Goal: Information Seeking & Learning: Learn about a topic

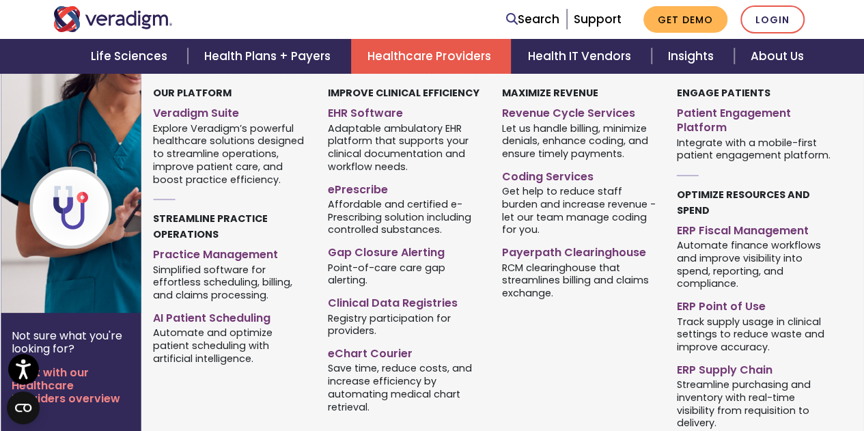
click at [85, 289] on img at bounding box center [111, 193] width 220 height 239
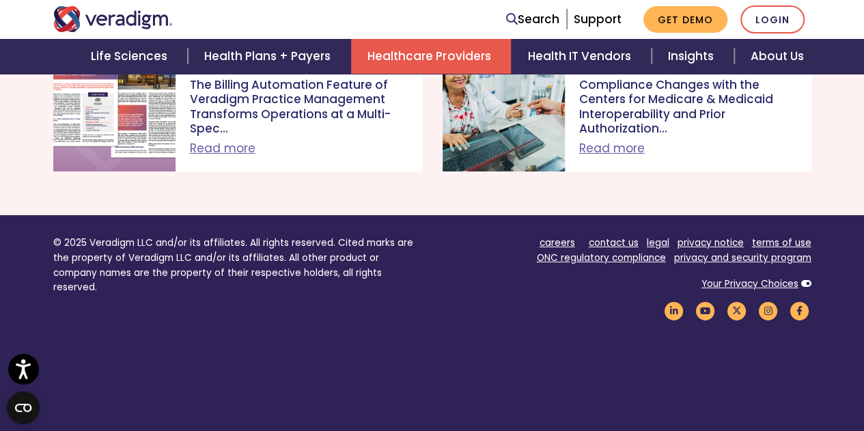
scroll to position [5054, 0]
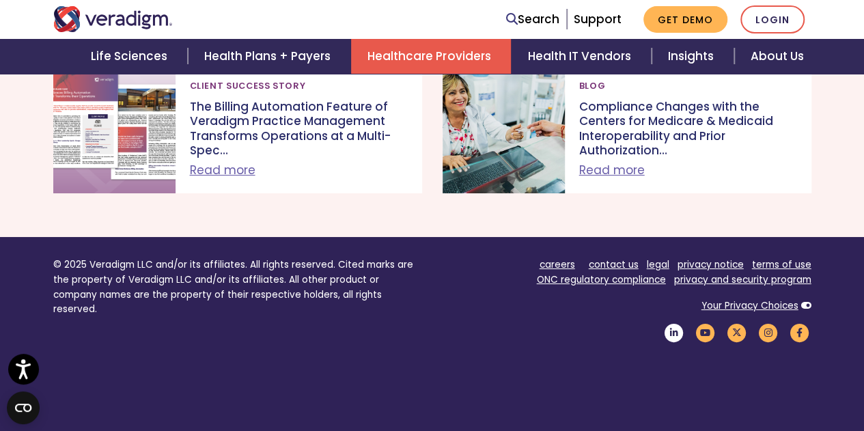
click at [674, 324] on icon "Veradigm LinkedIn Link" at bounding box center [674, 333] width 23 height 18
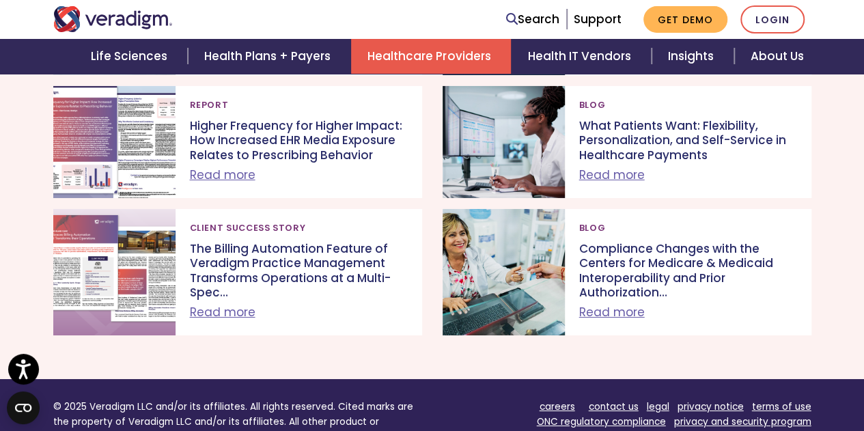
scroll to position [4850, 0]
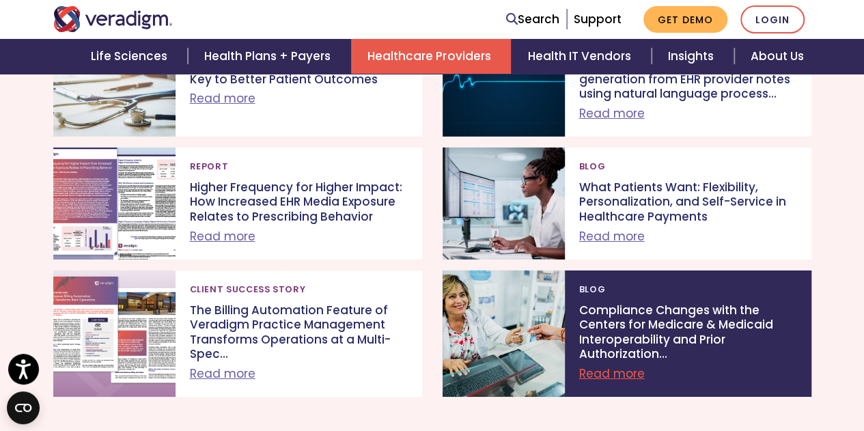
click at [618, 365] on link "Read more" at bounding box center [612, 373] width 66 height 16
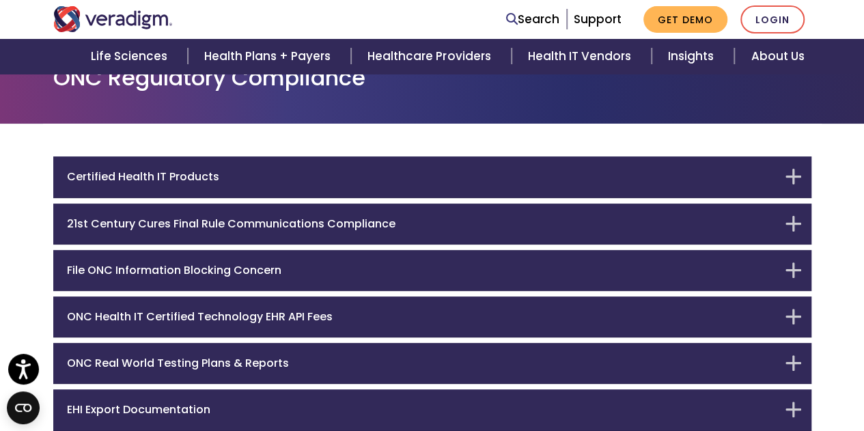
scroll to position [83, 0]
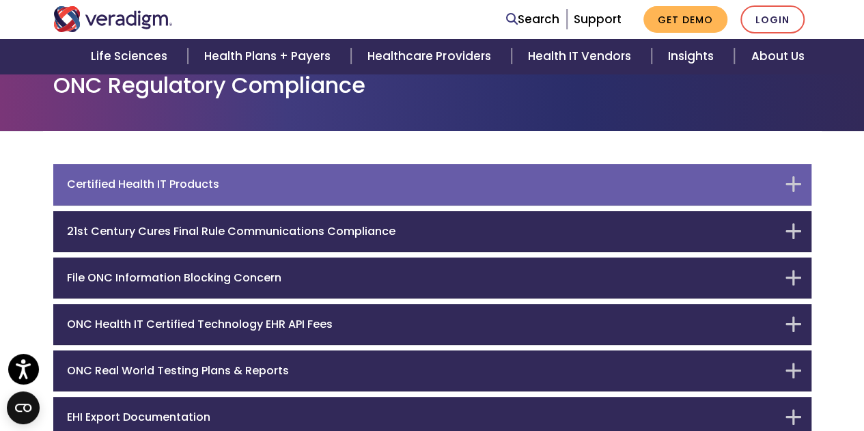
click at [137, 178] on h6 "Certified Health IT Products" at bounding box center [422, 184] width 710 height 13
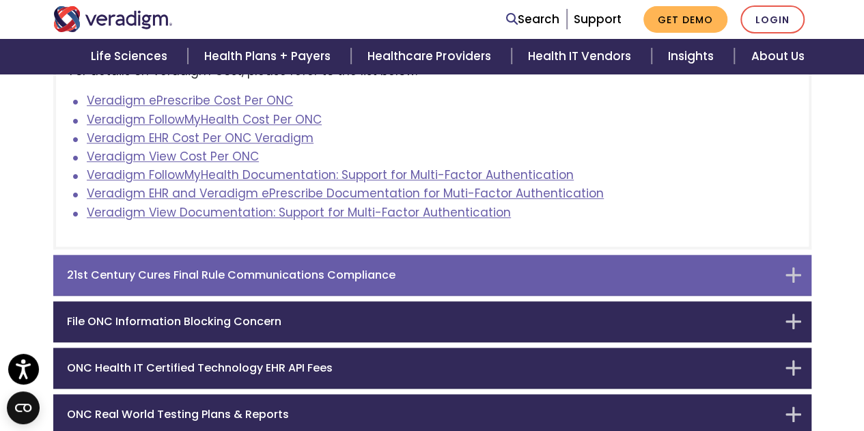
scroll to position [716, 0]
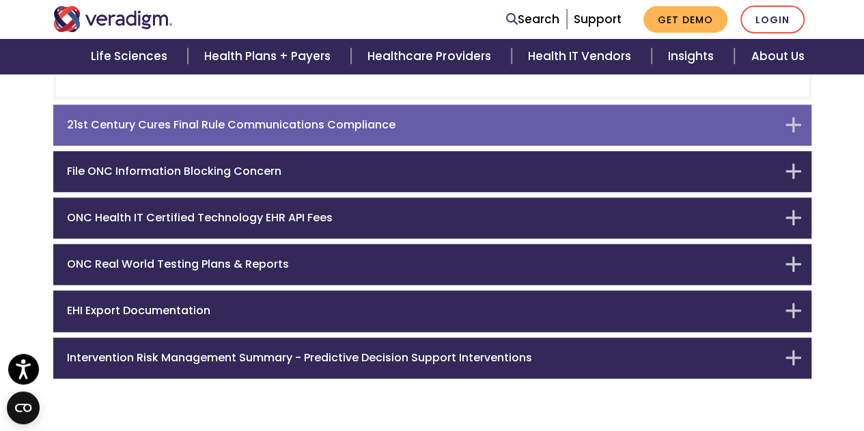
click at [271, 126] on h6 "21st Century Cures Final Rule Communications Compliance" at bounding box center [422, 124] width 710 height 13
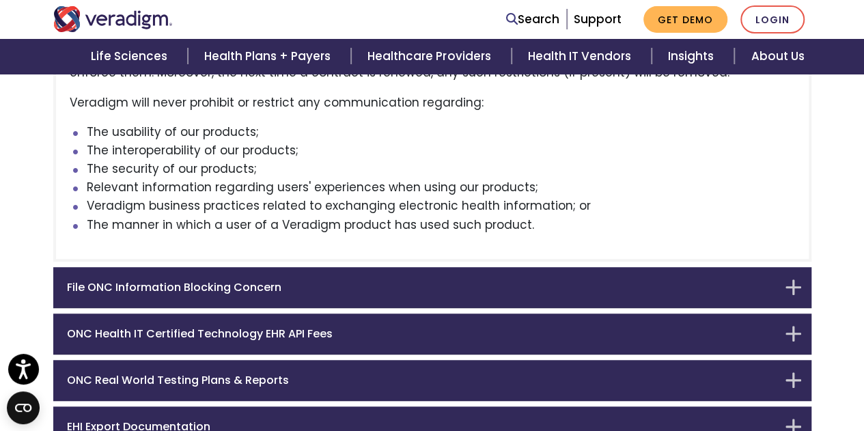
scroll to position [352, 0]
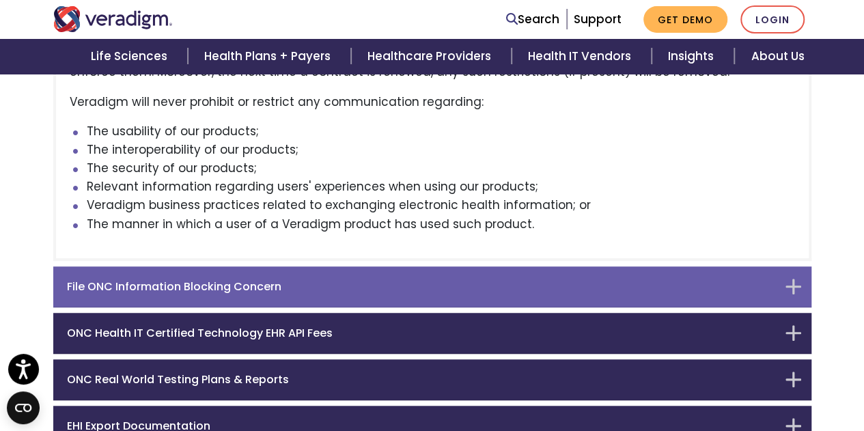
click at [238, 285] on h6 "File ONC Information Blocking Concern" at bounding box center [422, 286] width 710 height 13
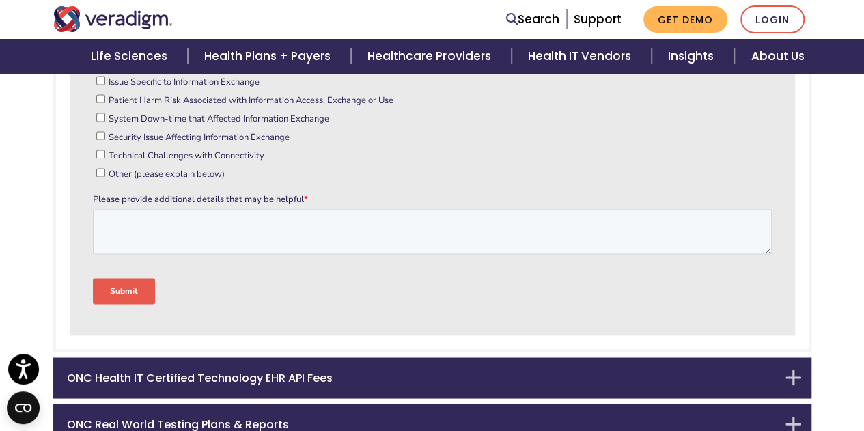
scroll to position [1150, 0]
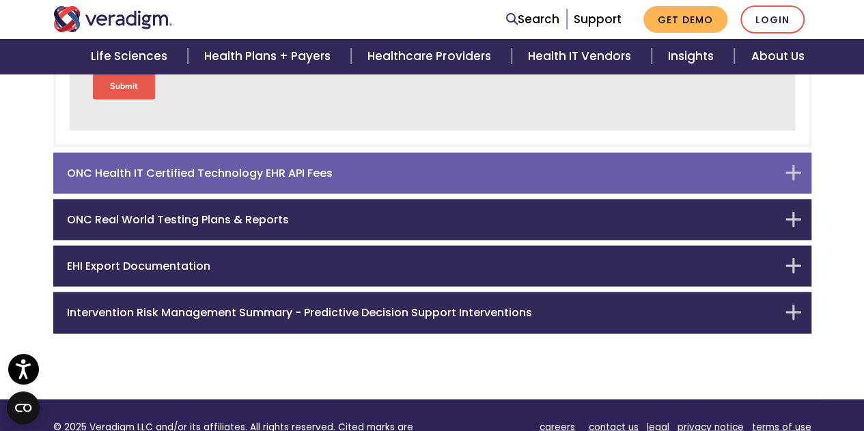
click at [225, 166] on h6 "ONC Health IT Certified Technology EHR API Fees" at bounding box center [422, 172] width 710 height 13
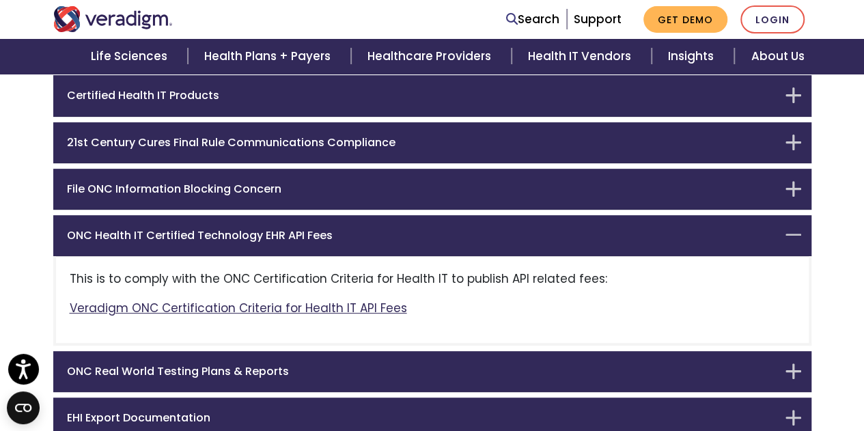
scroll to position [309, 0]
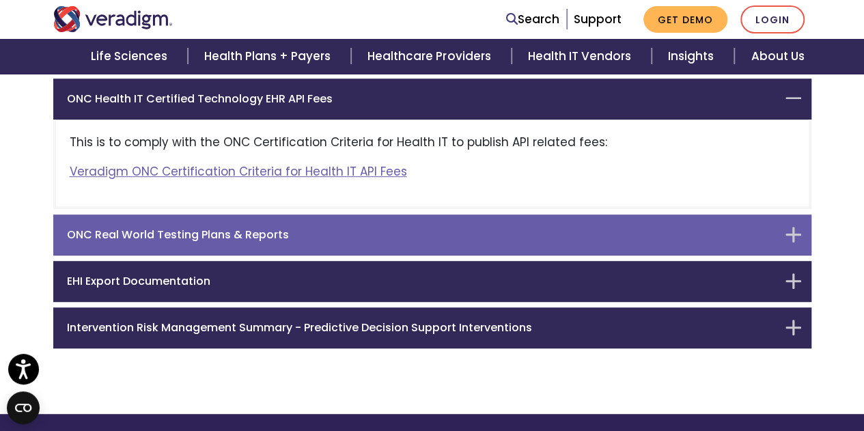
click at [206, 234] on h6 "ONC Real World Testing Plans & Reports" at bounding box center [422, 234] width 710 height 13
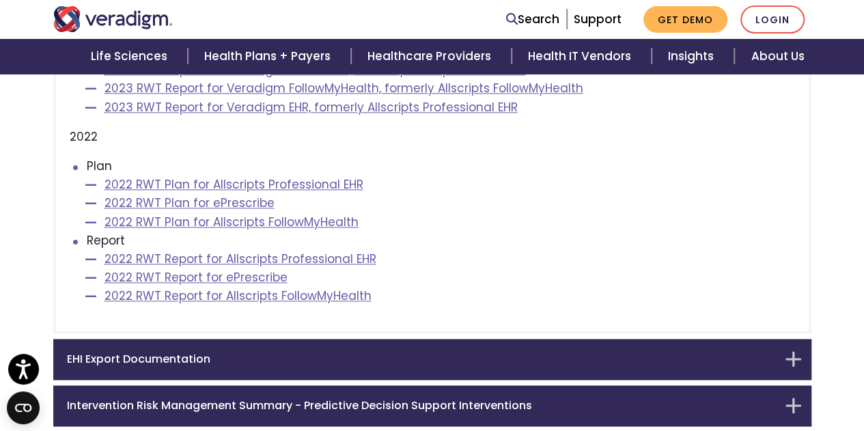
scroll to position [970, 0]
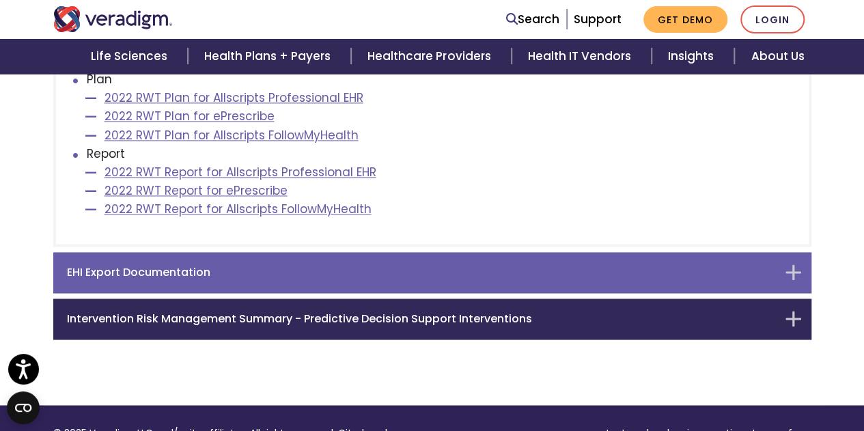
click at [168, 259] on div "EHI Export Documentation" at bounding box center [432, 272] width 758 height 41
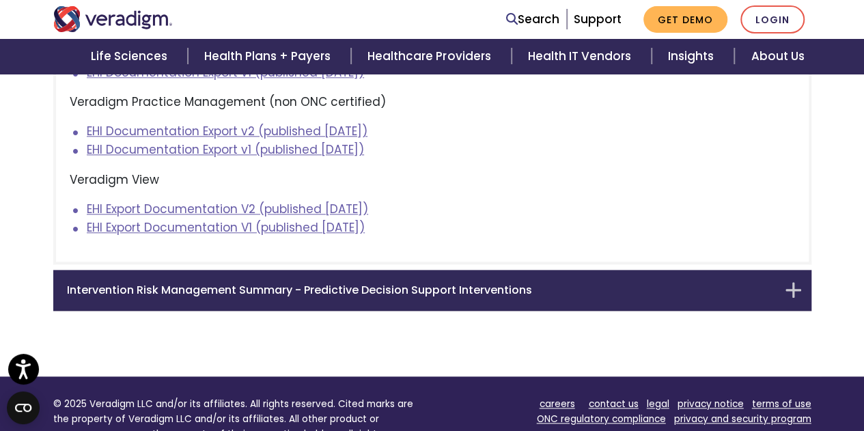
scroll to position [743, 0]
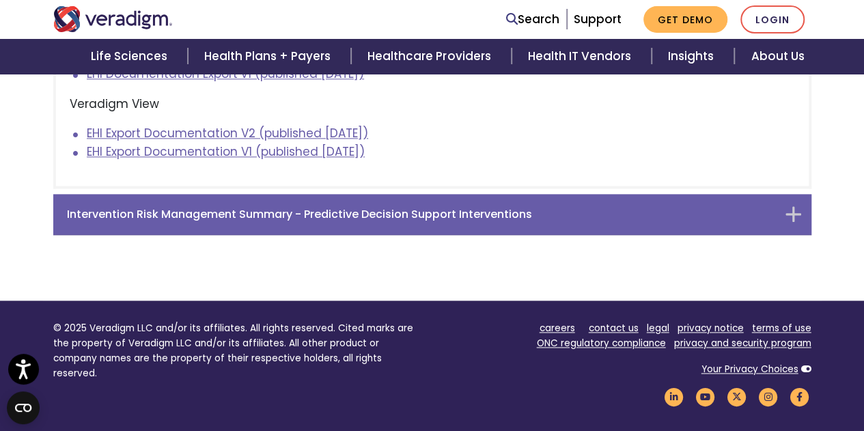
click at [195, 208] on h6 "Intervention Risk Management Summary - Predictive Decision Support Interventions" at bounding box center [422, 214] width 710 height 13
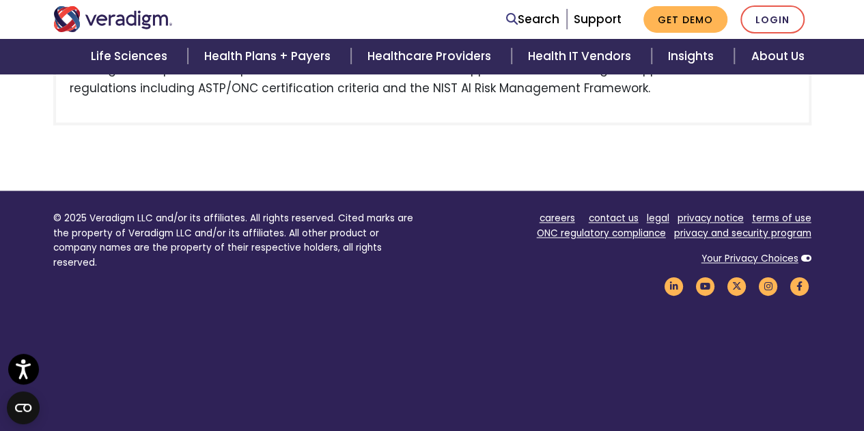
scroll to position [1029, 0]
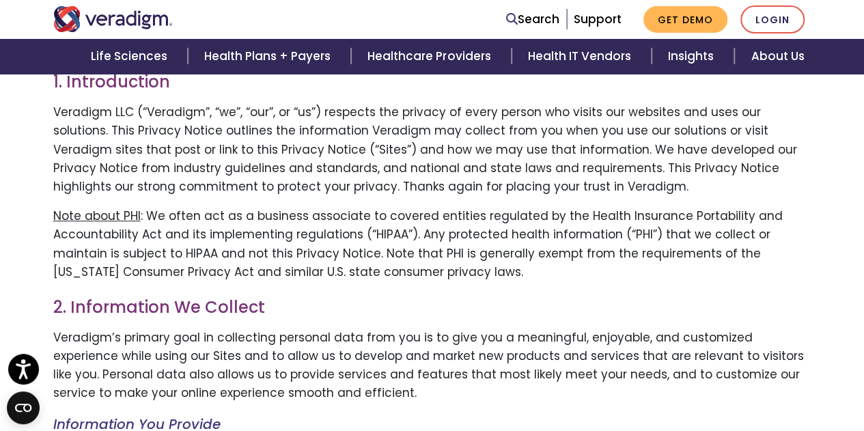
scroll to position [205, 0]
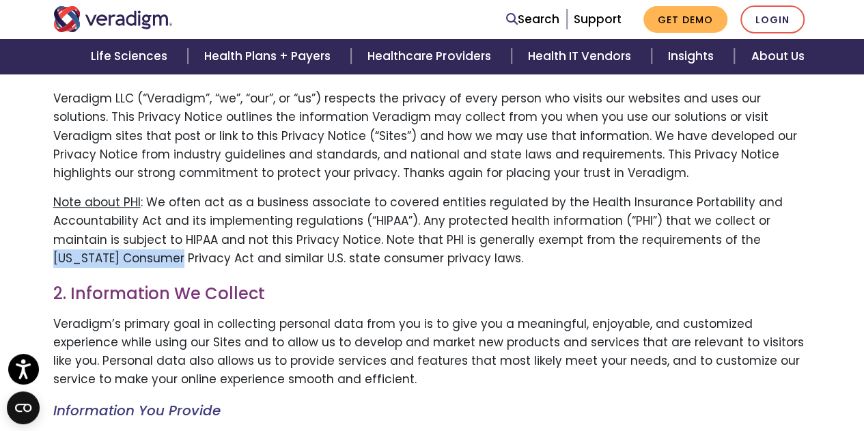
drag, startPoint x: 683, startPoint y: 241, endPoint x: 810, endPoint y: 242, distance: 127.1
click at [810, 242] on p "Note about PHI : We often act as a business associate to covered entities regul…" at bounding box center [432, 230] width 758 height 74
drag, startPoint x: 47, startPoint y: 262, endPoint x: 115, endPoint y: 263, distance: 67.6
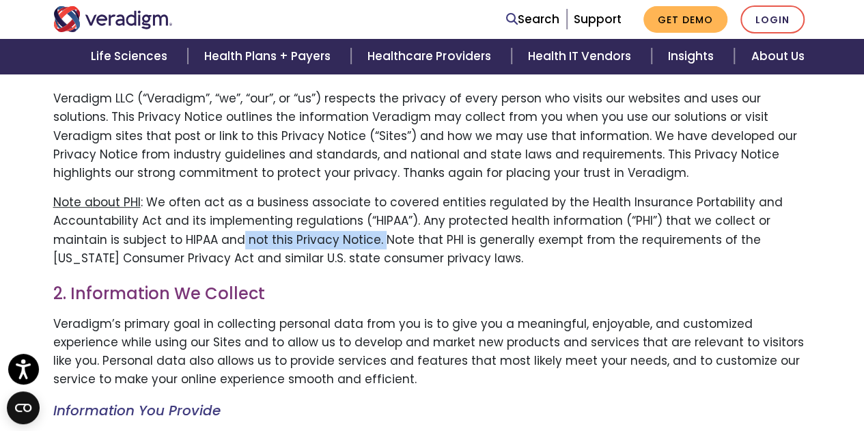
drag, startPoint x: 186, startPoint y: 246, endPoint x: 322, endPoint y: 242, distance: 136.7
click at [322, 242] on p "Note about PHI : We often act as a business associate to covered entities regul…" at bounding box center [432, 230] width 758 height 74
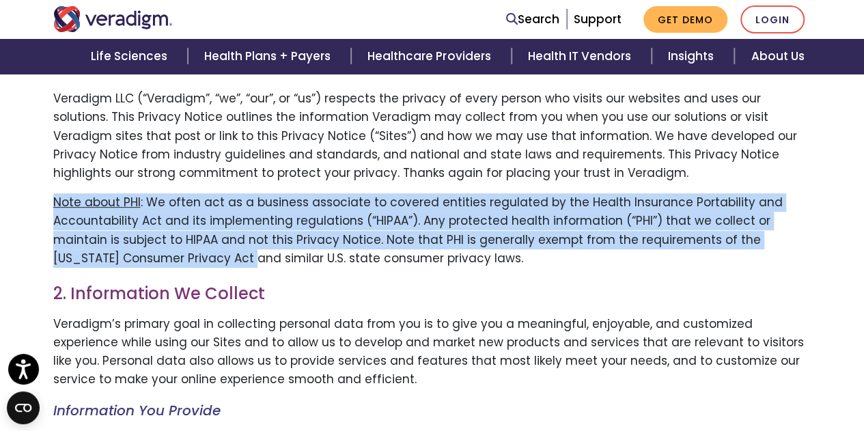
drag, startPoint x: 119, startPoint y: 262, endPoint x: 30, endPoint y: 200, distance: 108.0
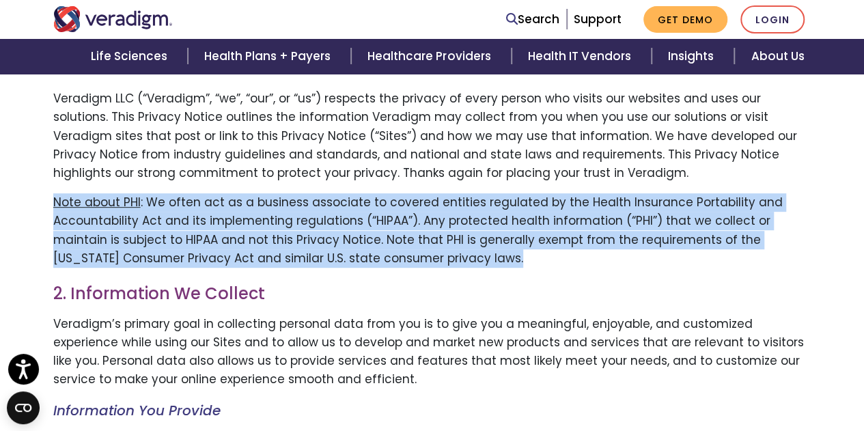
drag, startPoint x: 408, startPoint y: 259, endPoint x: 33, endPoint y: 199, distance: 379.1
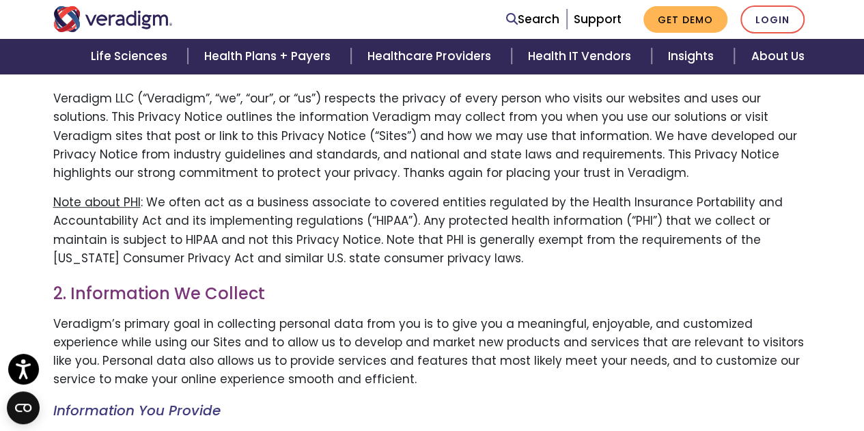
click at [359, 294] on h3 "2. Information We Collect" at bounding box center [432, 294] width 758 height 20
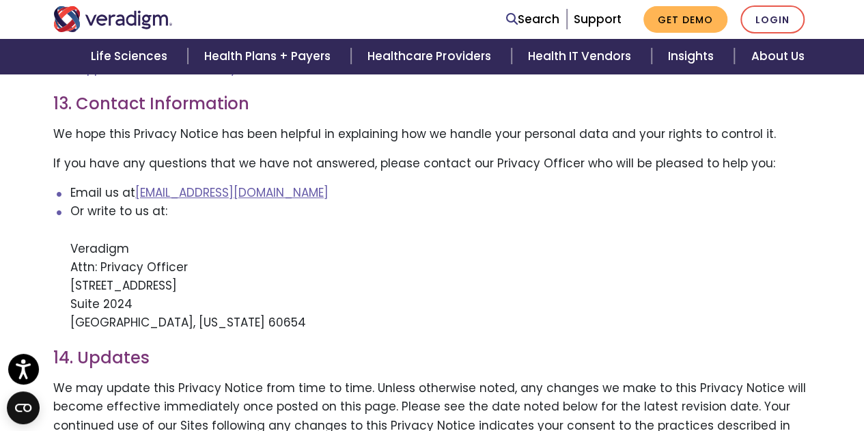
scroll to position [2937, 0]
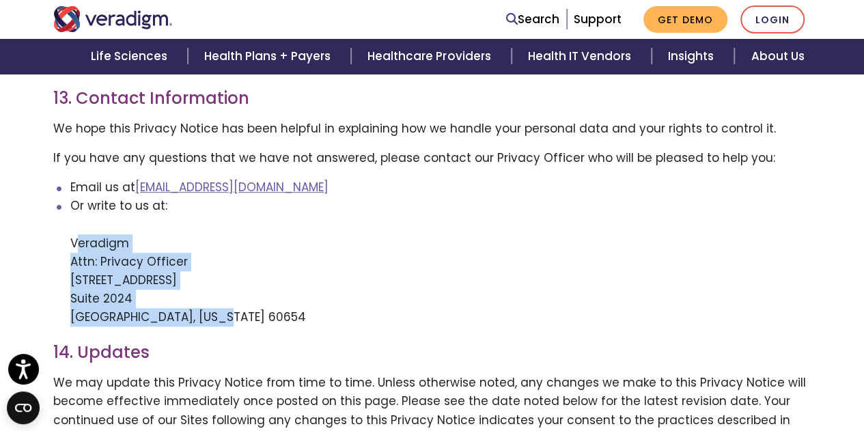
drag, startPoint x: 73, startPoint y: 206, endPoint x: 204, endPoint y: 284, distance: 152.5
click at [204, 284] on li "Or write to us at: Veradigm Attn: Privacy Officer 222 Merchandise Mart Plaza Su…" at bounding box center [440, 262] width 741 height 130
copy li "Veradigm Attn: Privacy Officer 222 Merchandise Mart Plaza Suite 2024 Chicago, I…"
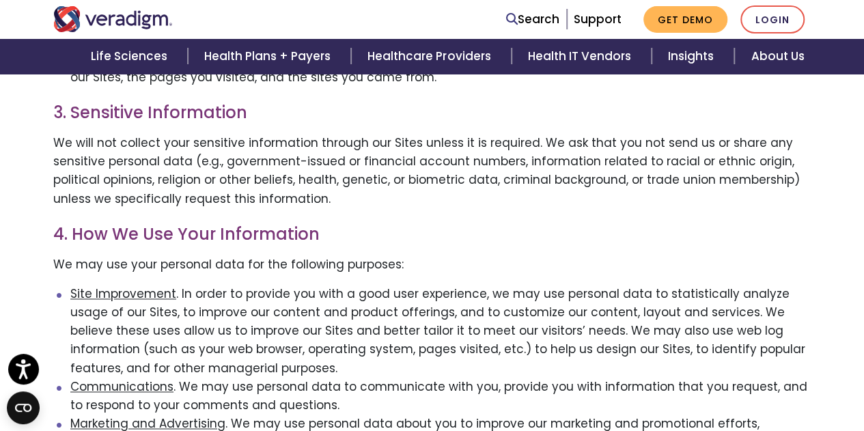
scroll to position [478, 0]
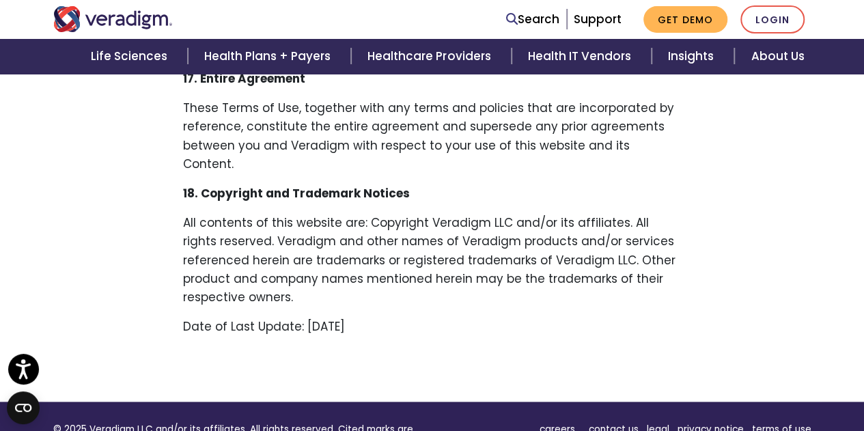
scroll to position [3415, 0]
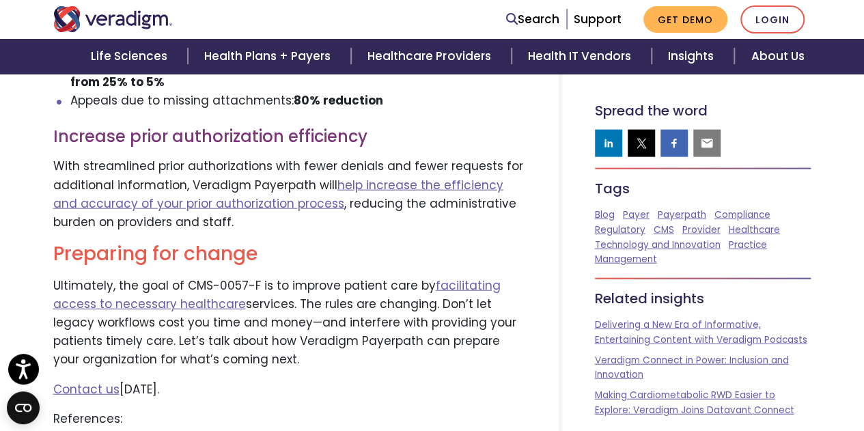
scroll to position [3894, 0]
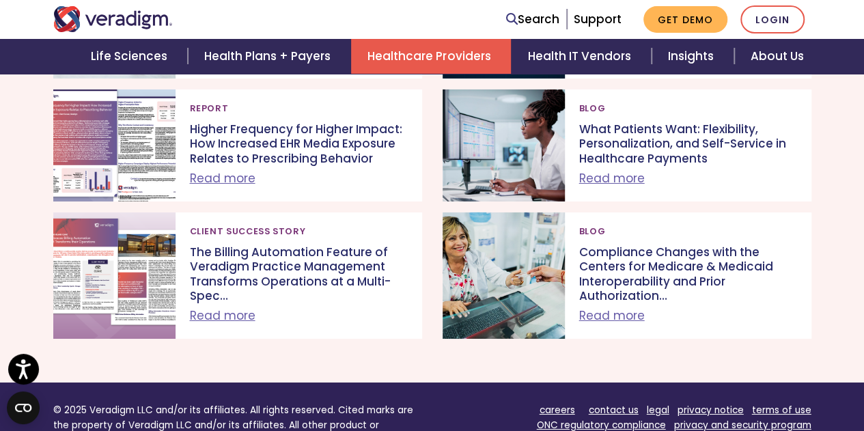
scroll to position [5122, 0]
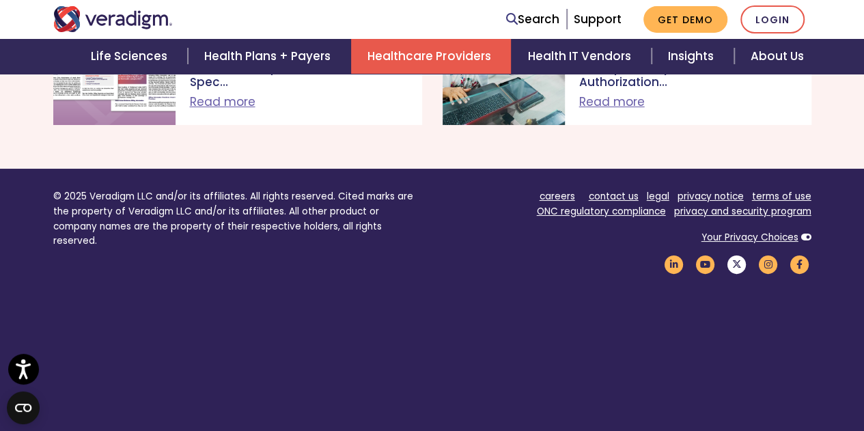
click at [738, 255] on icon "Veradigm Twitter Link" at bounding box center [736, 264] width 23 height 18
click at [732, 255] on icon "Veradigm Twitter Link" at bounding box center [736, 264] width 23 height 18
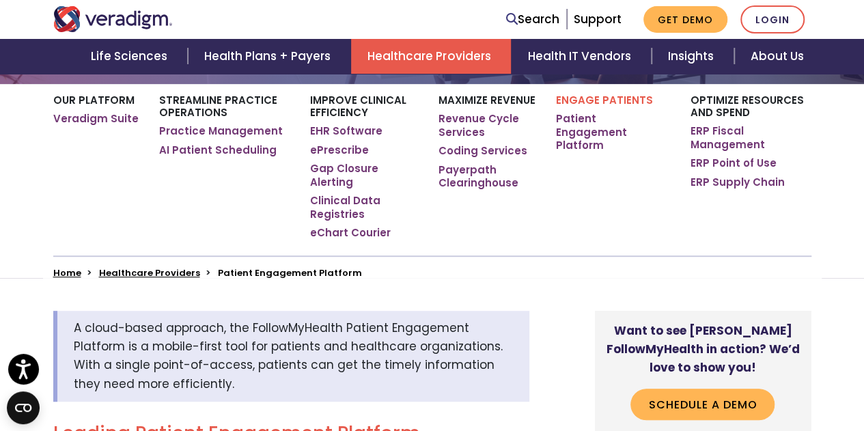
scroll to position [205, 0]
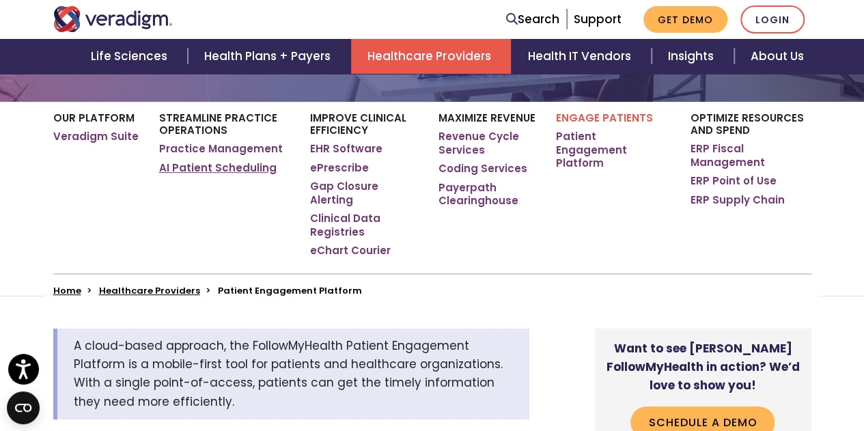
click at [194, 170] on link "AI Patient Scheduling" at bounding box center [217, 168] width 117 height 14
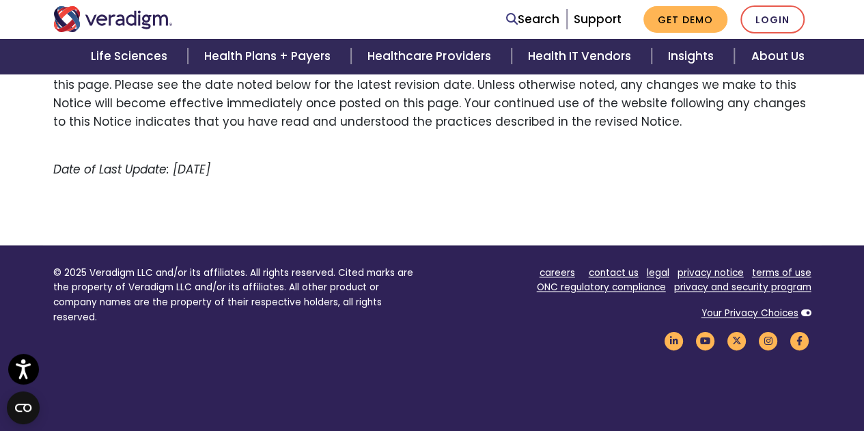
scroll to position [3415, 0]
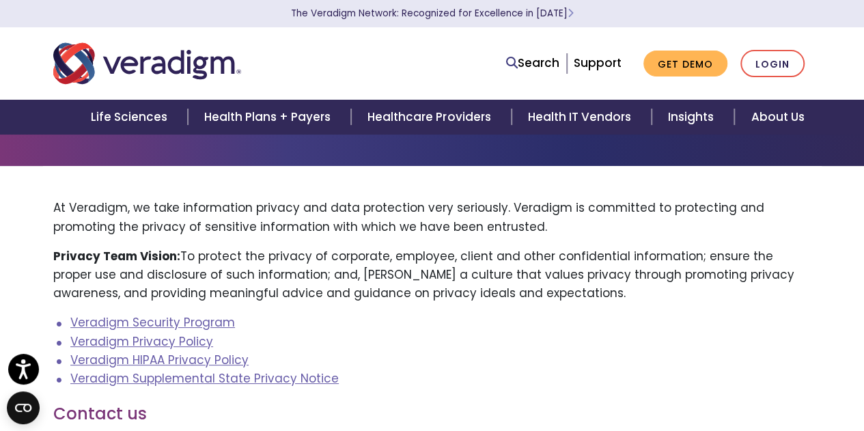
scroll to position [68, 0]
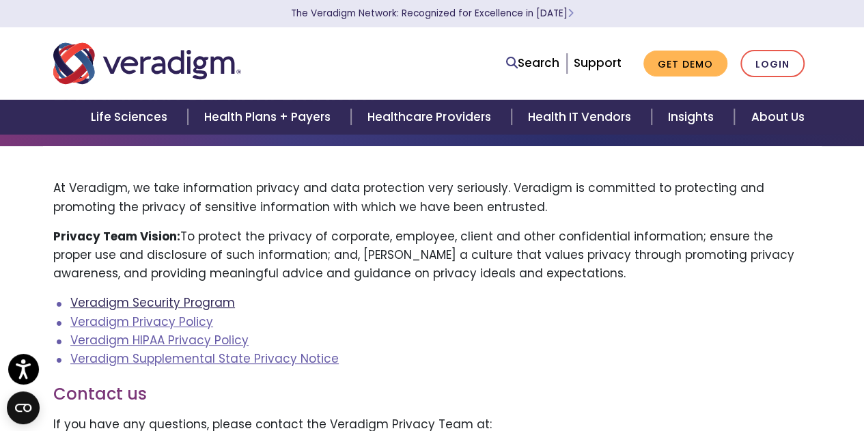
click at [187, 307] on link "Veradigm Security Program" at bounding box center [152, 302] width 165 height 16
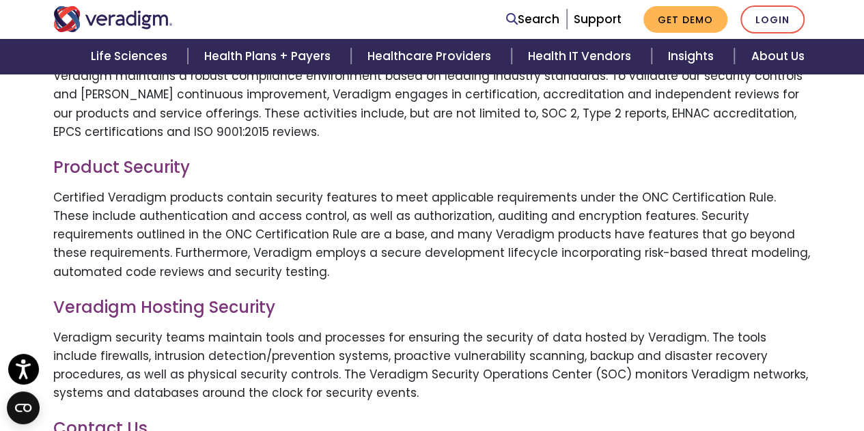
scroll to position [410, 0]
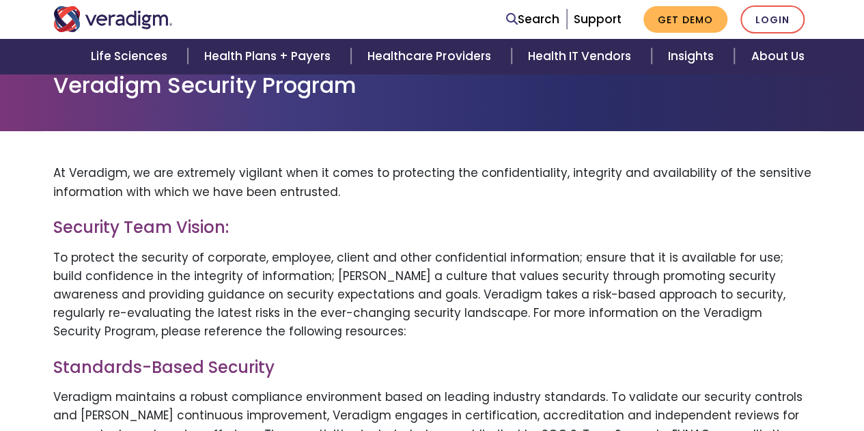
scroll to position [223, 0]
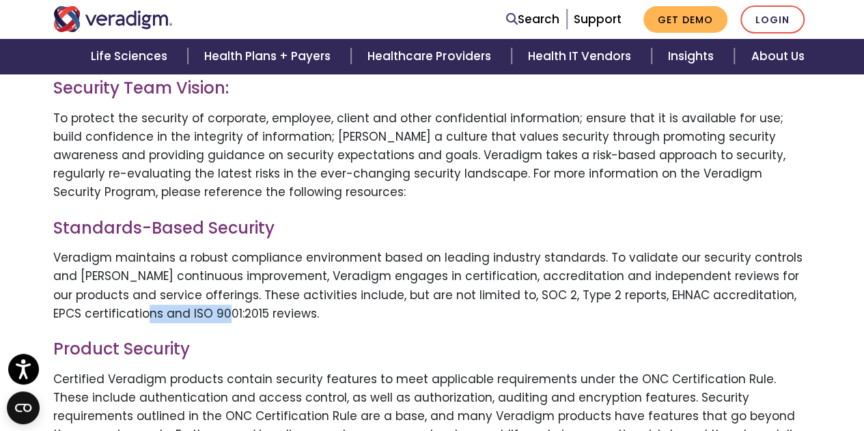
drag, startPoint x: 127, startPoint y: 315, endPoint x: 44, endPoint y: 312, distance: 83.4
click at [44, 312] on div "At Veradigm, we are extremely vigilant when it comes to protecting the confiden…" at bounding box center [432, 424] width 779 height 799
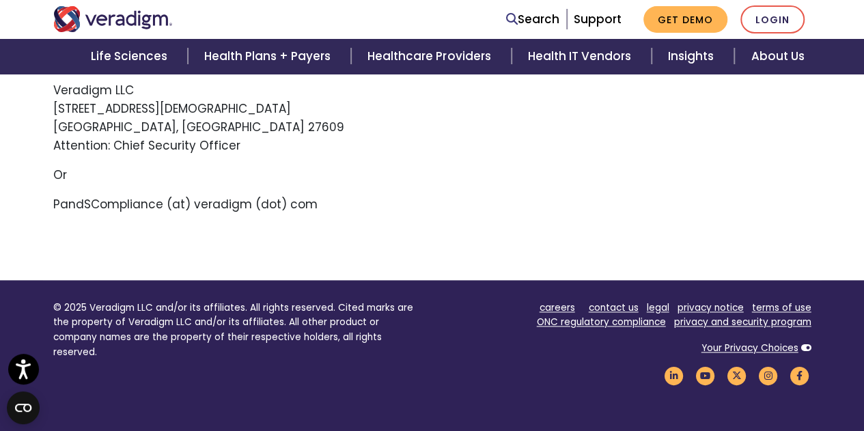
scroll to position [888, 0]
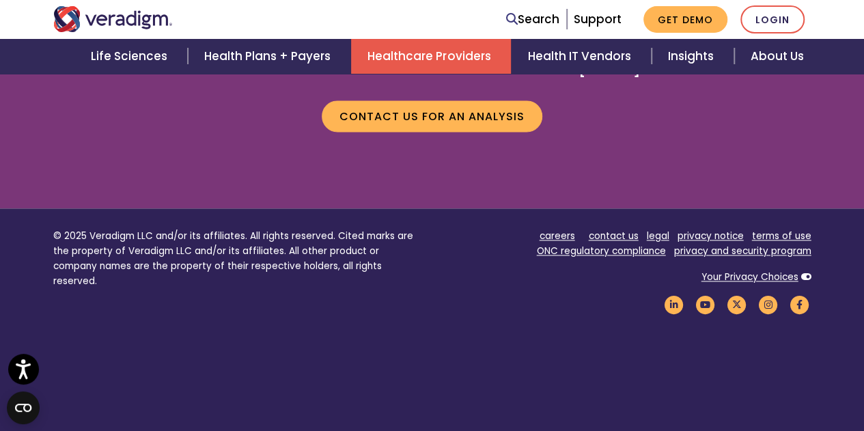
scroll to position [3517, 0]
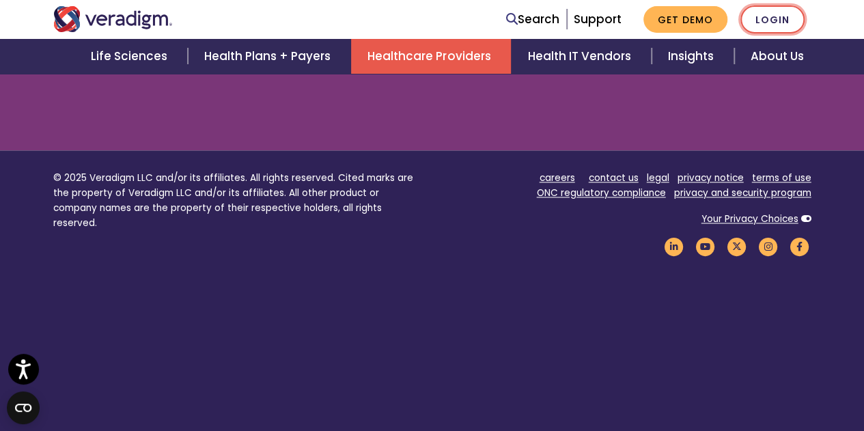
click at [783, 19] on link "Login" at bounding box center [772, 19] width 64 height 28
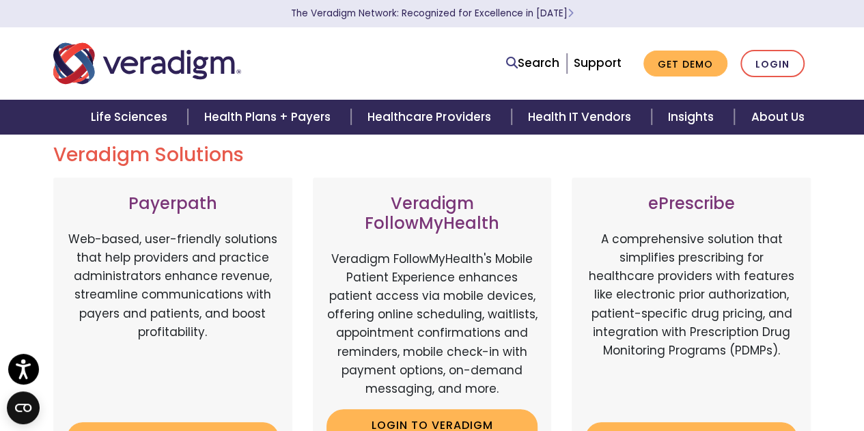
scroll to position [273, 0]
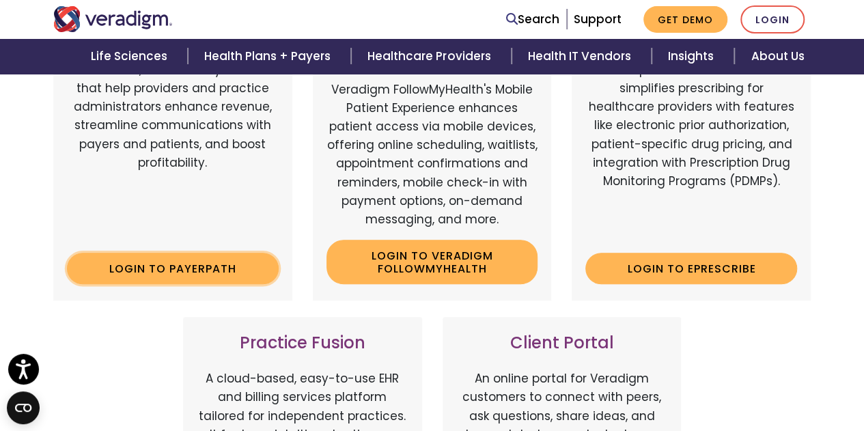
click at [156, 277] on link "Login to Payerpath" at bounding box center [173, 268] width 212 height 31
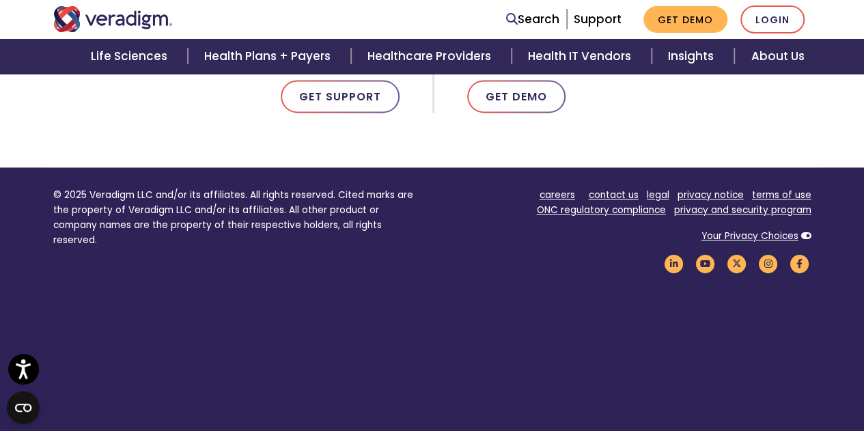
scroll to position [950, 0]
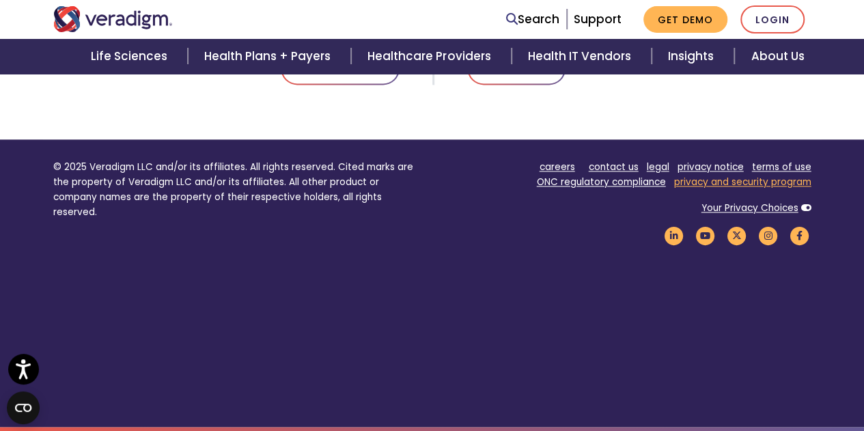
click at [743, 184] on link "privacy and security program" at bounding box center [742, 182] width 137 height 13
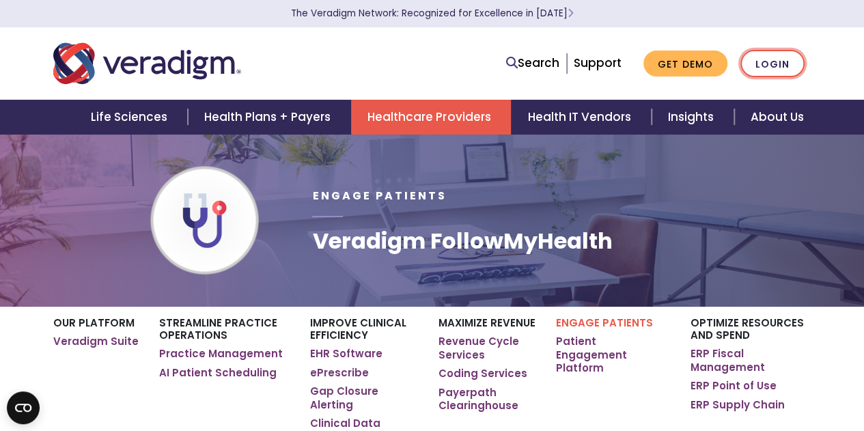
click at [760, 59] on link "Login" at bounding box center [772, 64] width 64 height 28
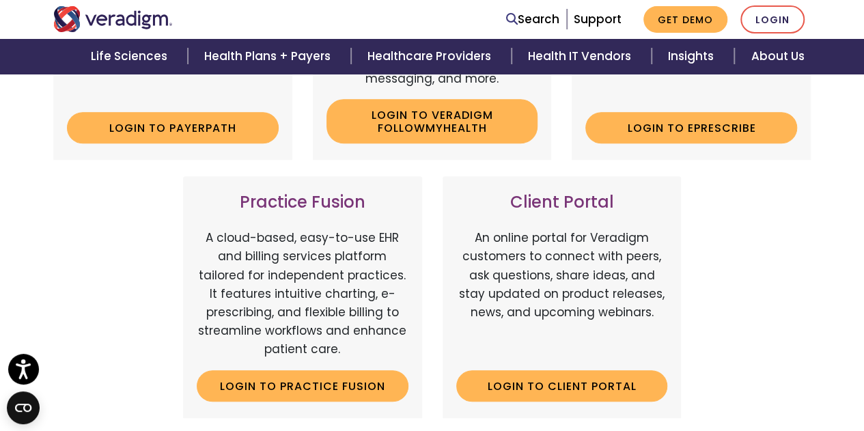
scroll to position [478, 0]
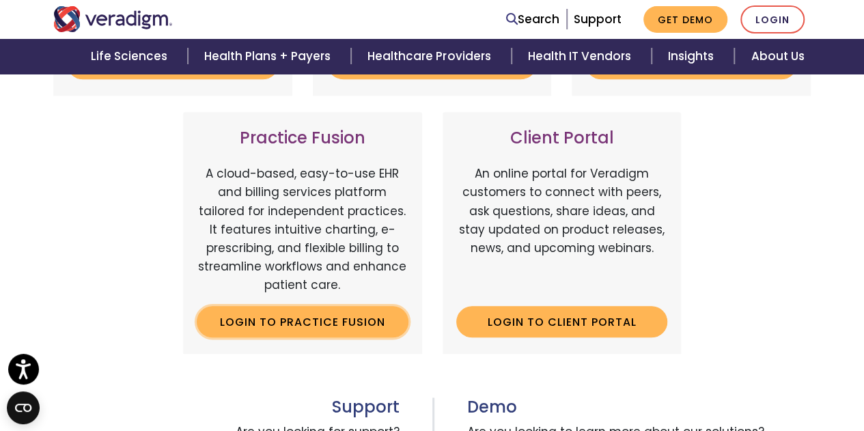
click at [265, 330] on link "Login to Practice Fusion" at bounding box center [303, 321] width 212 height 31
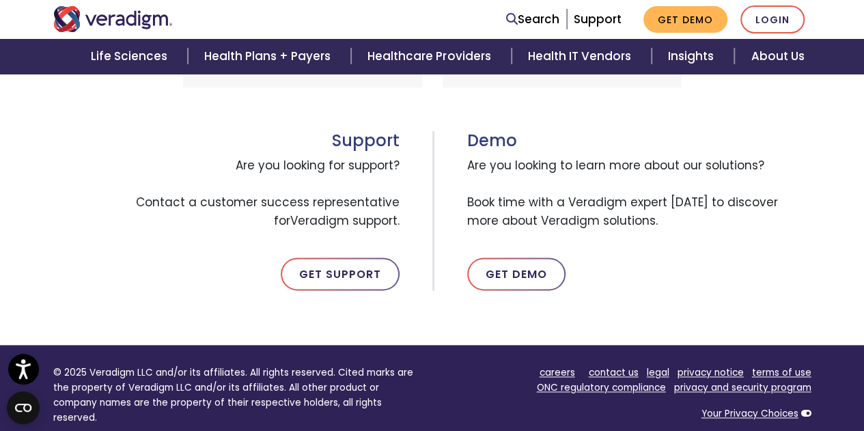
scroll to position [950, 0]
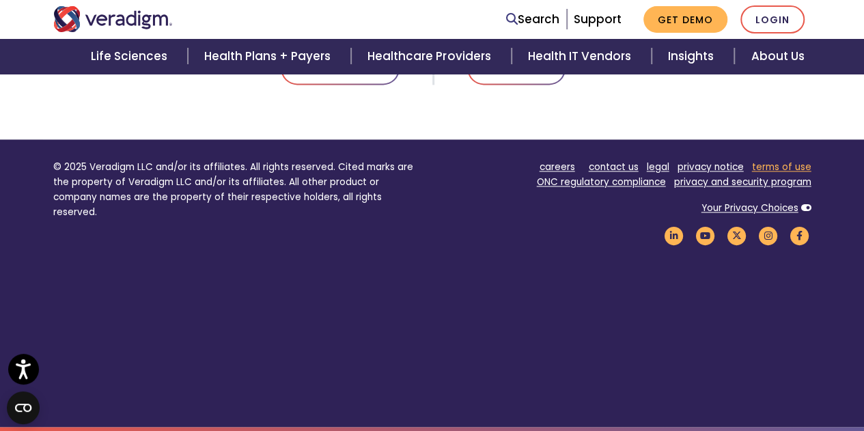
click at [795, 171] on link "terms of use" at bounding box center [781, 167] width 59 height 13
click at [724, 169] on link "privacy notice" at bounding box center [711, 167] width 66 height 13
click at [656, 171] on link "legal" at bounding box center [658, 167] width 23 height 13
click at [618, 169] on link "contact us" at bounding box center [614, 167] width 50 height 13
click at [551, 168] on link "careers" at bounding box center [558, 167] width 36 height 13
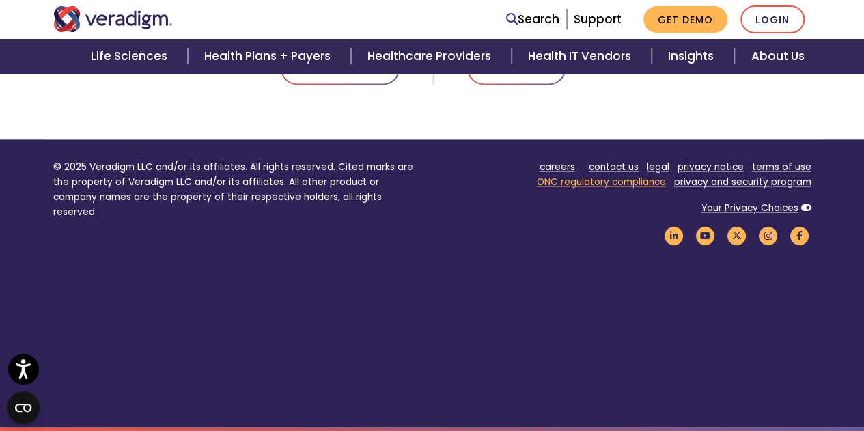
click at [608, 184] on link "ONC regulatory compliance" at bounding box center [601, 182] width 129 height 13
click at [727, 184] on link "privacy and security program" at bounding box center [742, 182] width 137 height 13
click at [772, 207] on link "Your Privacy Choices" at bounding box center [750, 208] width 97 height 13
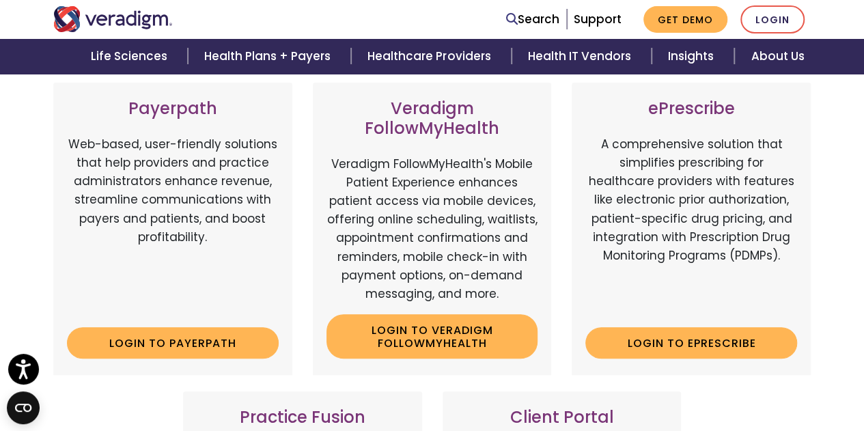
scroll to position [0, 0]
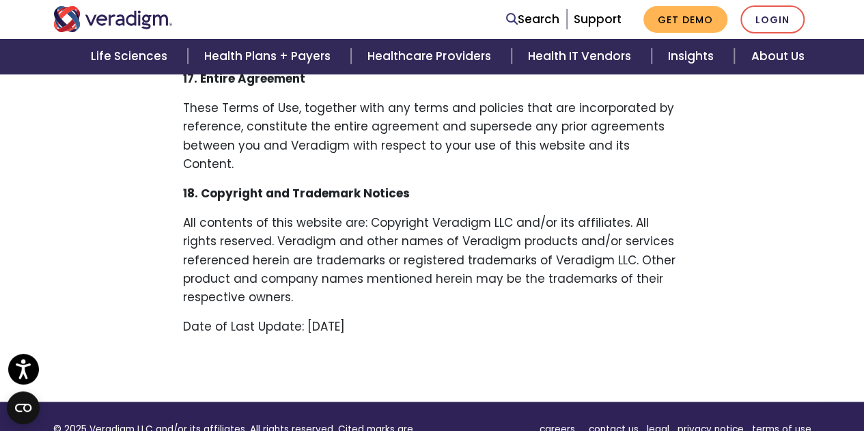
scroll to position [3074, 0]
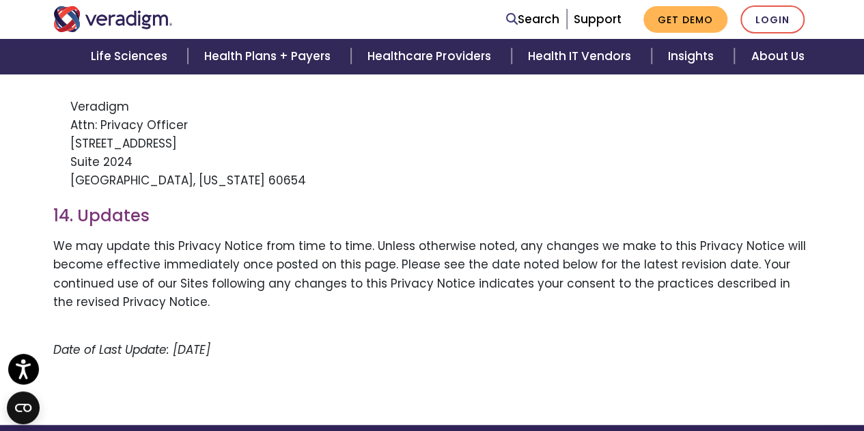
scroll to position [3279, 0]
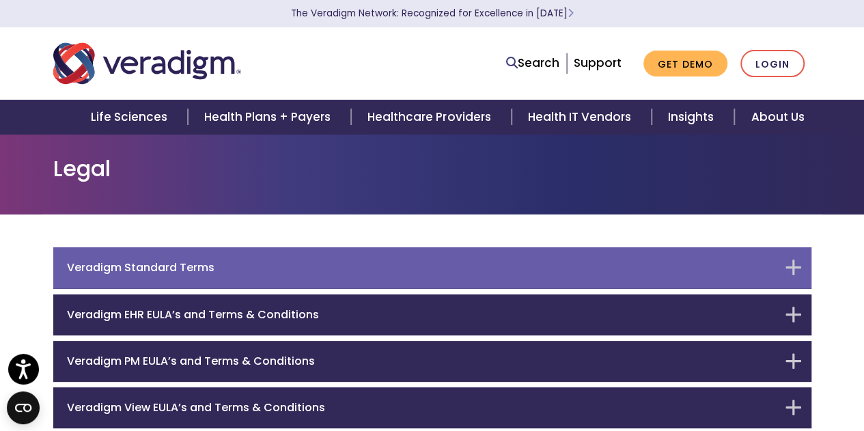
click at [199, 264] on h6 "Veradigm Standard Terms" at bounding box center [422, 267] width 710 height 13
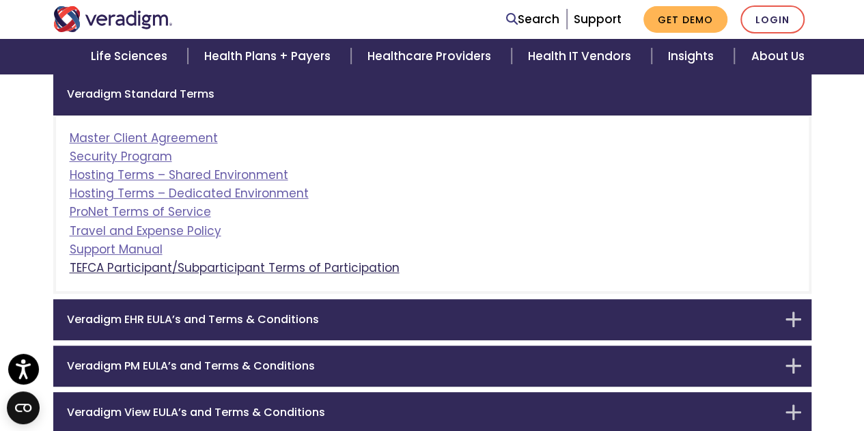
scroll to position [245, 0]
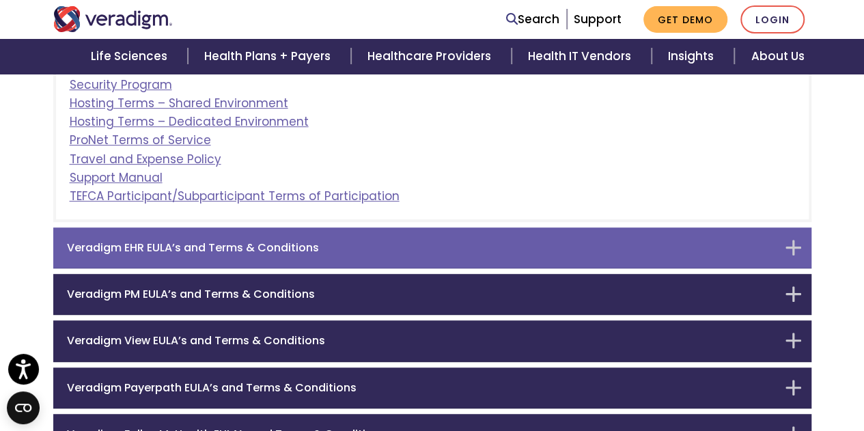
click at [208, 244] on h6 "Veradigm EHR EULA’s and Terms & Conditions" at bounding box center [422, 247] width 710 height 13
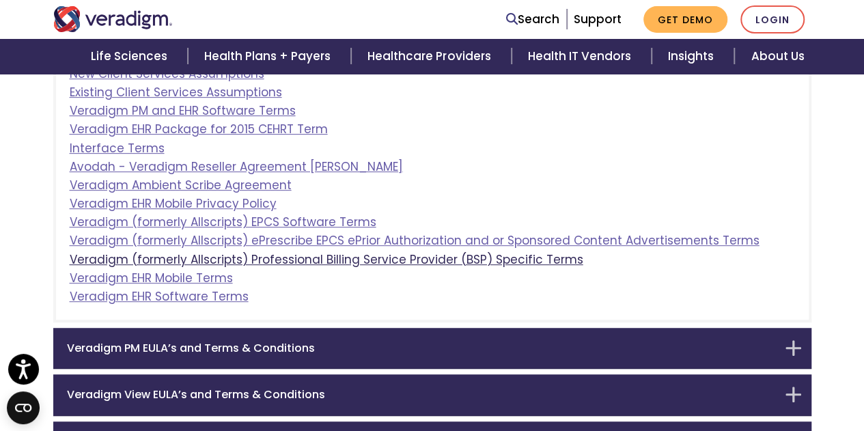
scroll to position [421, 0]
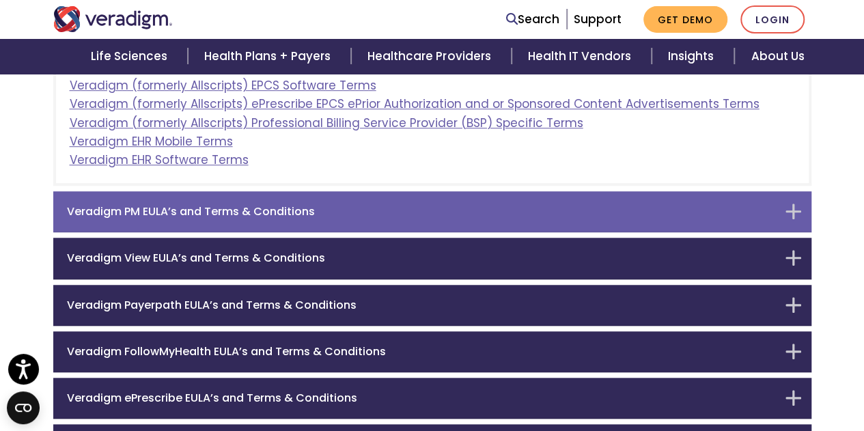
click at [291, 205] on h6 "Veradigm PM EULA’s and Terms & Conditions" at bounding box center [422, 211] width 710 height 13
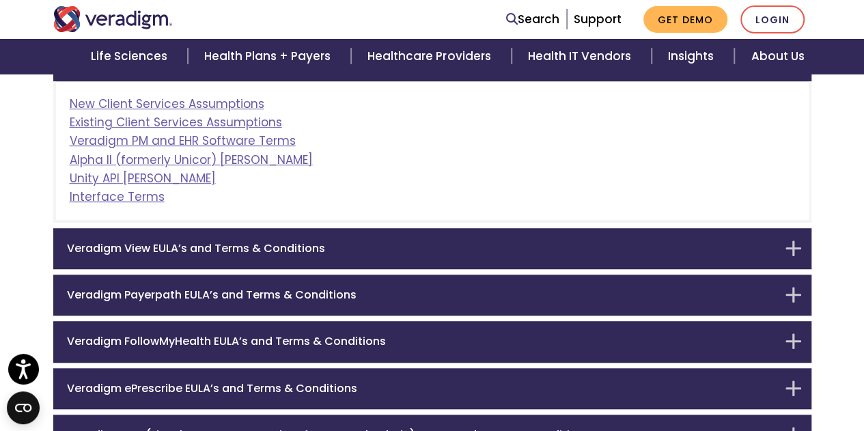
scroll to position [331, 0]
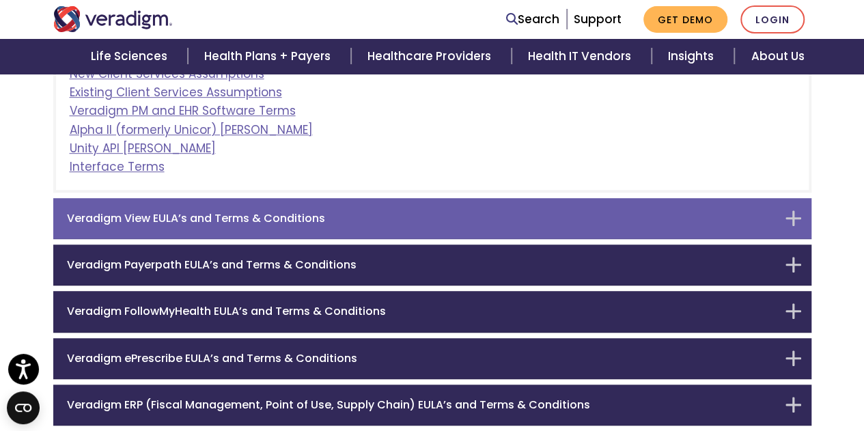
click at [208, 219] on h6 "Veradigm View EULA’s and Terms & Conditions" at bounding box center [422, 218] width 710 height 13
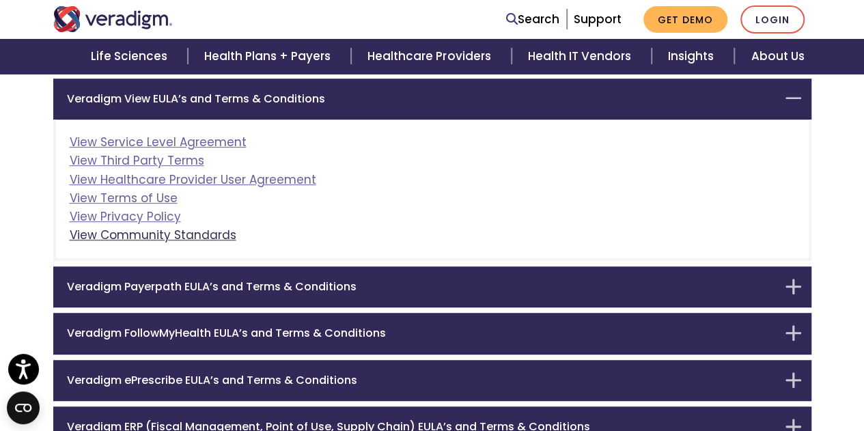
scroll to position [309, 0]
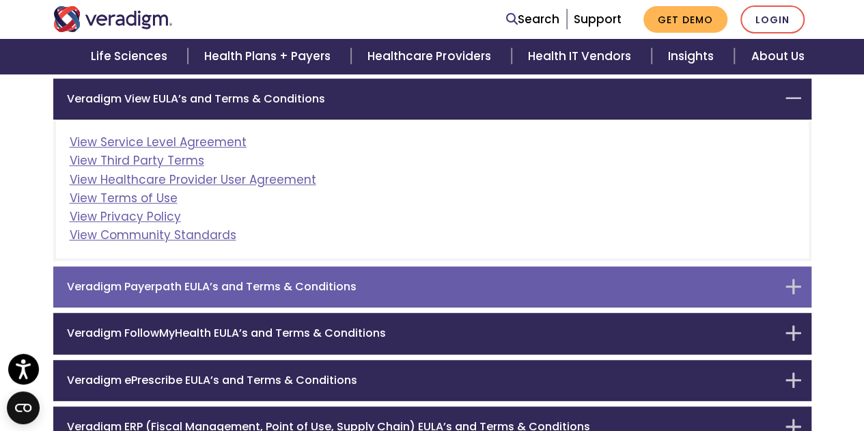
click at [190, 294] on div "Veradigm Payerpath EULA’s and Terms & Conditions" at bounding box center [432, 286] width 758 height 41
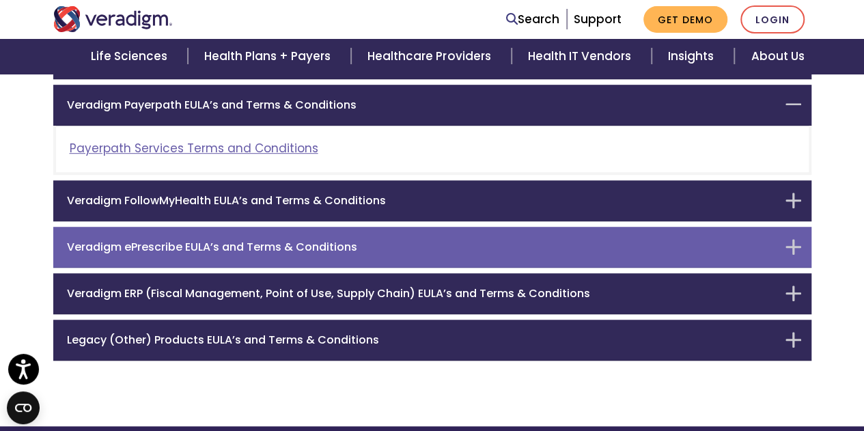
scroll to position [355, 0]
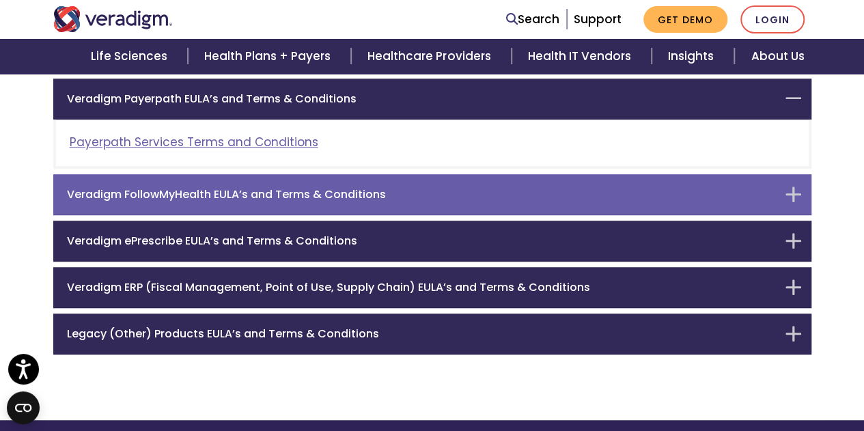
click at [288, 191] on h6 "Veradigm FollowMyHealth EULA’s and Terms & Conditions" at bounding box center [422, 194] width 710 height 13
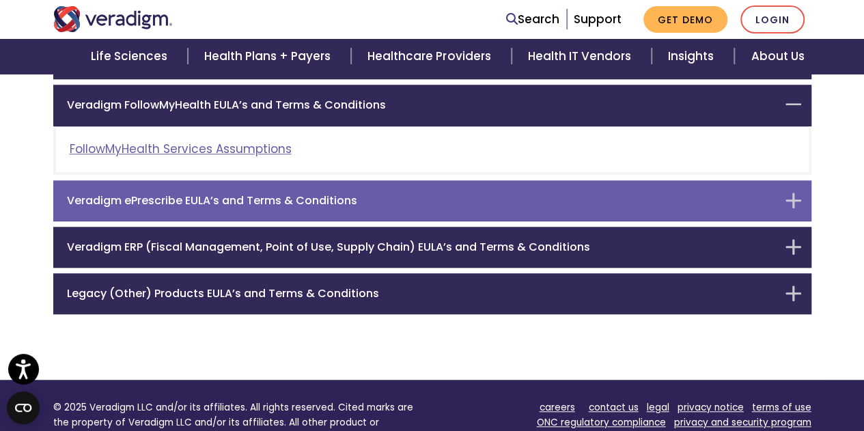
scroll to position [402, 0]
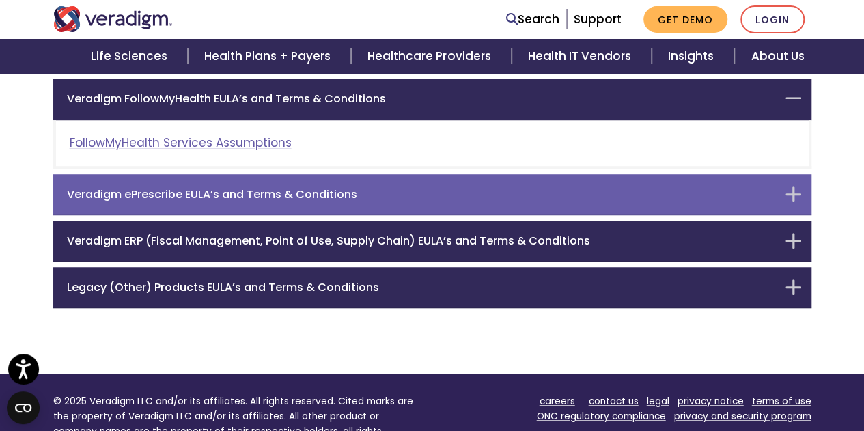
click at [224, 203] on div "Veradigm ePrescribe EULA’s and Terms & Conditions" at bounding box center [432, 194] width 758 height 41
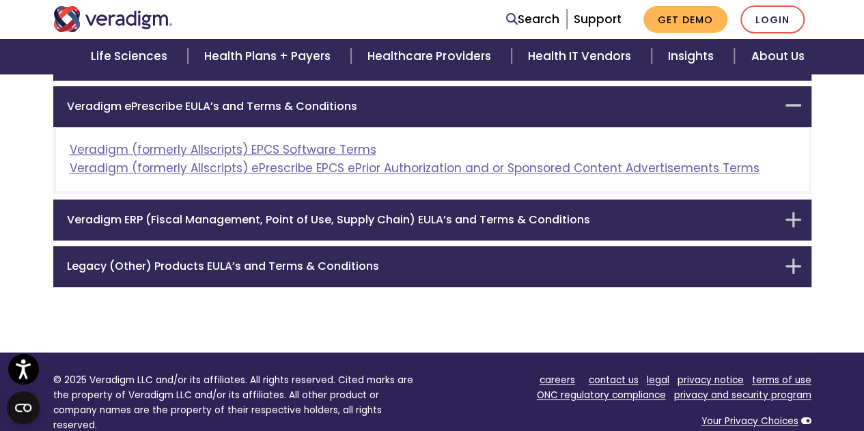
scroll to position [448, 0]
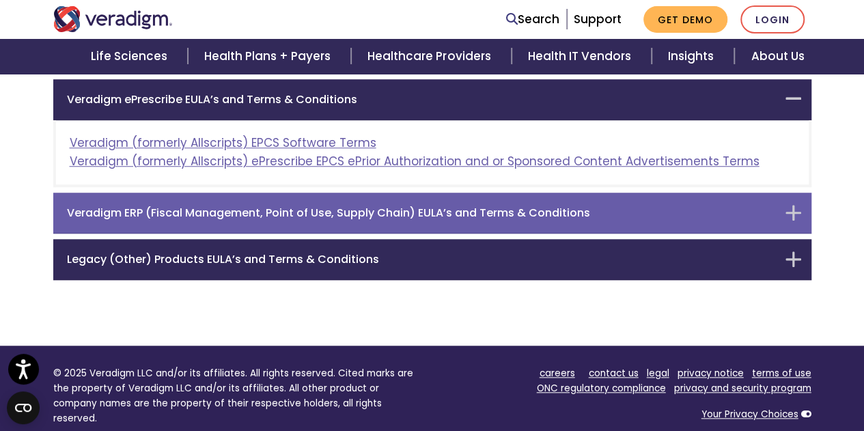
click at [396, 209] on h6 "Veradigm ERP (Fiscal Management, Point of Use, Supply Chain) EULA’s and Terms &…" at bounding box center [422, 212] width 710 height 13
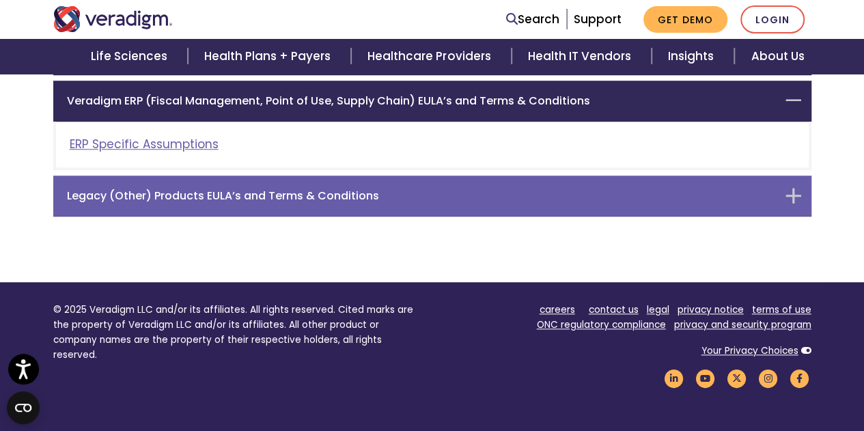
scroll to position [495, 0]
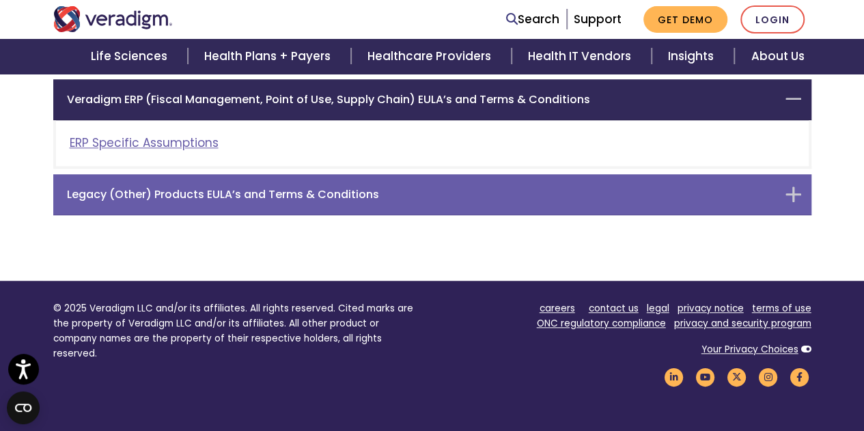
click at [260, 179] on div "Legacy (Other) Products EULA’s and Terms & Conditions" at bounding box center [432, 194] width 758 height 41
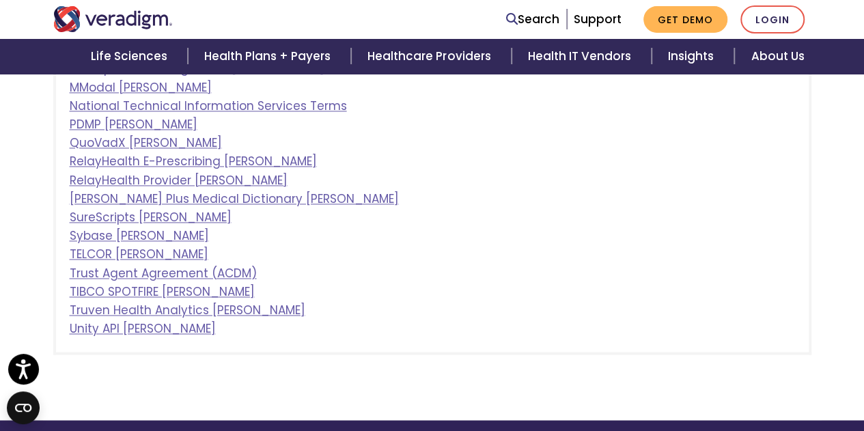
scroll to position [950, 0]
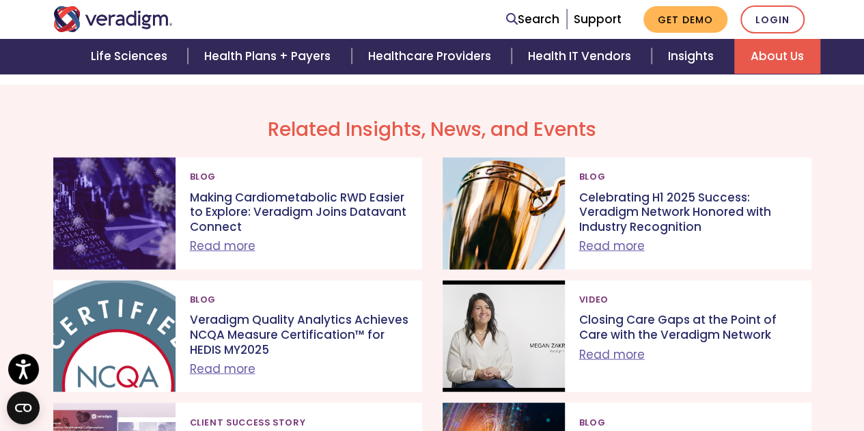
scroll to position [1435, 0]
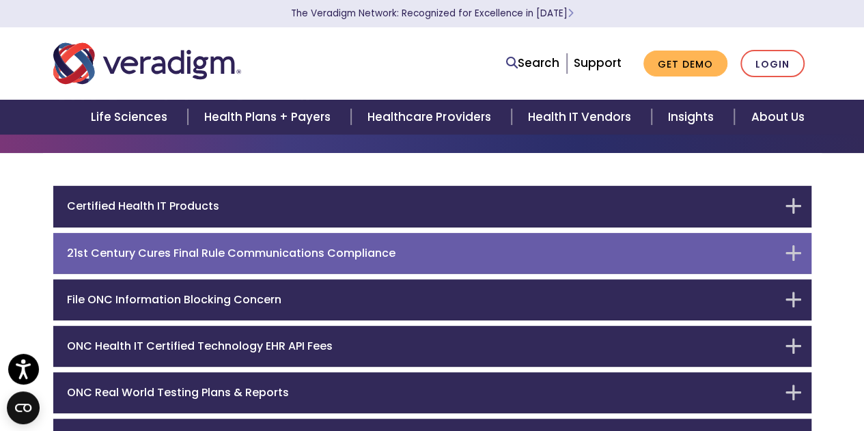
scroll to position [137, 0]
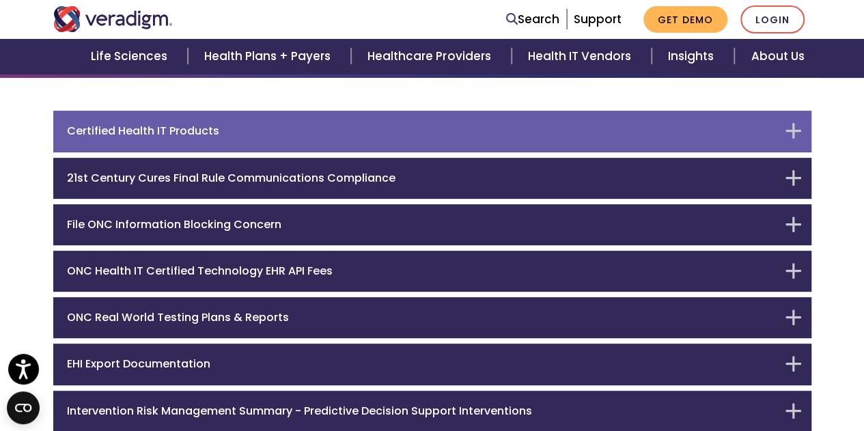
click at [206, 137] on h6 "Certified Health IT Products" at bounding box center [422, 130] width 710 height 13
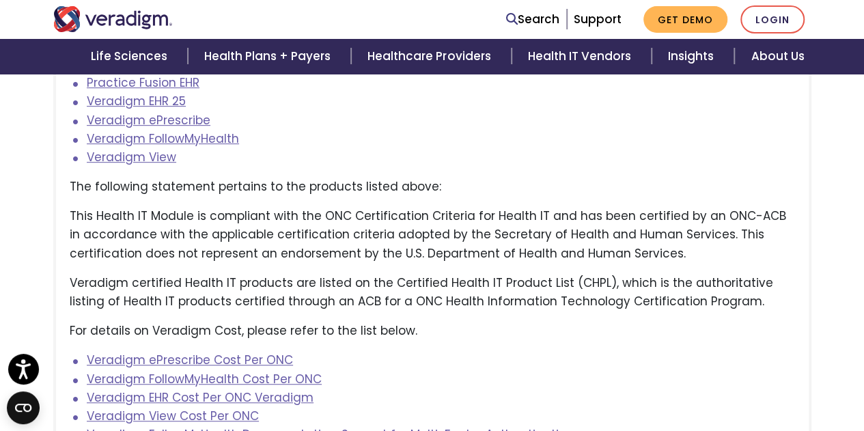
scroll to position [443, 0]
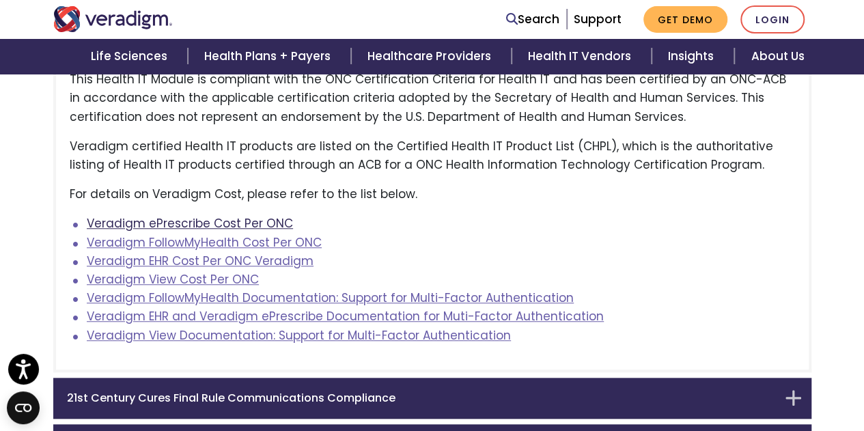
click at [205, 226] on link "Veradigm ePrescribe Cost Per ONC" at bounding box center [190, 223] width 206 height 16
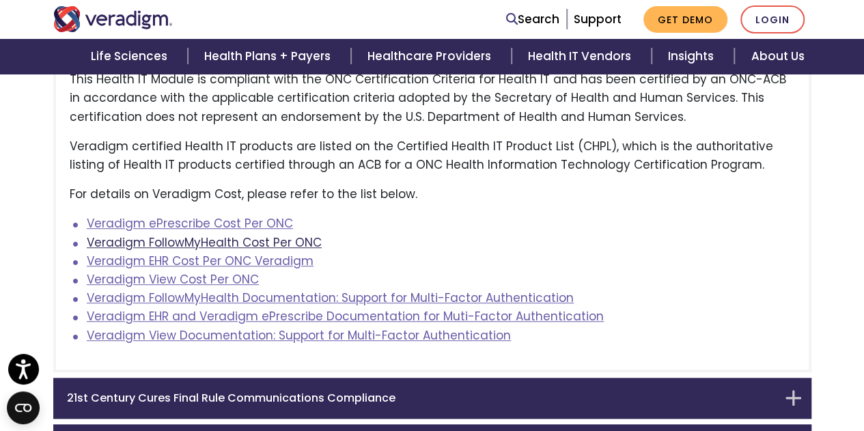
click at [213, 244] on link "Veradigm FollowMyHealth Cost Per ONC" at bounding box center [204, 242] width 235 height 16
click at [160, 244] on link "Veradigm FollowMyHealth Cost Per ONC" at bounding box center [204, 242] width 235 height 16
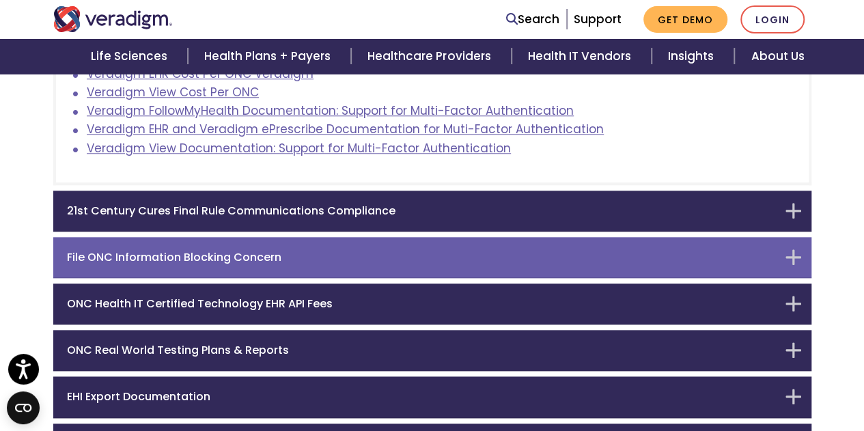
scroll to position [648, 0]
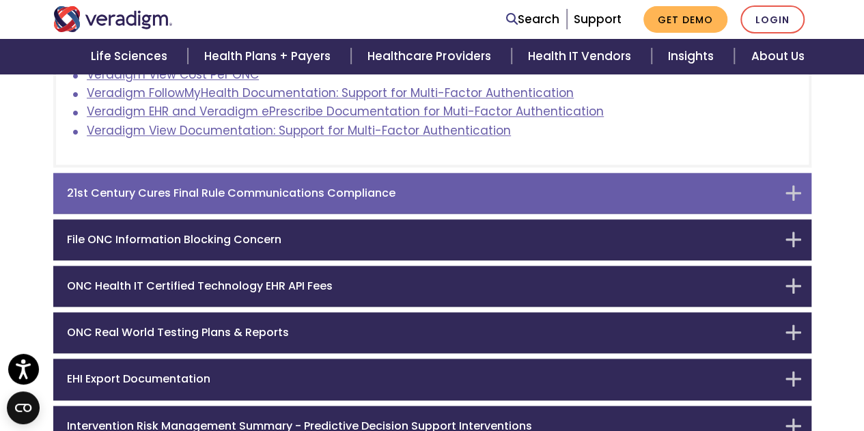
click at [262, 195] on h6 "21st Century Cures Final Rule Communications Compliance" at bounding box center [422, 192] width 710 height 13
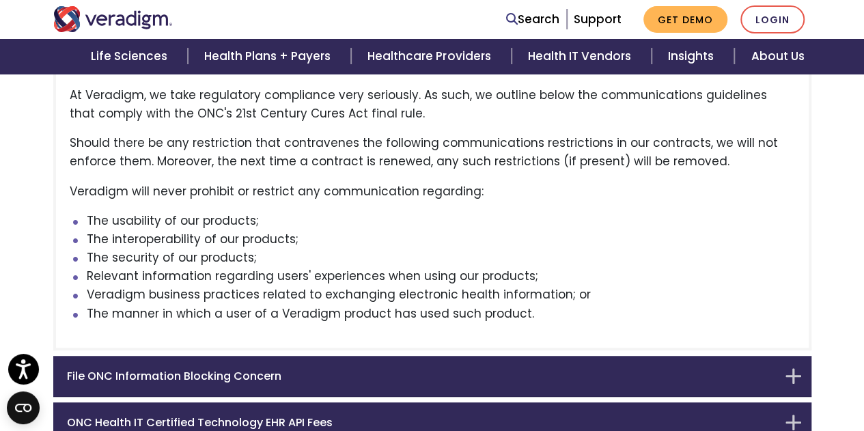
scroll to position [284, 0]
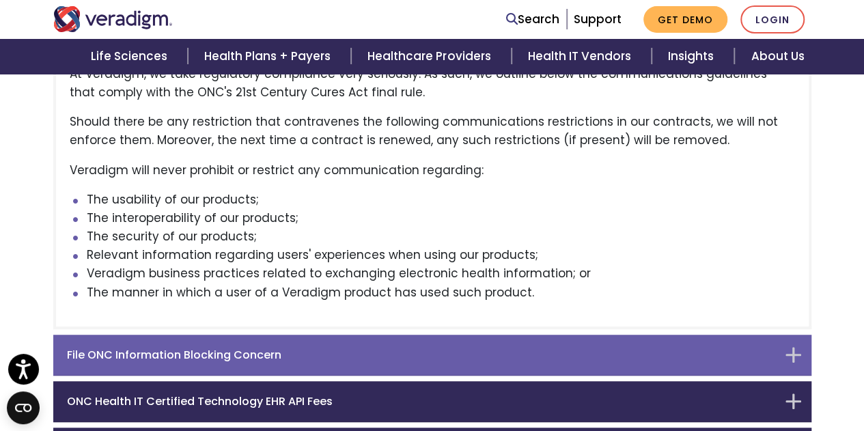
click at [214, 348] on h6 "File ONC Information Blocking Concern" at bounding box center [422, 354] width 710 height 13
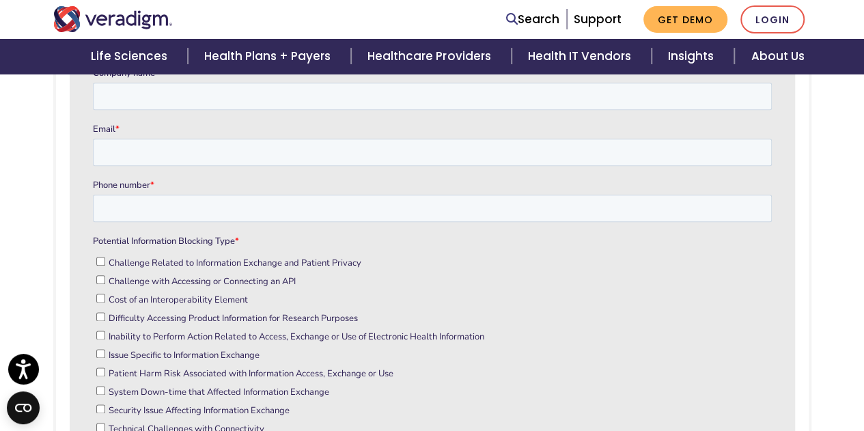
scroll to position [945, 0]
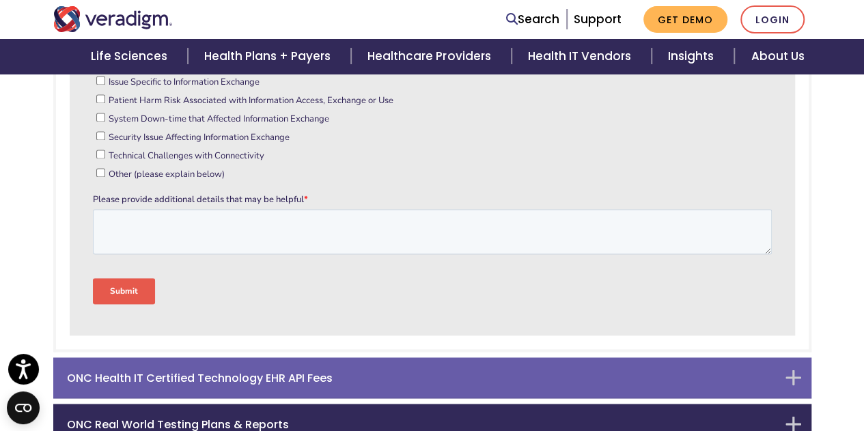
click at [193, 357] on div "ONC Health IT Certified Technology EHR API Fees" at bounding box center [432, 377] width 758 height 41
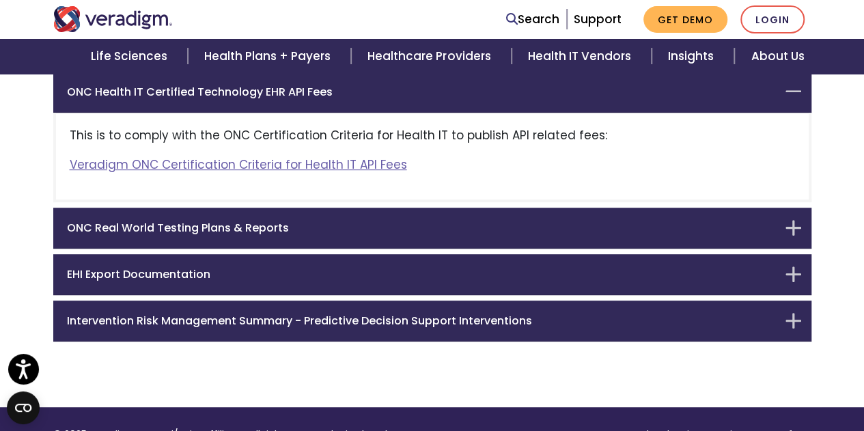
scroll to position [309, 0]
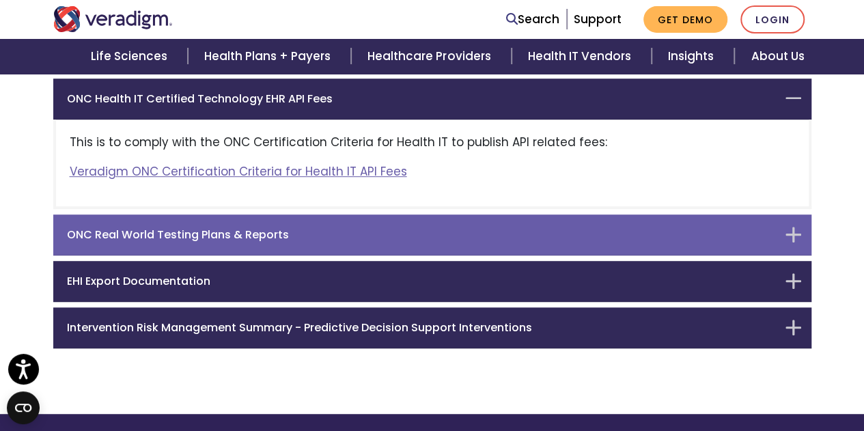
click at [190, 246] on div "ONC Real World Testing Plans & Reports" at bounding box center [432, 234] width 758 height 41
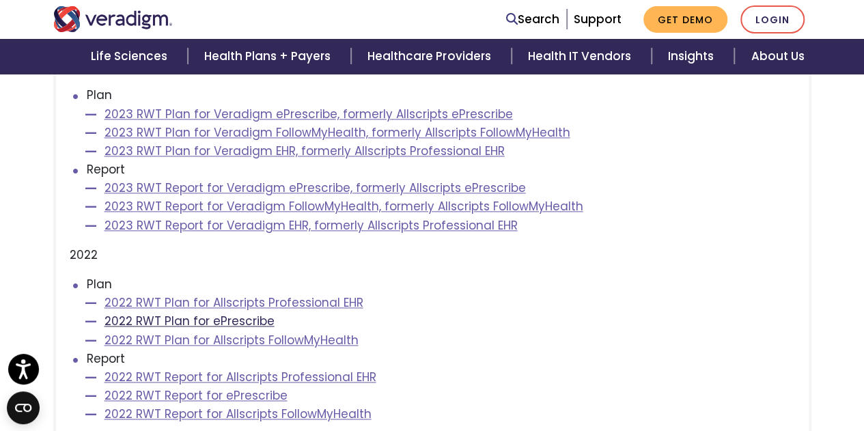
scroll to position [970, 0]
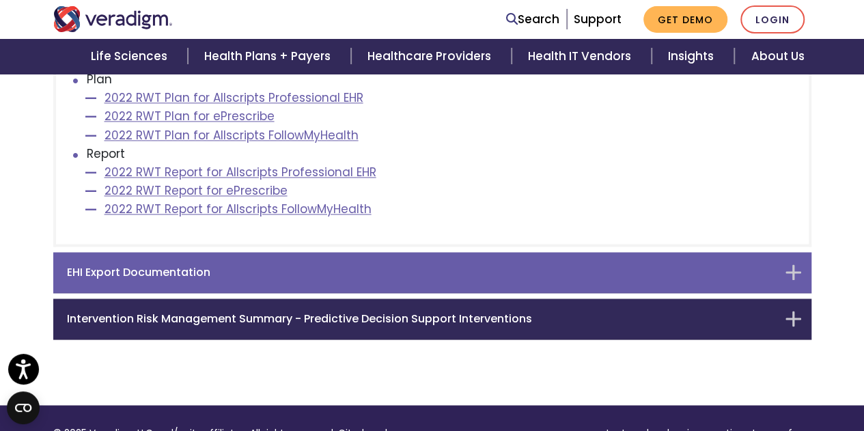
click at [199, 271] on h6 "EHI Export Documentation" at bounding box center [422, 272] width 710 height 13
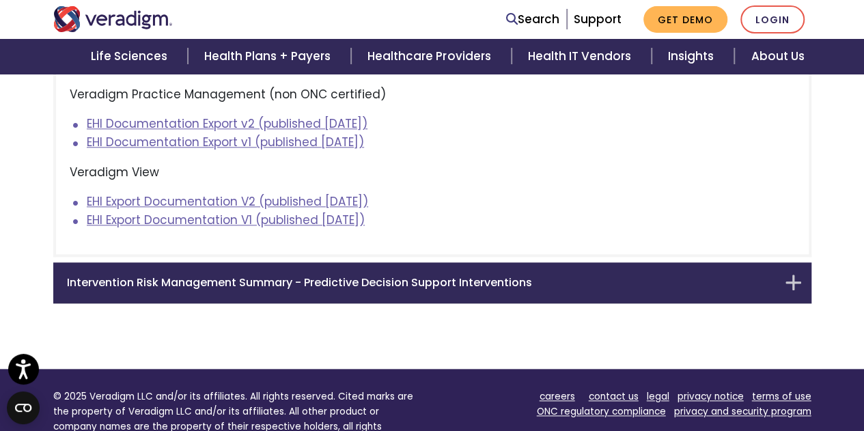
scroll to position [812, 0]
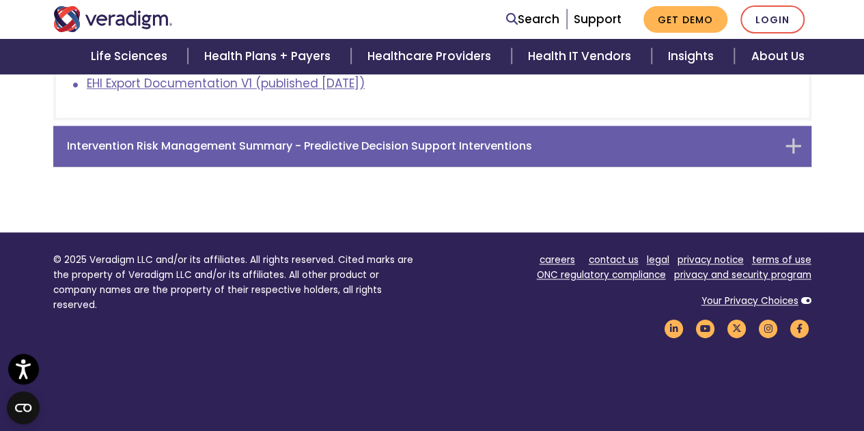
click at [208, 158] on div "Intervention Risk Management Summary - Predictive Decision Support Interventions" at bounding box center [432, 146] width 758 height 41
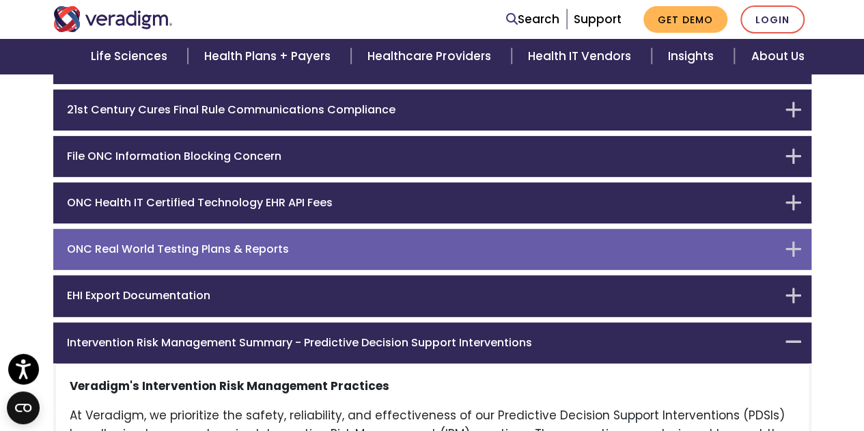
scroll to position [0, 0]
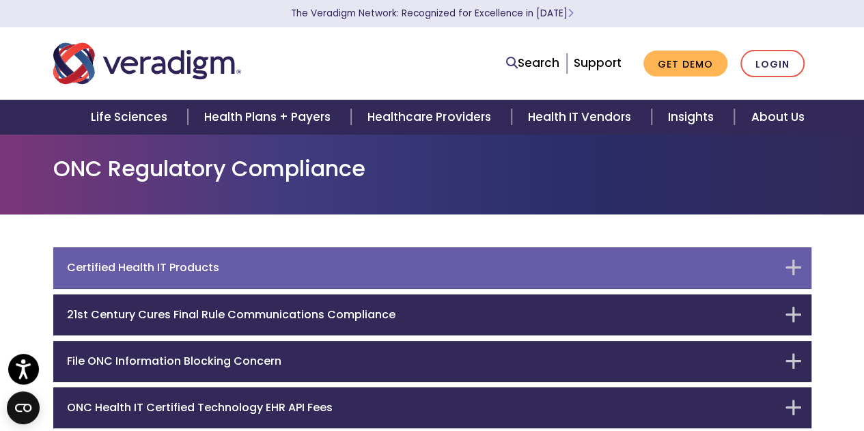
click at [182, 268] on h6 "Certified Health IT Products" at bounding box center [422, 267] width 710 height 13
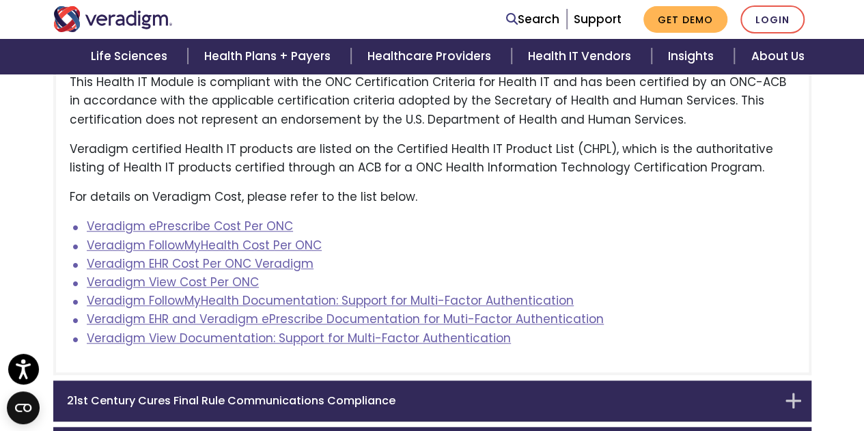
scroll to position [450, 0]
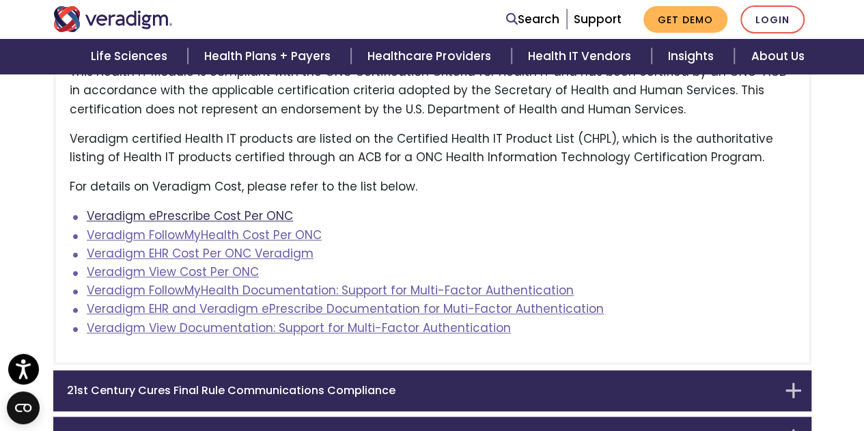
click at [204, 217] on link "Veradigm ePrescribe Cost Per ONC" at bounding box center [190, 216] width 206 height 16
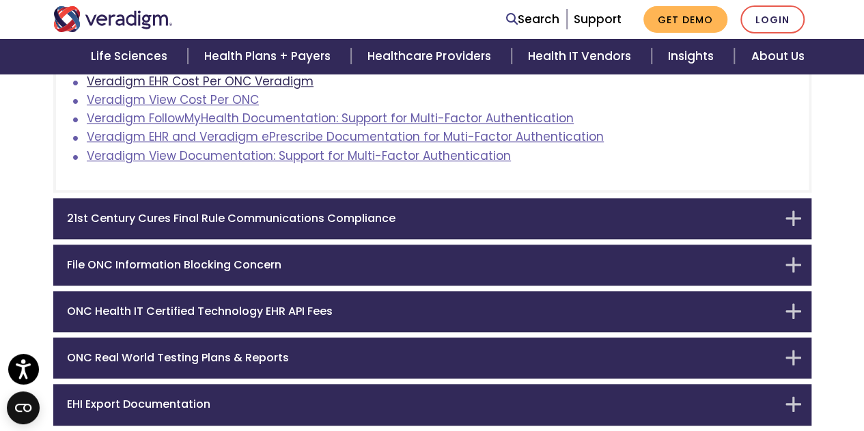
scroll to position [655, 0]
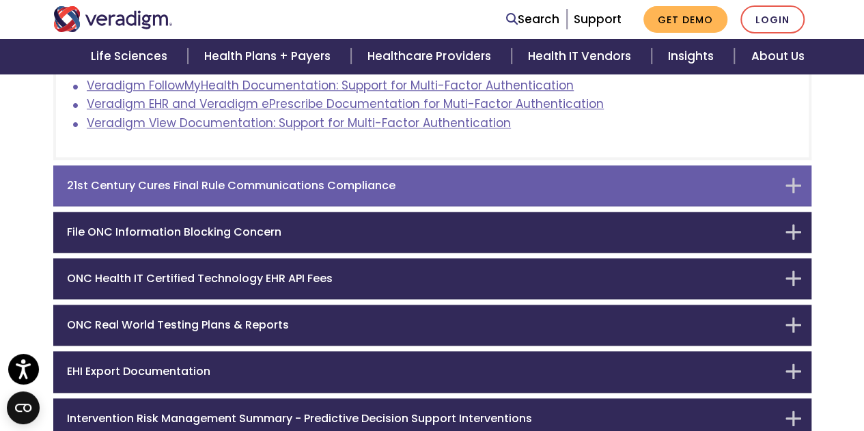
click at [197, 192] on h6 "21st Century Cures Final Rule Communications Compliance" at bounding box center [422, 185] width 710 height 13
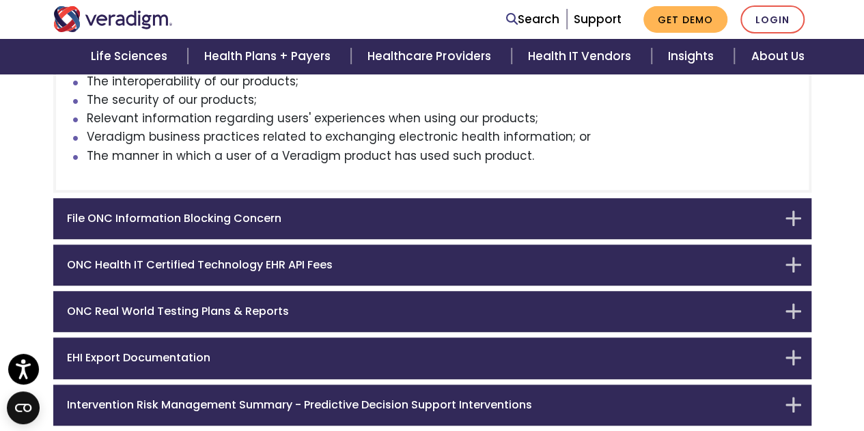
scroll to position [421, 0]
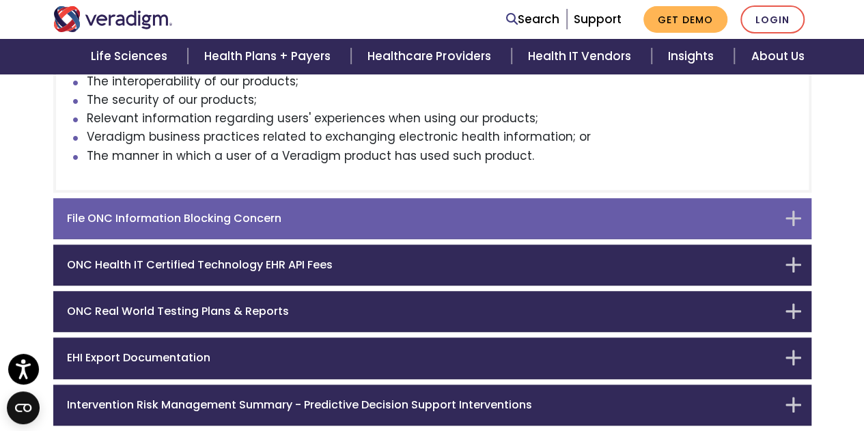
click at [250, 223] on h6 "File ONC Information Blocking Concern" at bounding box center [422, 218] width 710 height 13
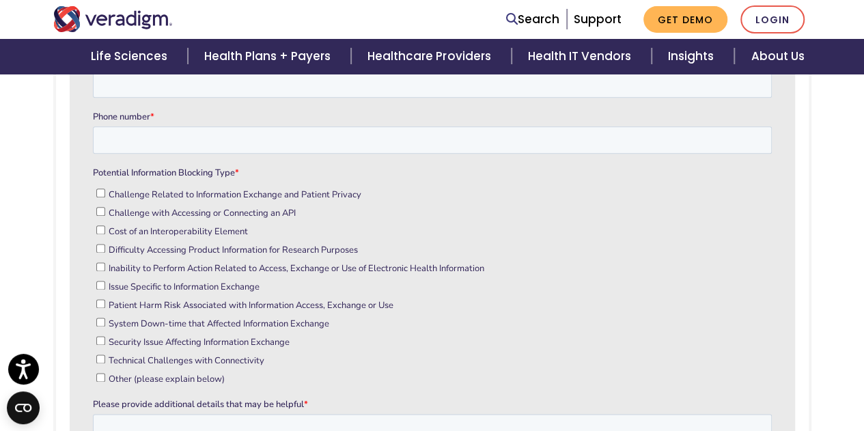
scroll to position [945, 0]
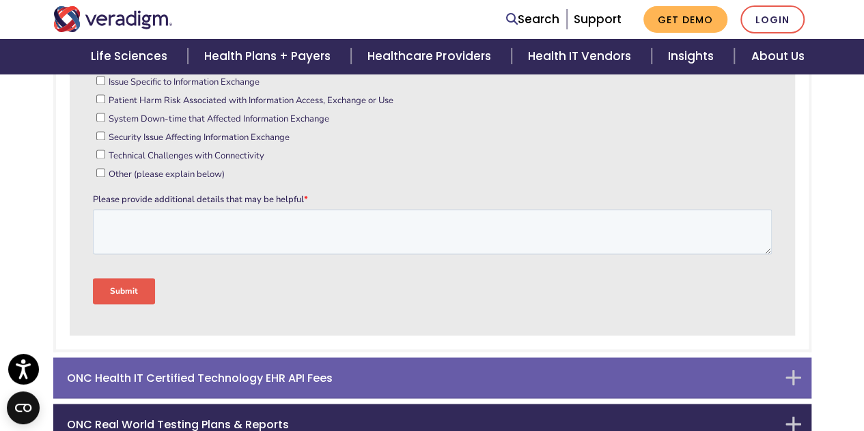
click at [134, 367] on div "ONC Health IT Certified Technology EHR API Fees" at bounding box center [432, 377] width 758 height 41
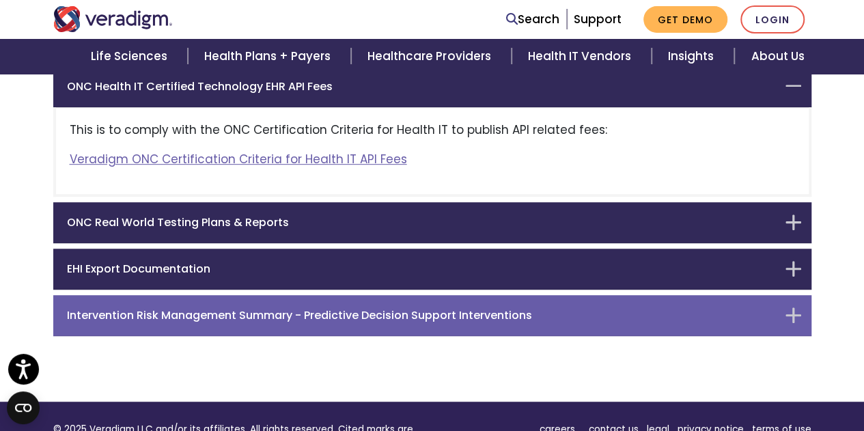
scroll to position [309, 0]
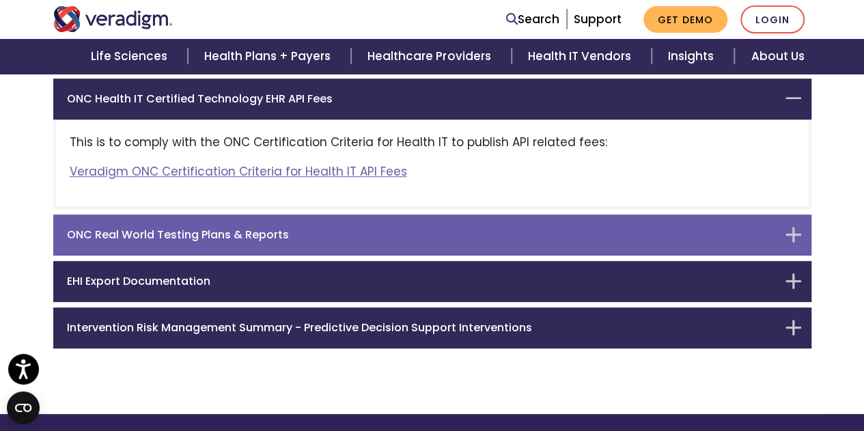
click at [246, 233] on h6 "ONC Real World Testing Plans & Reports" at bounding box center [422, 234] width 710 height 13
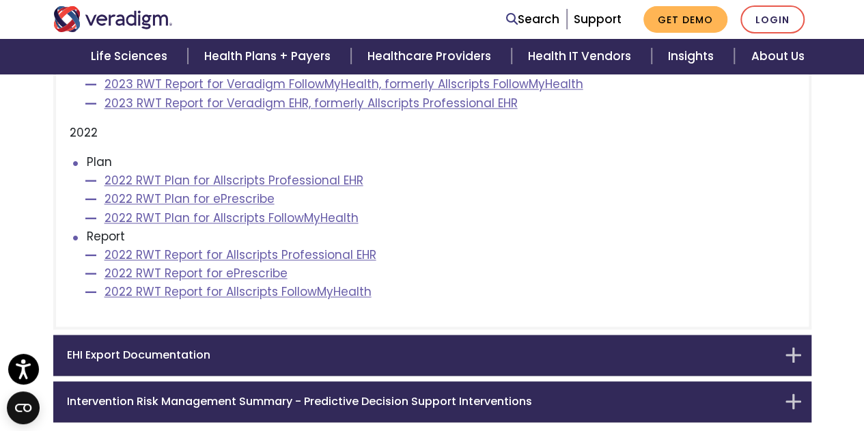
scroll to position [900, 0]
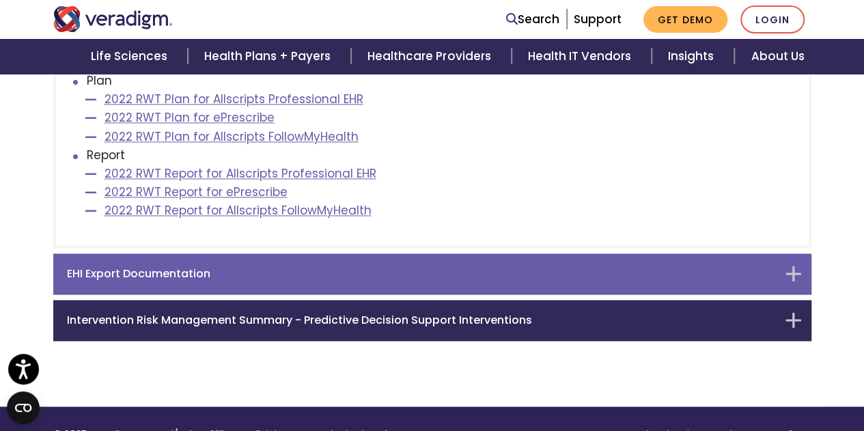
click at [238, 280] on div "EHI Export Documentation" at bounding box center [432, 273] width 758 height 41
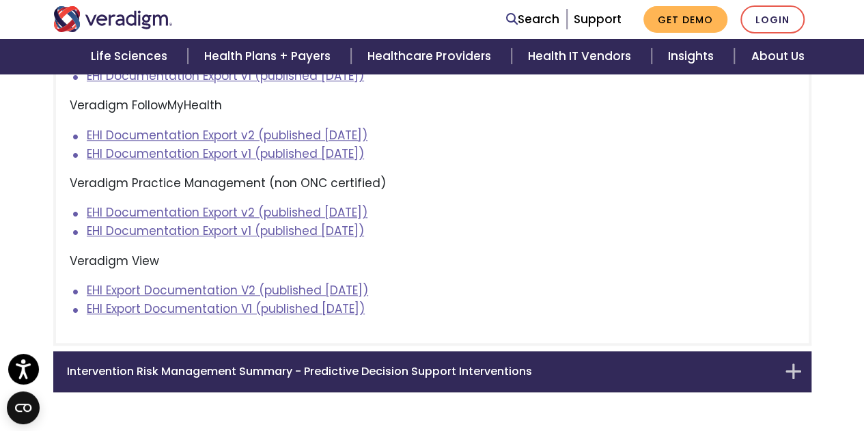
scroll to position [607, 0]
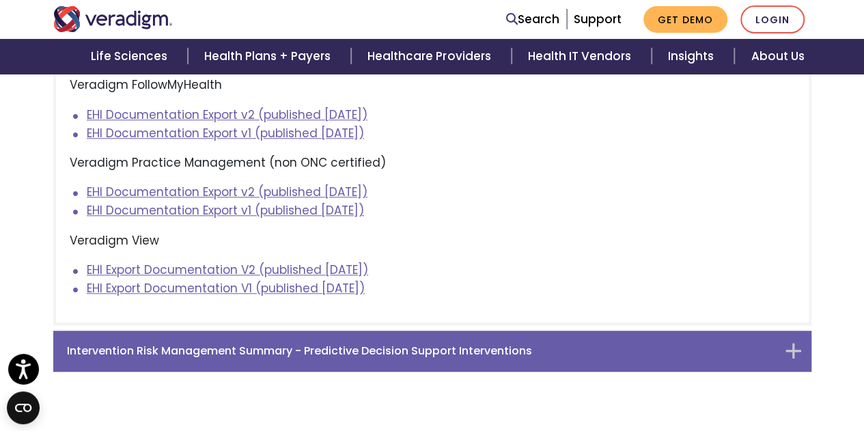
click at [292, 344] on h6 "Intervention Risk Management Summary - Predictive Decision Support Interventions" at bounding box center [422, 350] width 710 height 13
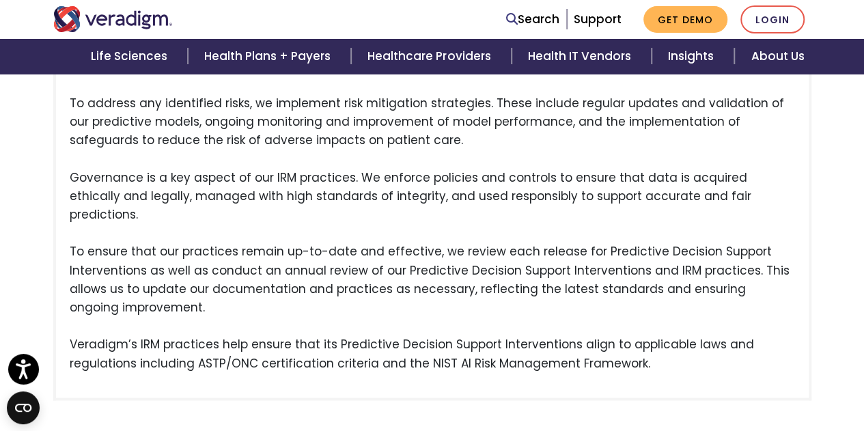
scroll to position [858, 0]
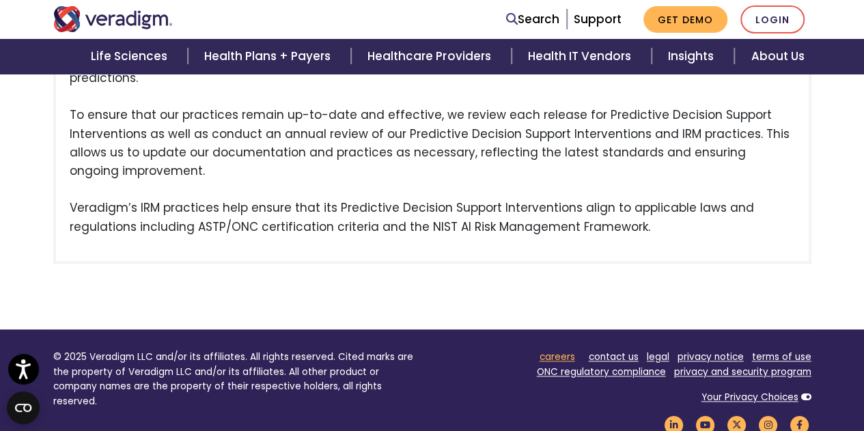
click at [572, 350] on link "careers" at bounding box center [558, 356] width 36 height 13
click at [619, 350] on link "contact us" at bounding box center [614, 356] width 50 height 13
click at [666, 350] on link "legal" at bounding box center [658, 356] width 23 height 13
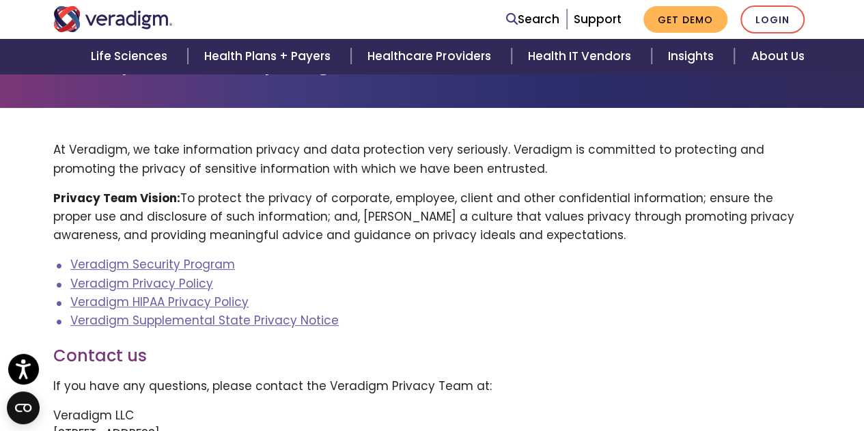
scroll to position [273, 0]
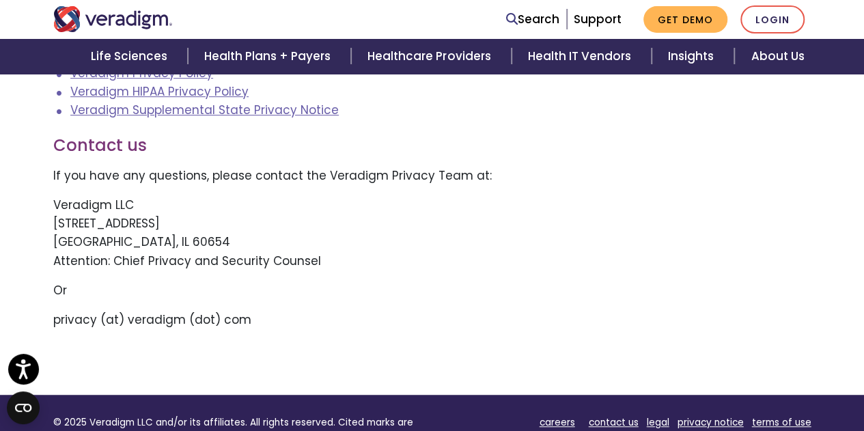
scroll to position [205, 0]
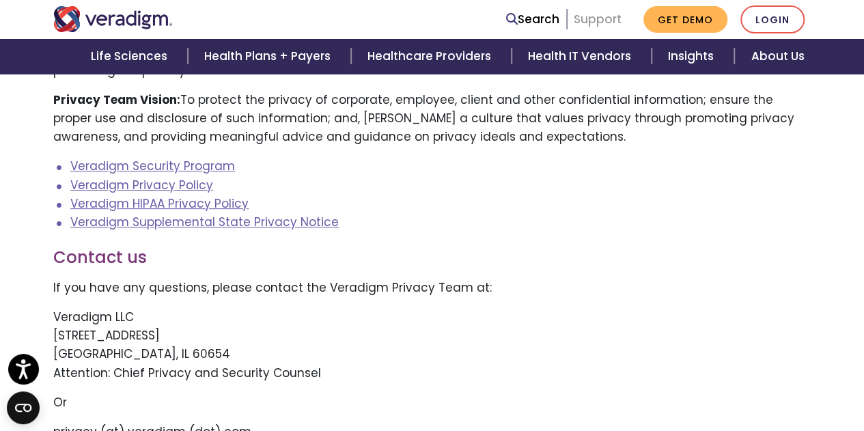
click at [594, 14] on link "Support" at bounding box center [598, 19] width 48 height 16
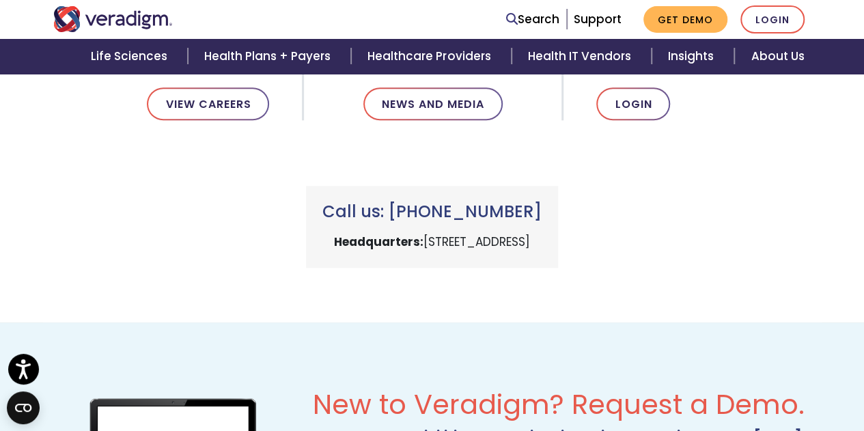
scroll to position [439, 0]
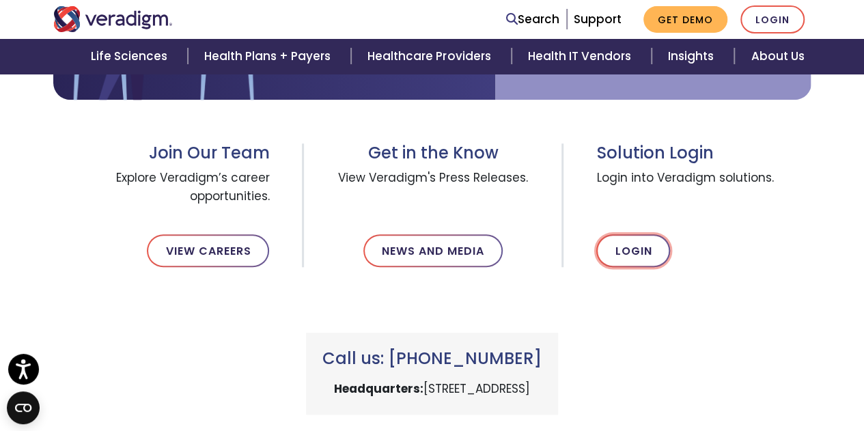
click at [643, 245] on link "Login" at bounding box center [633, 250] width 74 height 33
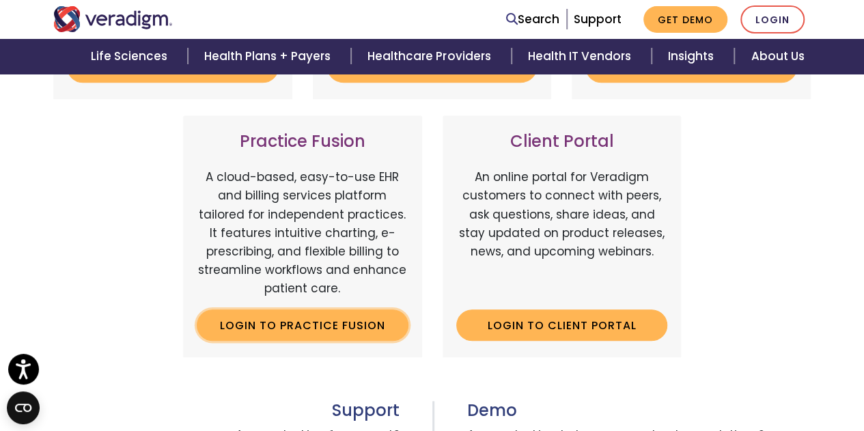
scroll to position [478, 0]
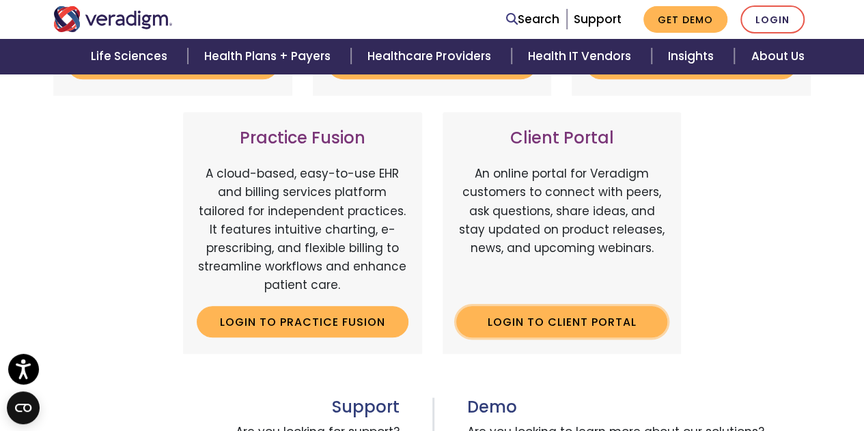
click at [548, 316] on link "Login to Client Portal" at bounding box center [562, 321] width 212 height 31
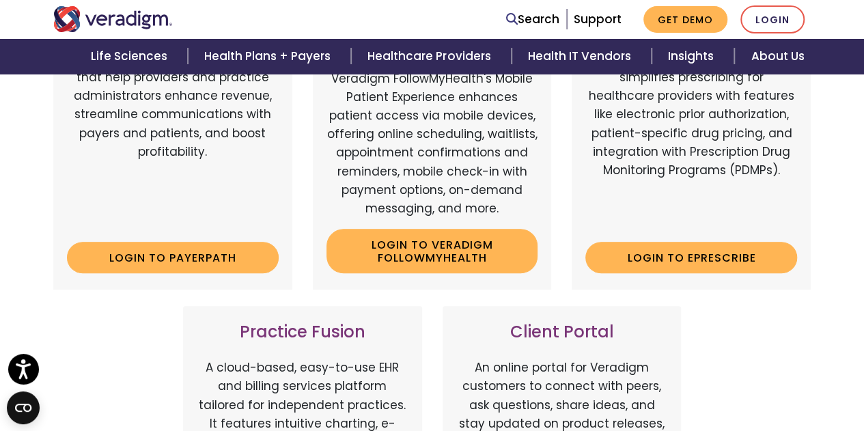
scroll to position [137, 0]
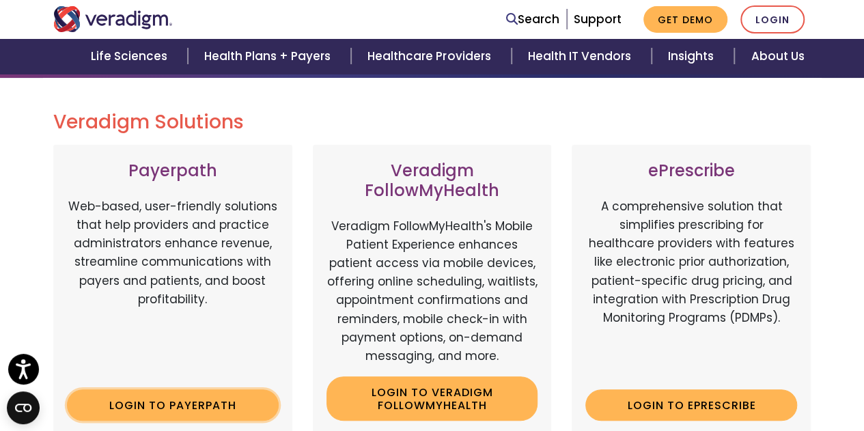
click at [151, 404] on link "Login to Payerpath" at bounding box center [173, 404] width 212 height 31
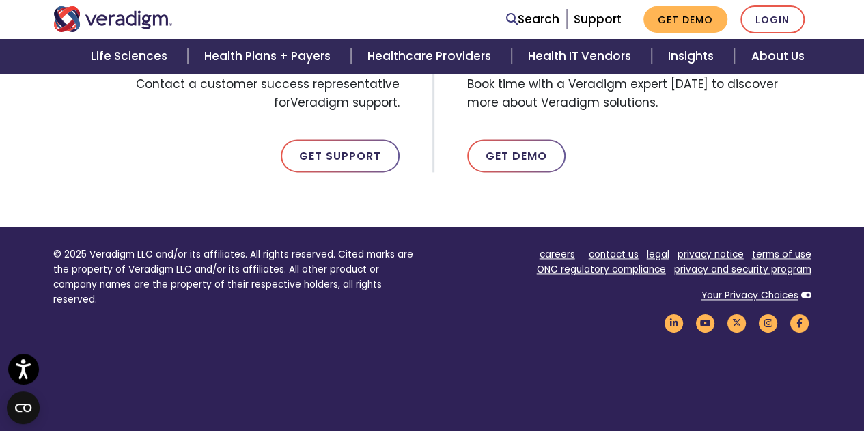
scroll to position [882, 0]
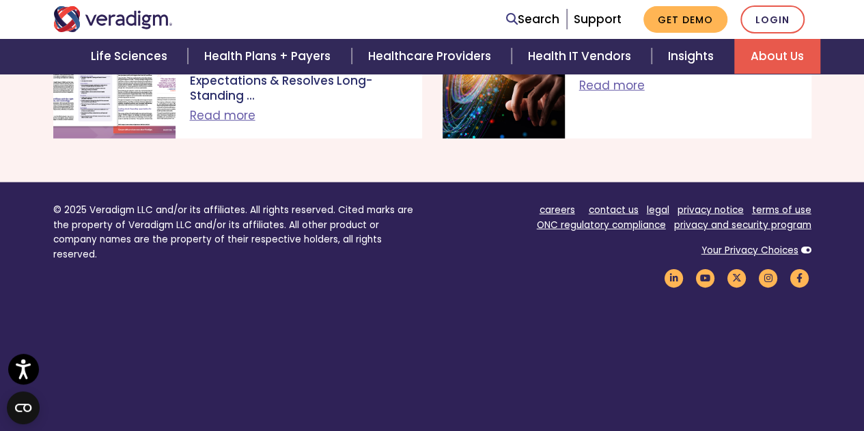
scroll to position [1708, 0]
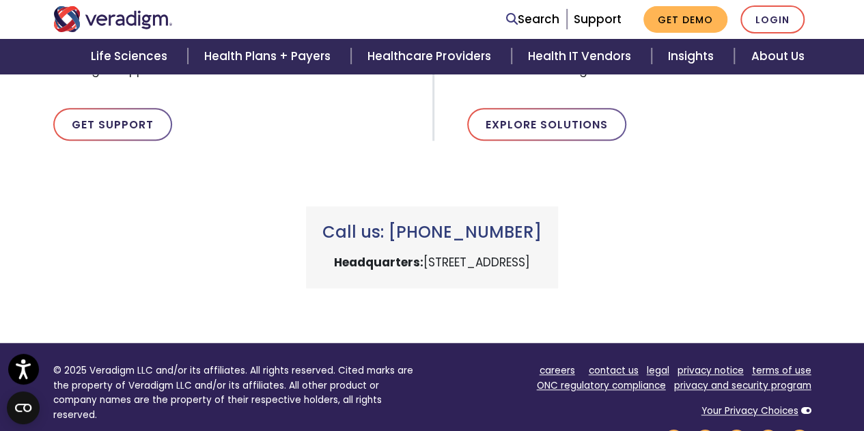
scroll to position [410, 0]
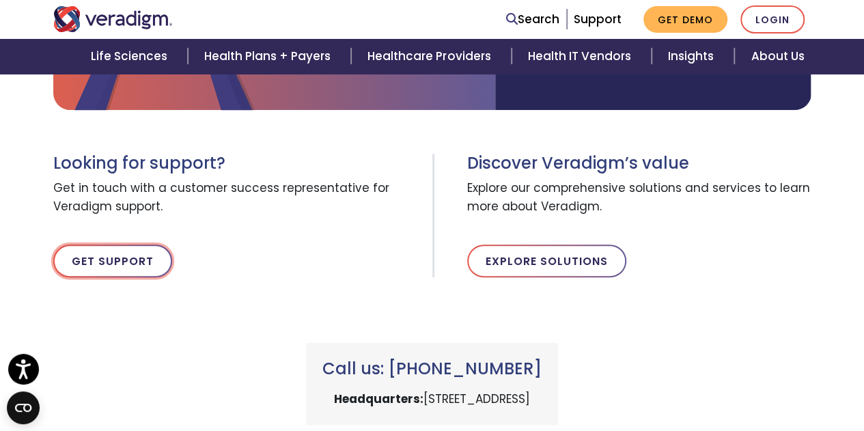
click at [107, 264] on link "Get Support" at bounding box center [112, 261] width 119 height 33
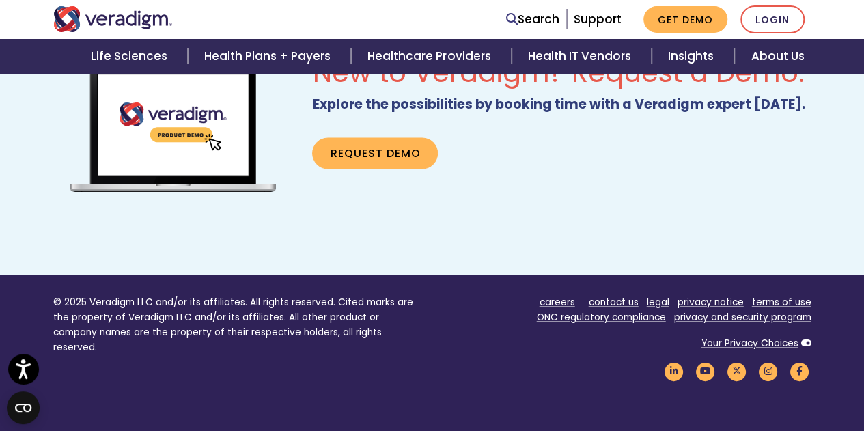
scroll to position [956, 0]
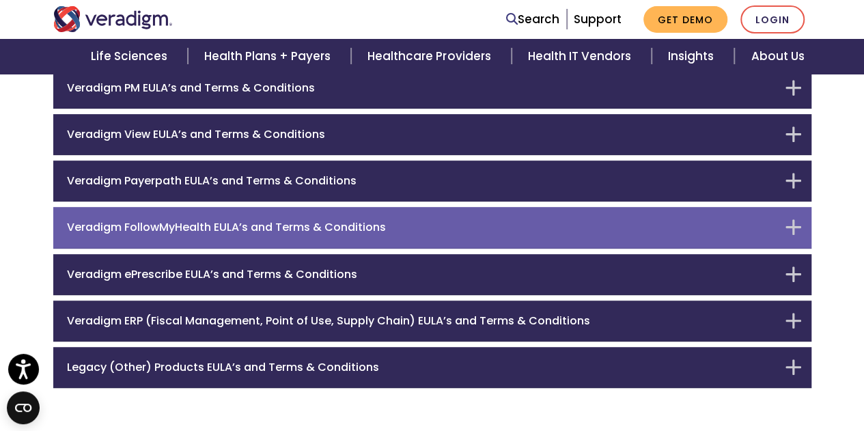
scroll to position [137, 0]
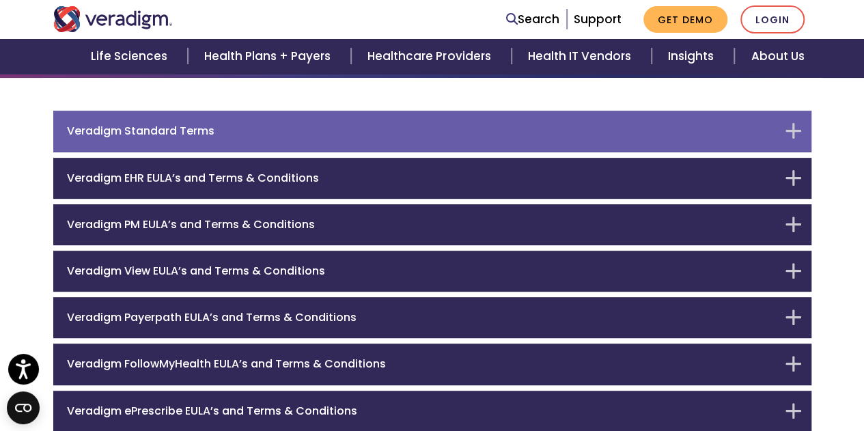
click at [219, 126] on h6 "Veradigm Standard Terms" at bounding box center [422, 130] width 710 height 13
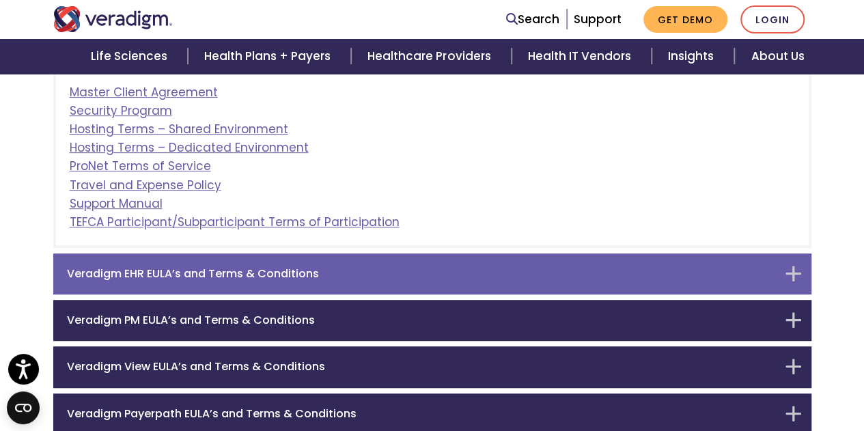
scroll to position [306, 0]
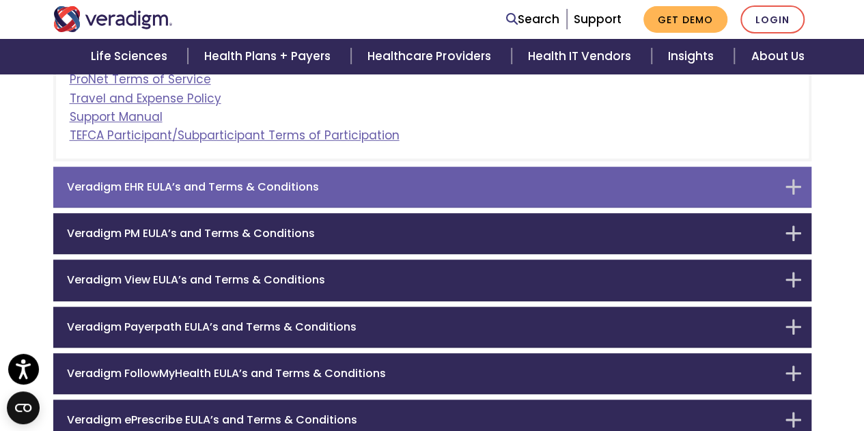
click at [249, 188] on h6 "Veradigm EHR EULA’s and Terms & Conditions" at bounding box center [422, 186] width 710 height 13
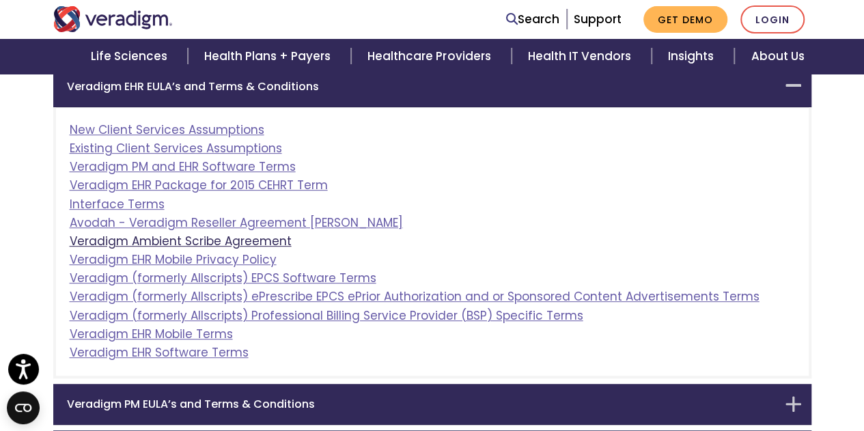
scroll to position [216, 0]
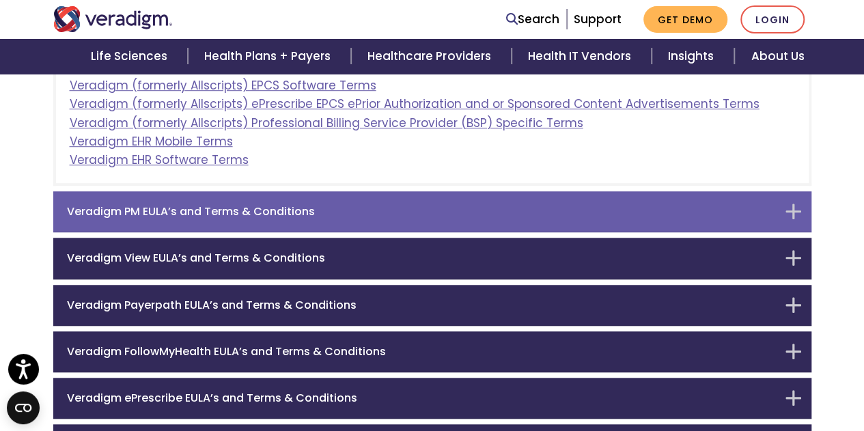
click at [223, 221] on div "Veradigm PM EULA’s and Terms & Conditions" at bounding box center [432, 211] width 758 height 41
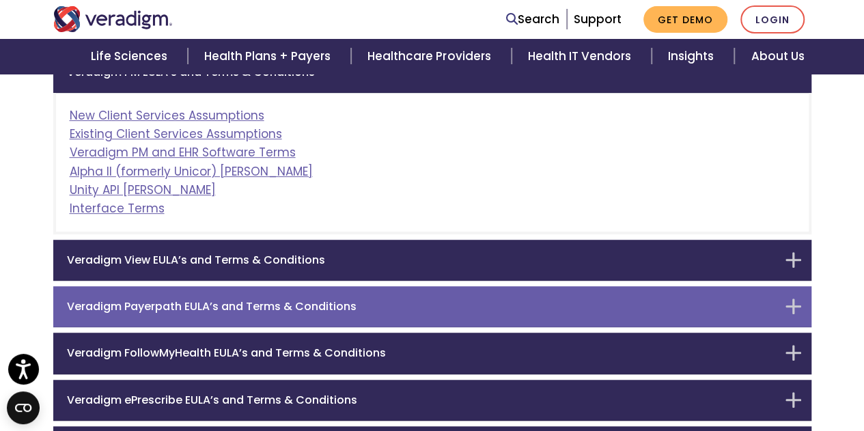
scroll to position [262, 0]
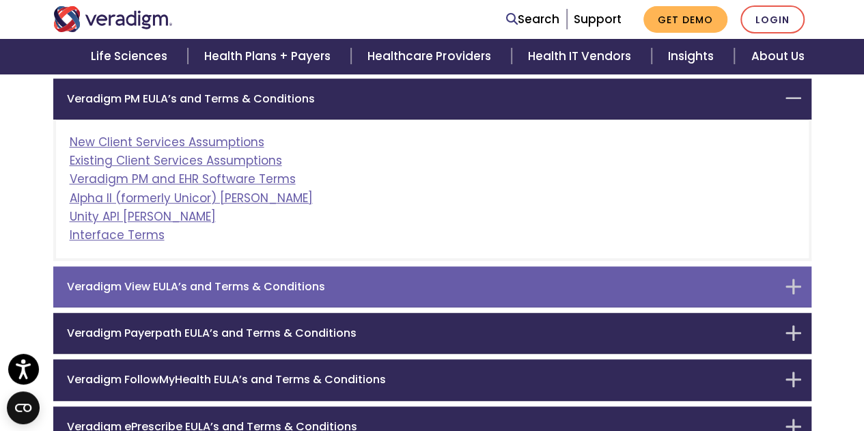
click at [202, 289] on h6 "Veradigm View EULA’s and Terms & Conditions" at bounding box center [422, 286] width 710 height 13
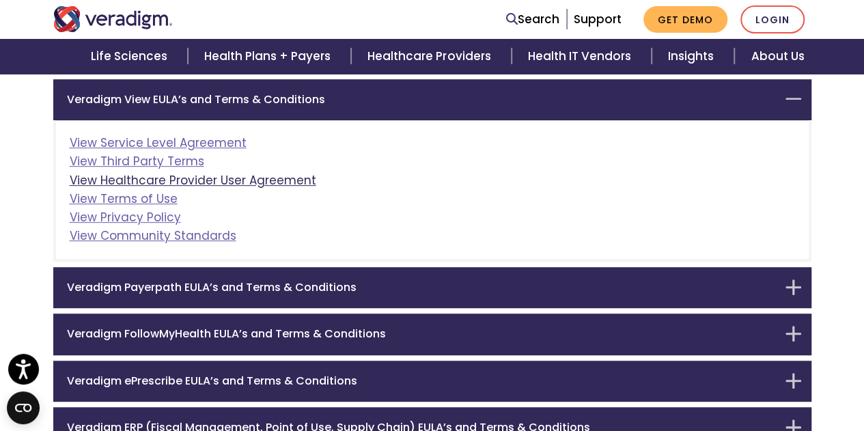
scroll to position [309, 0]
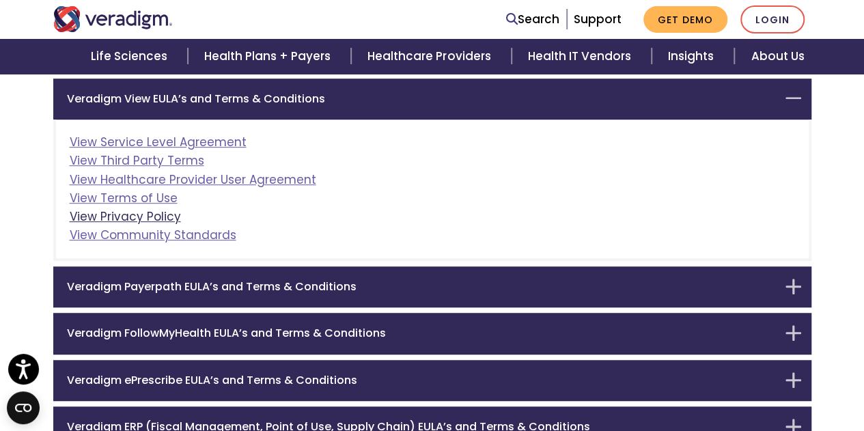
click at [138, 210] on link "View Privacy Policy" at bounding box center [125, 216] width 111 height 16
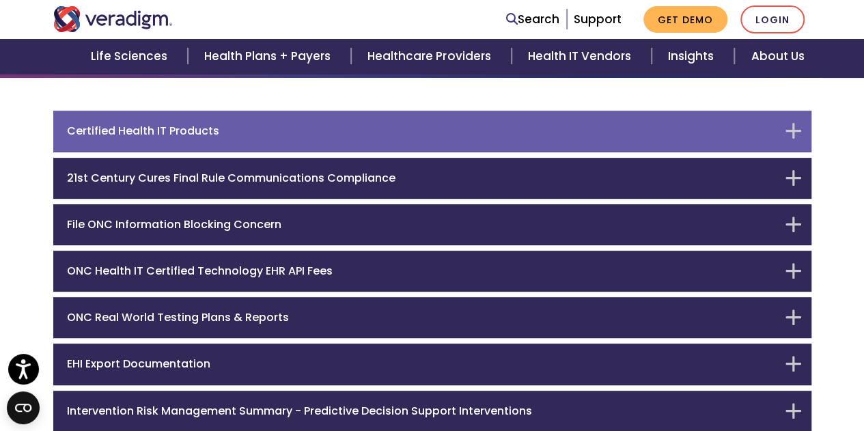
click at [163, 133] on h6 "Certified Health IT Products" at bounding box center [422, 130] width 710 height 13
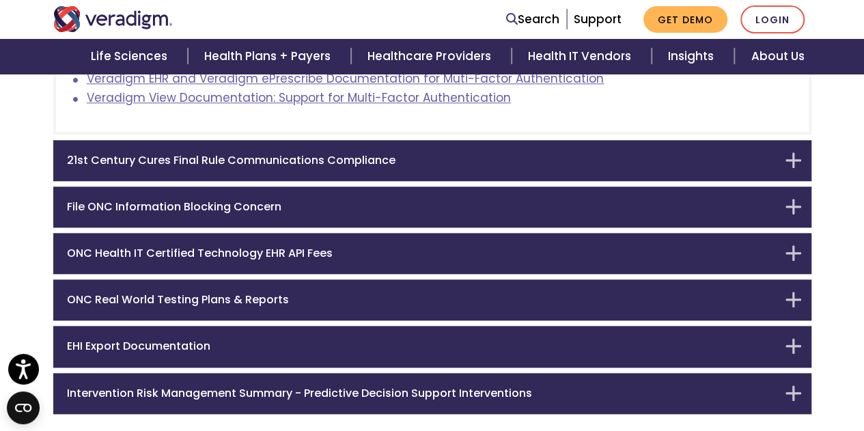
scroll to position [683, 0]
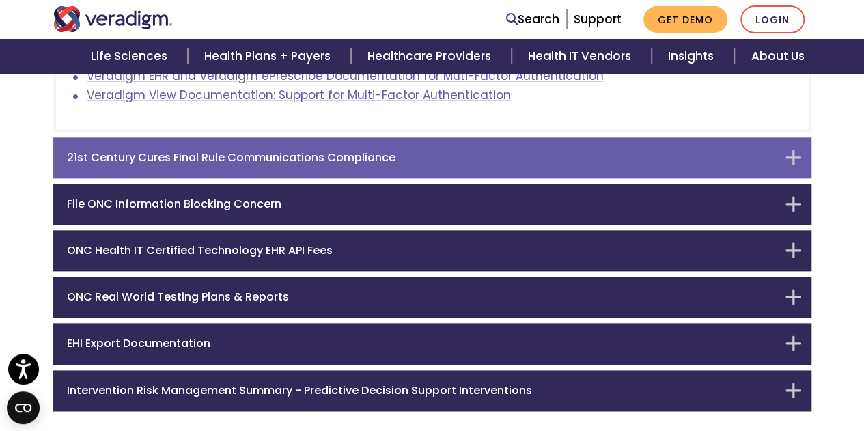
click at [196, 163] on h6 "21st Century Cures Final Rule Communications Compliance" at bounding box center [422, 157] width 710 height 13
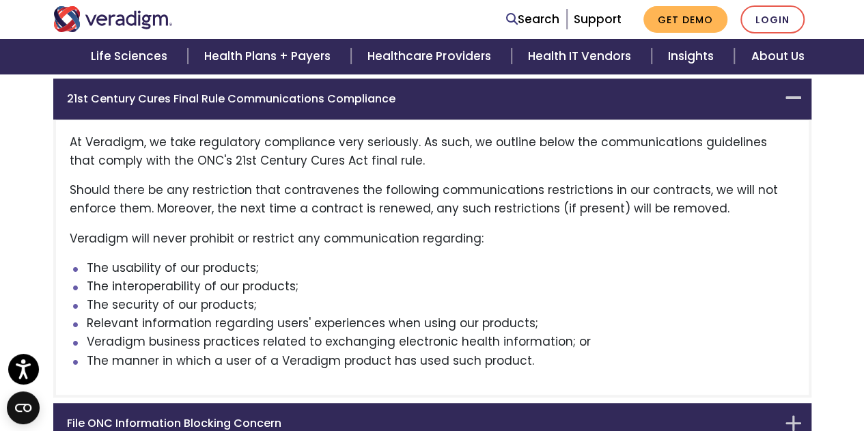
scroll to position [352, 0]
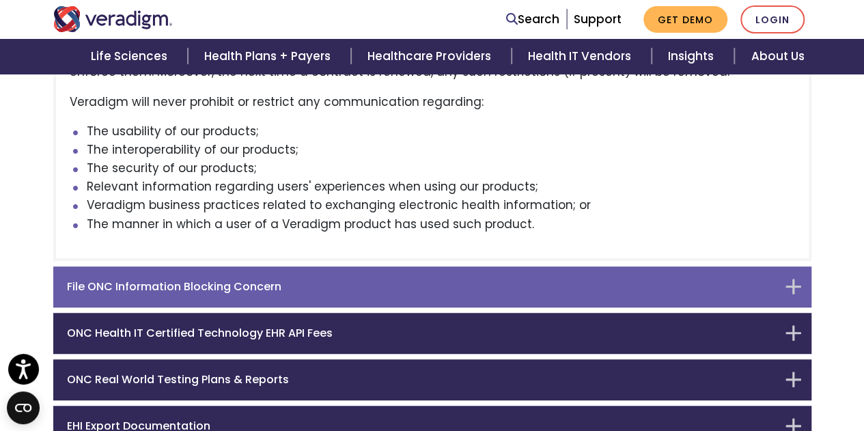
click at [185, 290] on h6 "File ONC Information Blocking Concern" at bounding box center [422, 286] width 710 height 13
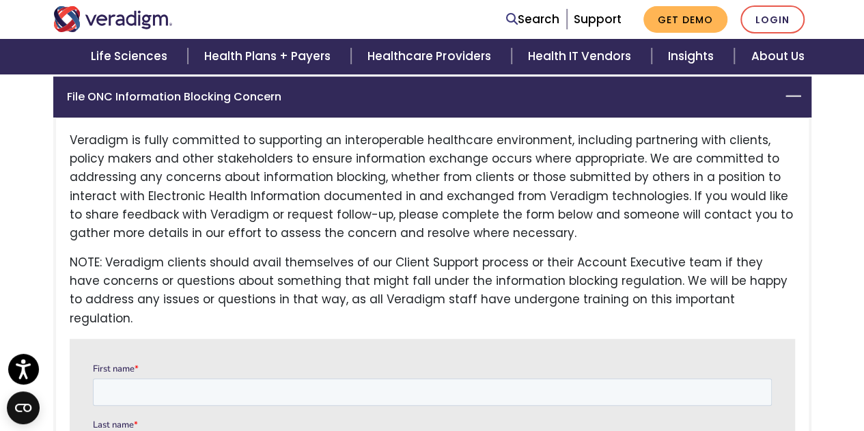
scroll to position [262, 0]
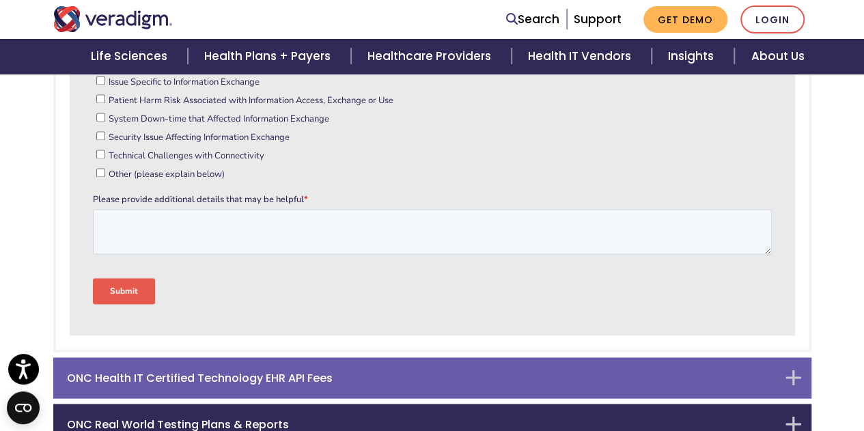
click at [158, 371] on h6 "ONC Health IT Certified Technology EHR API Fees" at bounding box center [422, 377] width 710 height 13
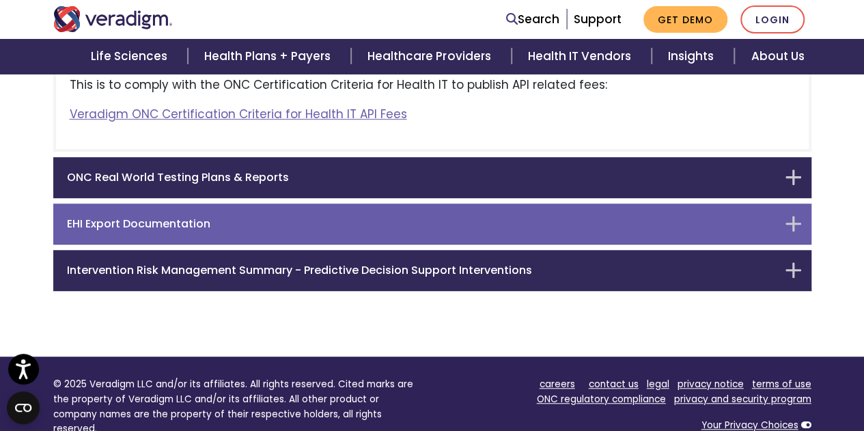
scroll to position [309, 0]
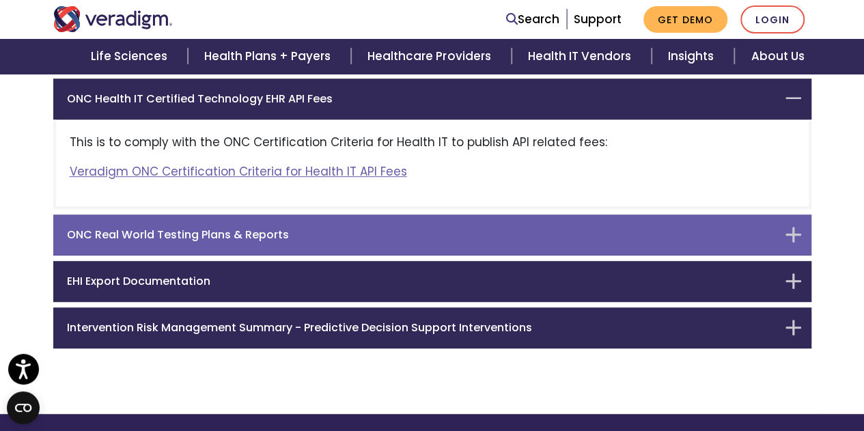
click at [209, 240] on h6 "ONC Real World Testing Plans & Reports" at bounding box center [422, 234] width 710 height 13
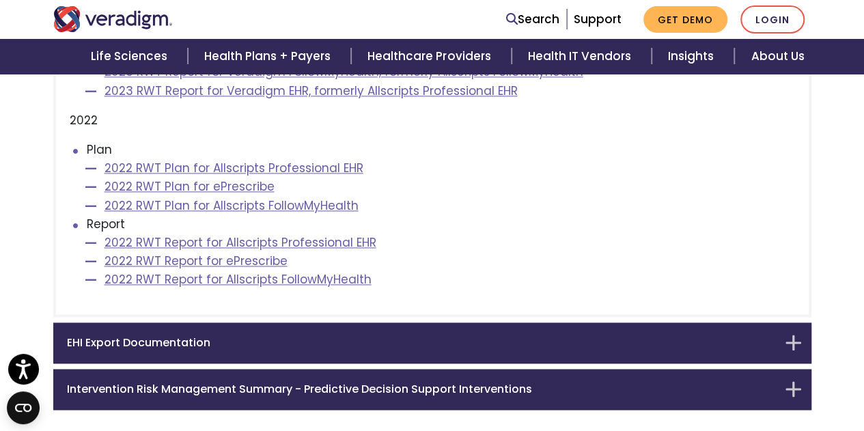
scroll to position [902, 0]
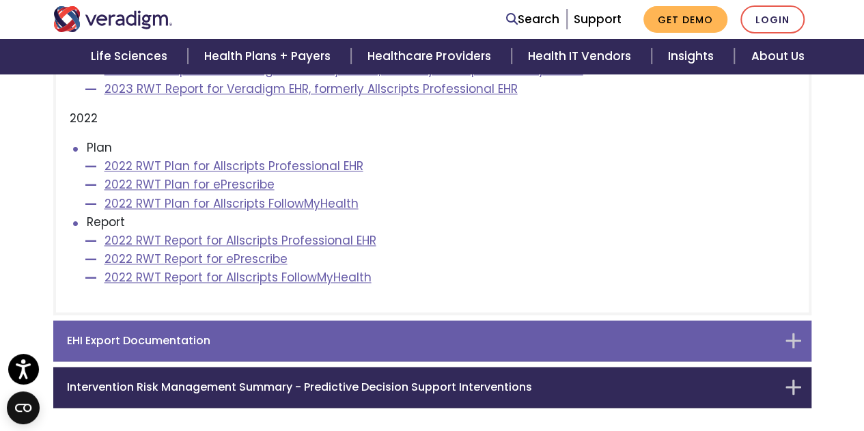
click at [150, 350] on div "EHI Export Documentation" at bounding box center [432, 340] width 758 height 41
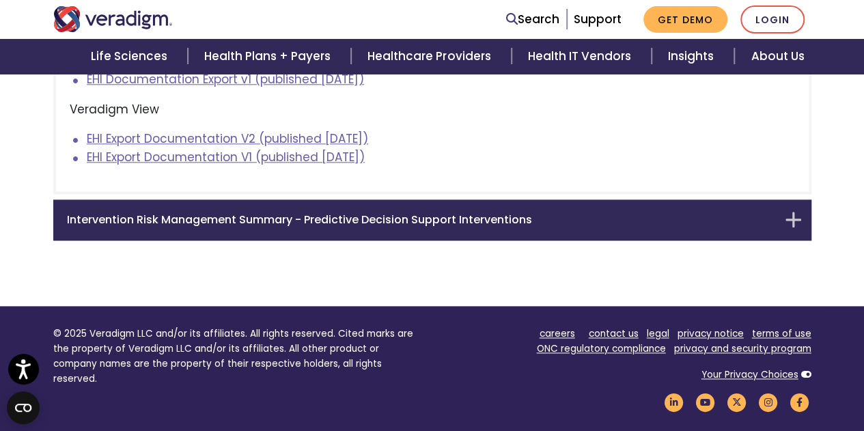
scroll to position [743, 0]
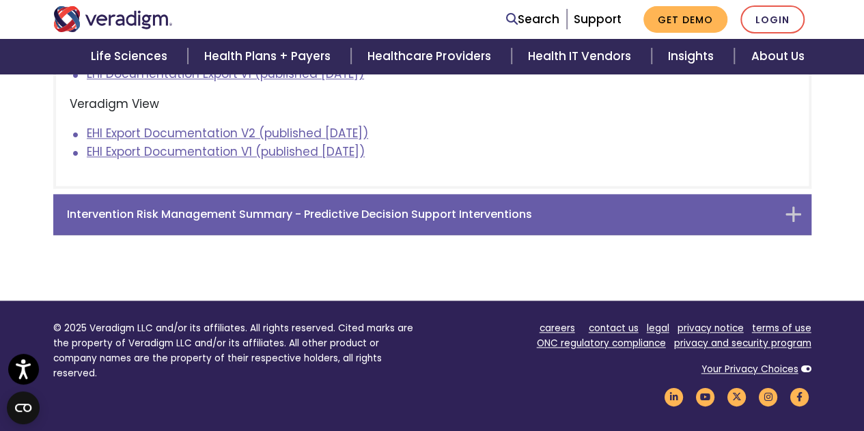
click at [206, 215] on h6 "Intervention Risk Management Summary - Predictive Decision Support Interventions" at bounding box center [422, 214] width 710 height 13
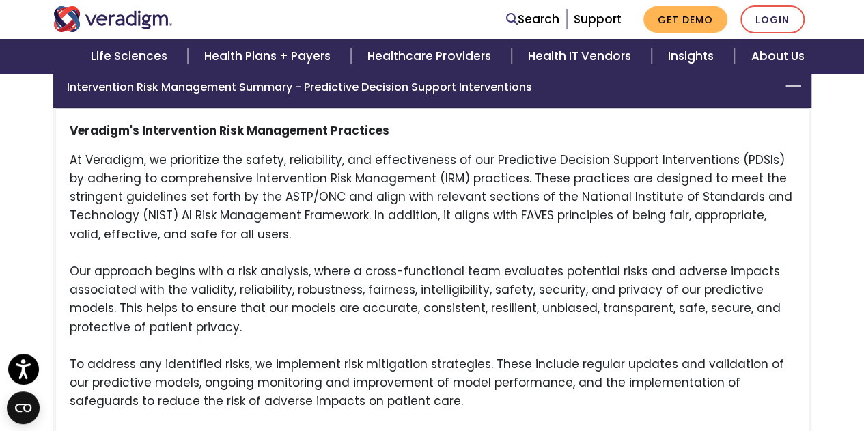
scroll to position [448, 0]
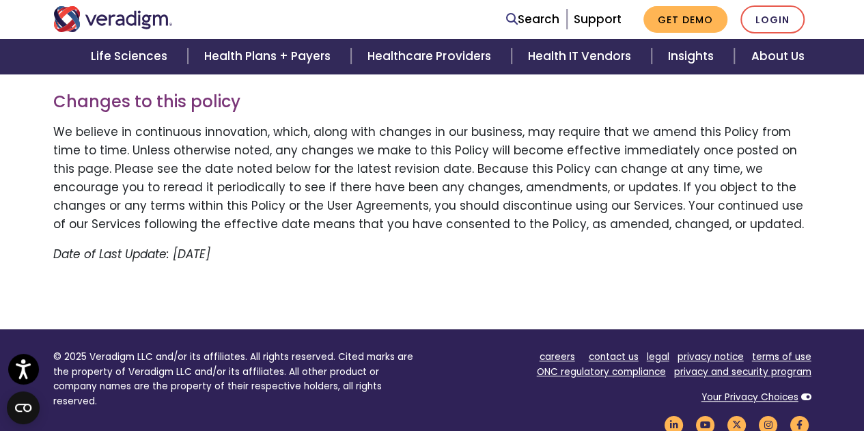
scroll to position [5545, 0]
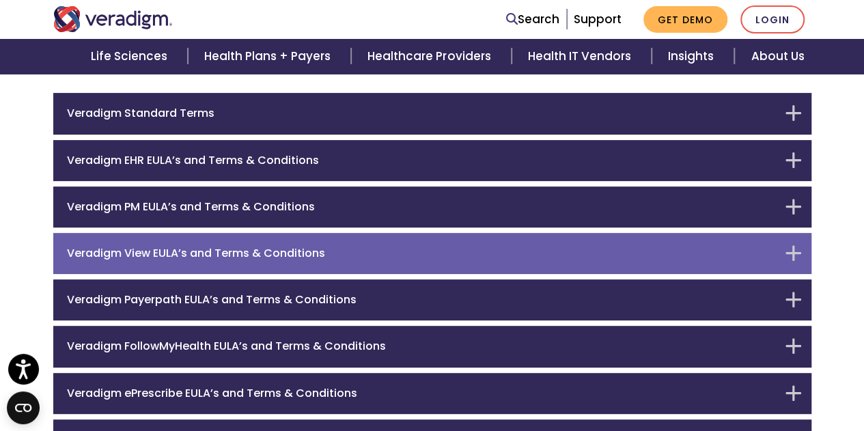
scroll to position [176, 0]
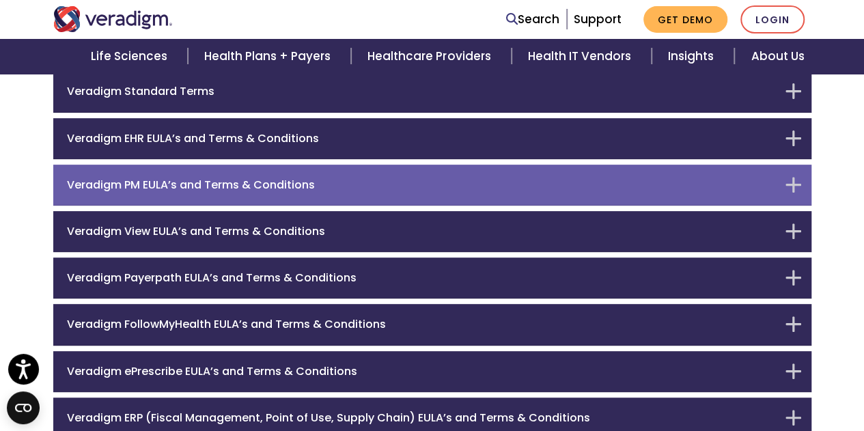
click at [235, 182] on h6 "Veradigm PM EULA’s and Terms & Conditions" at bounding box center [422, 184] width 710 height 13
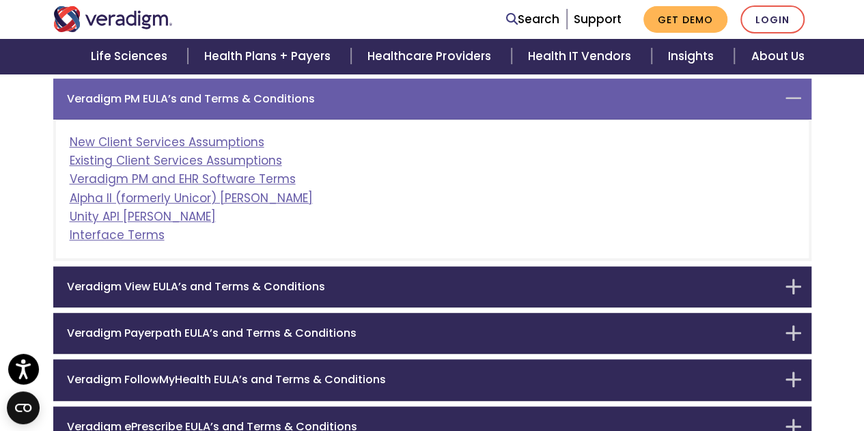
scroll to position [262, 0]
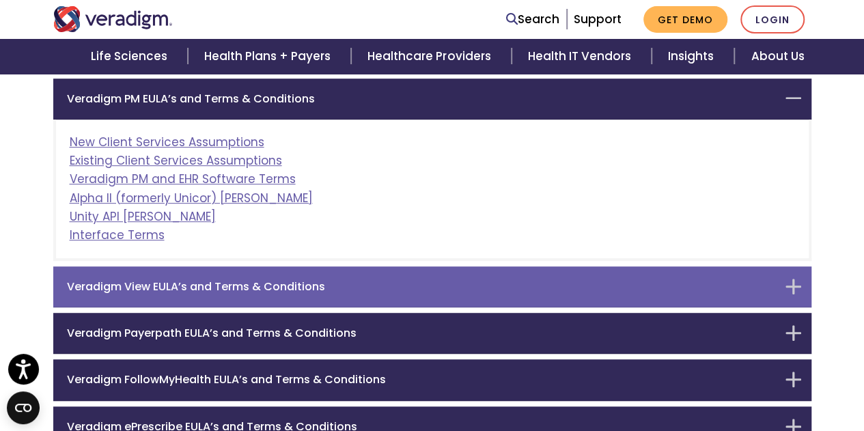
click at [223, 283] on h6 "Veradigm View EULA’s and Terms & Conditions" at bounding box center [422, 286] width 710 height 13
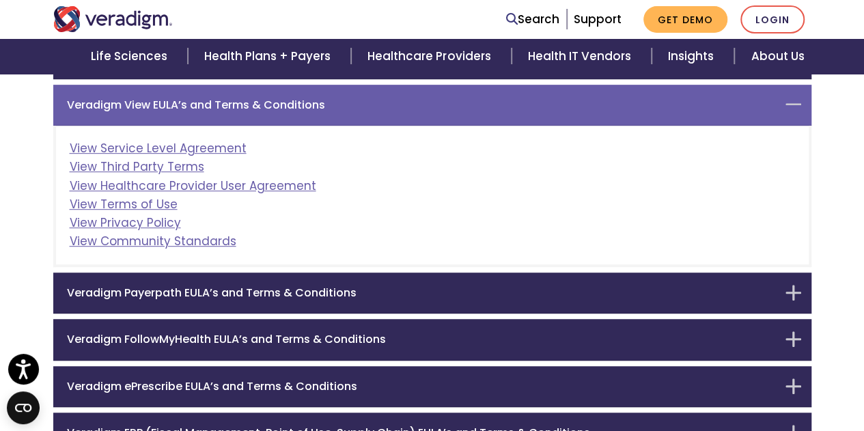
scroll to position [309, 0]
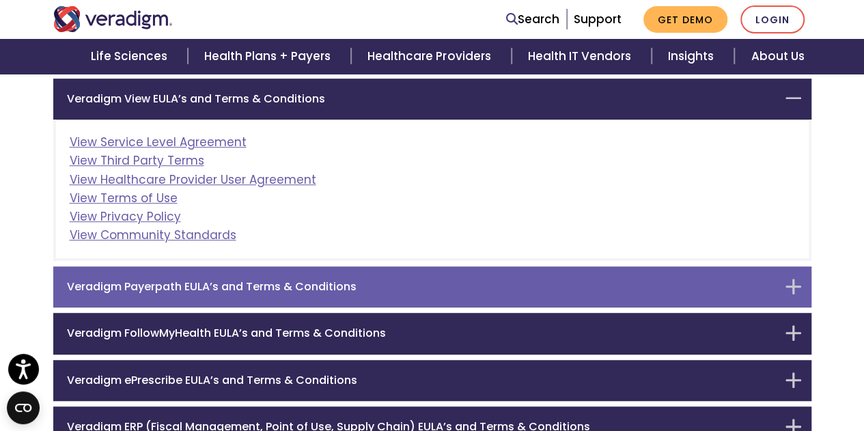
click at [222, 286] on h6 "Veradigm Payerpath EULA’s and Terms & Conditions" at bounding box center [422, 286] width 710 height 13
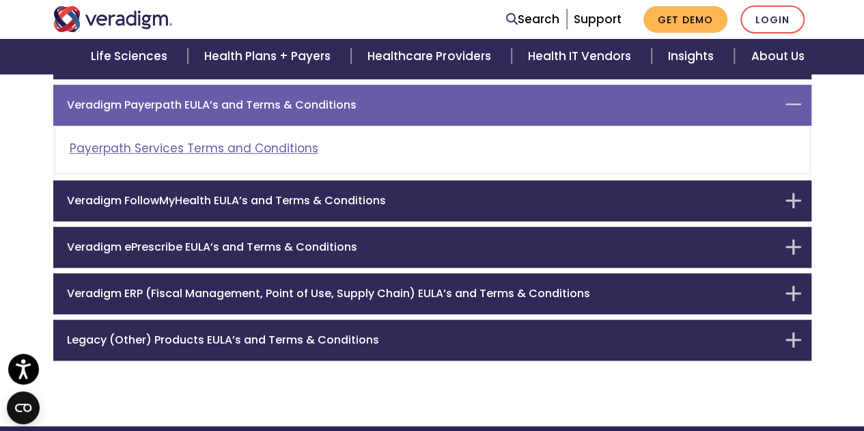
scroll to position [355, 0]
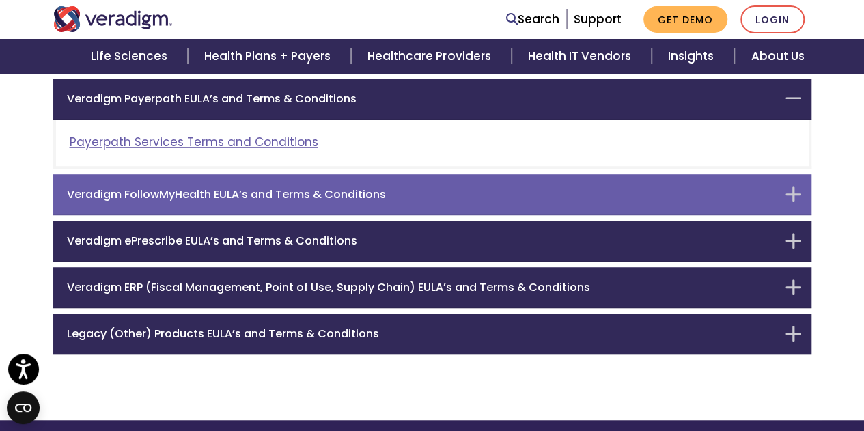
click at [234, 190] on h6 "Veradigm FollowMyHealth EULA’s and Terms & Conditions" at bounding box center [422, 194] width 710 height 13
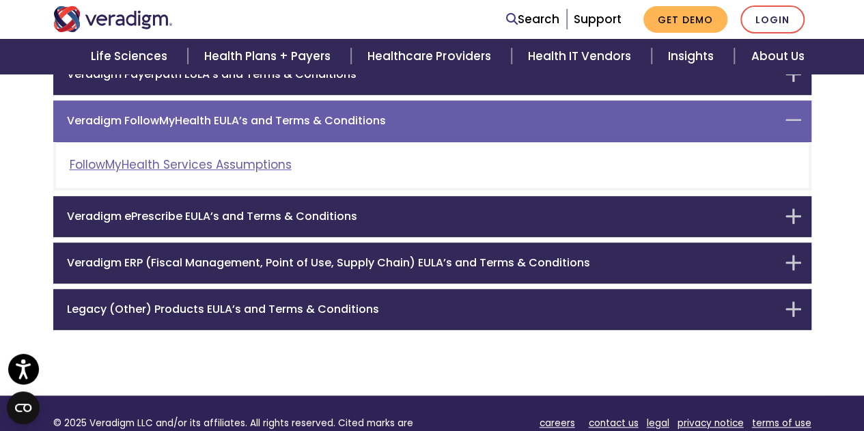
scroll to position [402, 0]
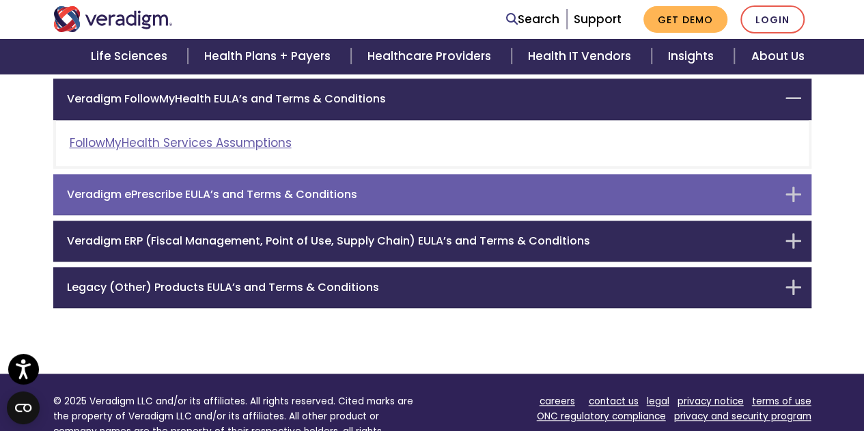
click at [250, 202] on div "Veradigm ePrescribe EULA’s and Terms & Conditions" at bounding box center [432, 194] width 758 height 41
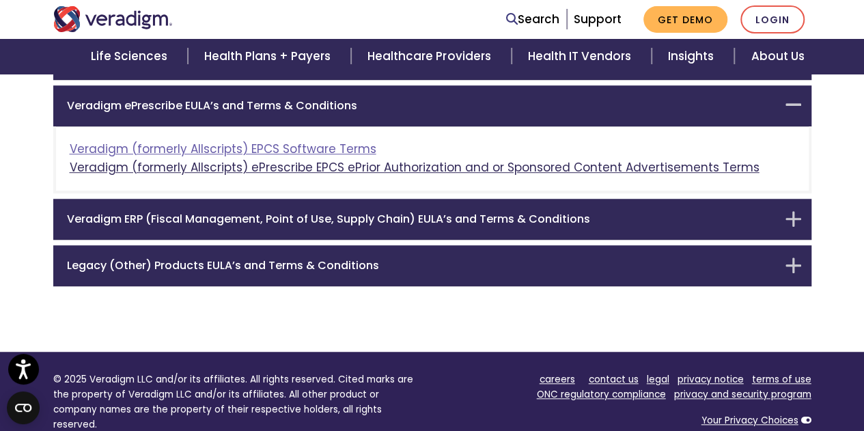
scroll to position [448, 0]
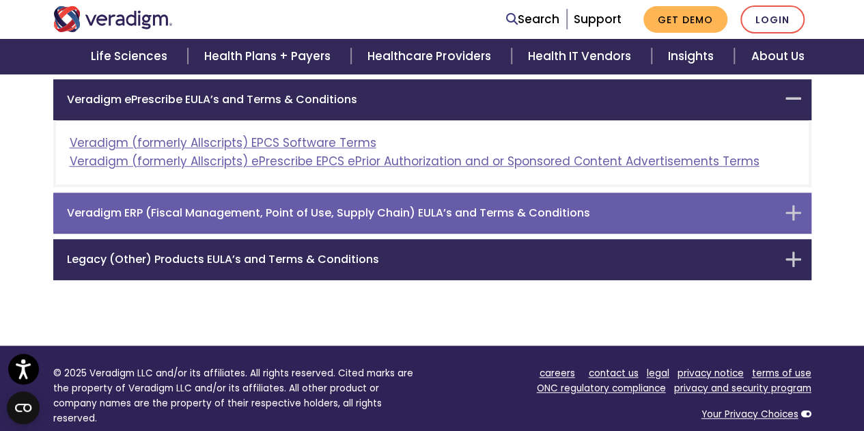
click at [330, 206] on h6 "Veradigm ERP (Fiscal Management, Point of Use, Supply Chain) EULA’s and Terms &…" at bounding box center [422, 212] width 710 height 13
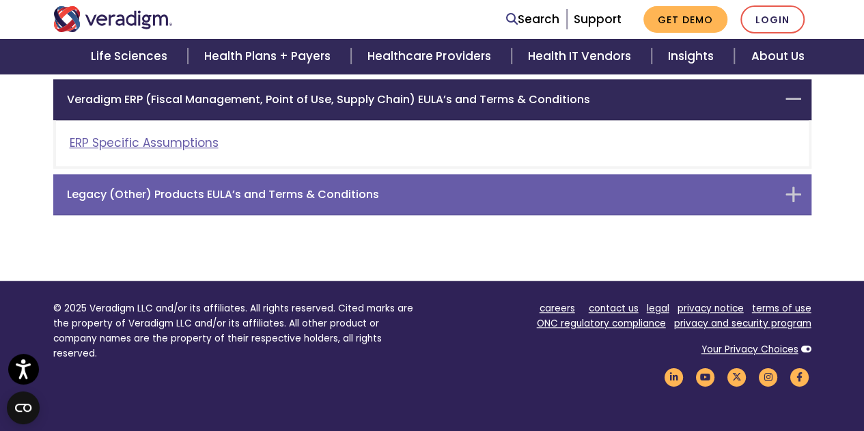
click at [178, 193] on h6 "Legacy (Other) Products EULA’s and Terms & Conditions" at bounding box center [422, 194] width 710 height 13
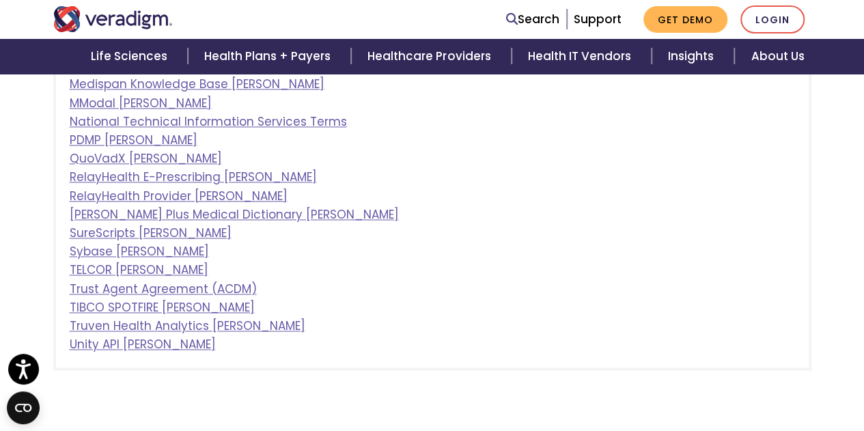
scroll to position [1087, 0]
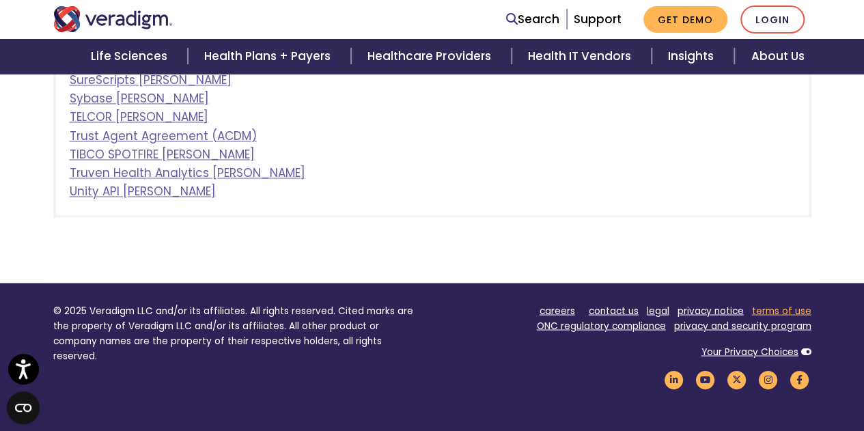
click at [789, 308] on link "terms of use" at bounding box center [781, 310] width 59 height 13
click at [628, 326] on link "ONC regulatory compliance" at bounding box center [601, 325] width 129 height 13
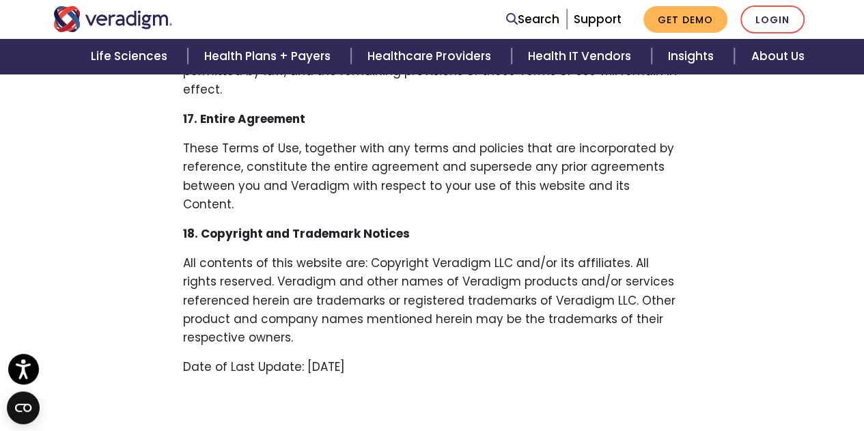
scroll to position [3279, 0]
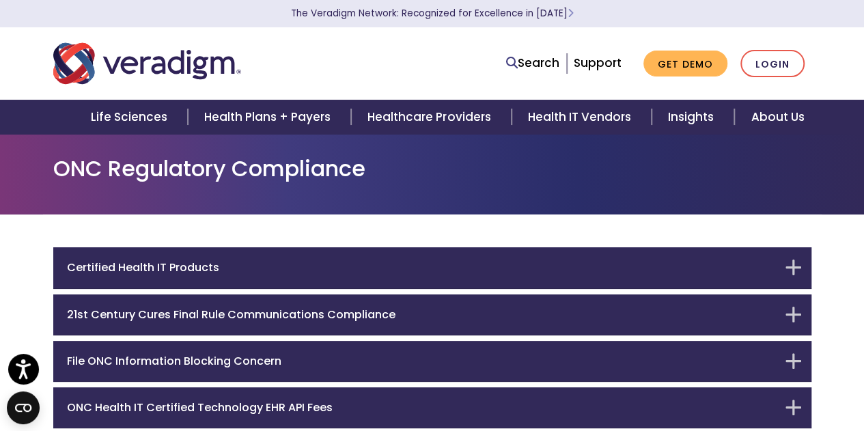
click at [408, 72] on div "Search Support Get Demo Login" at bounding box center [595, 64] width 454 height 28
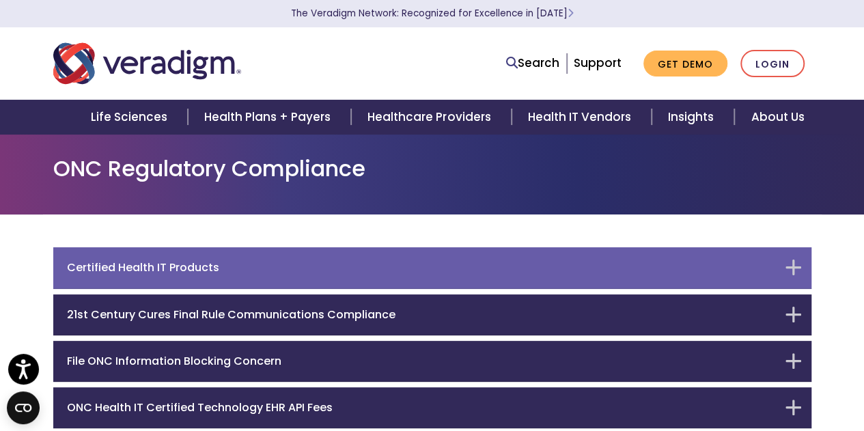
click at [194, 266] on h6 "Certified Health IT Products" at bounding box center [422, 267] width 710 height 13
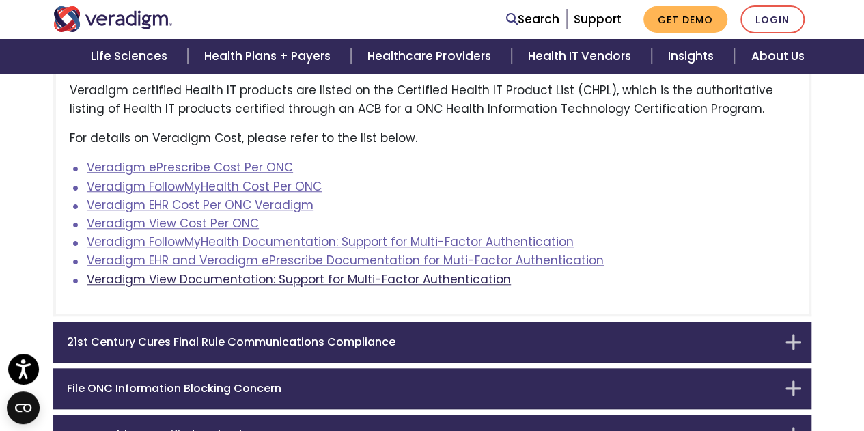
scroll to position [518, 0]
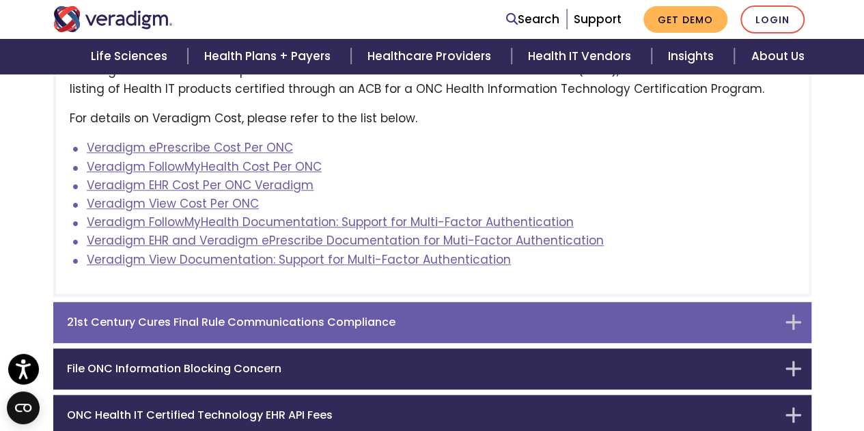
click at [202, 320] on h6 "21st Century Cures Final Rule Communications Compliance" at bounding box center [422, 322] width 710 height 13
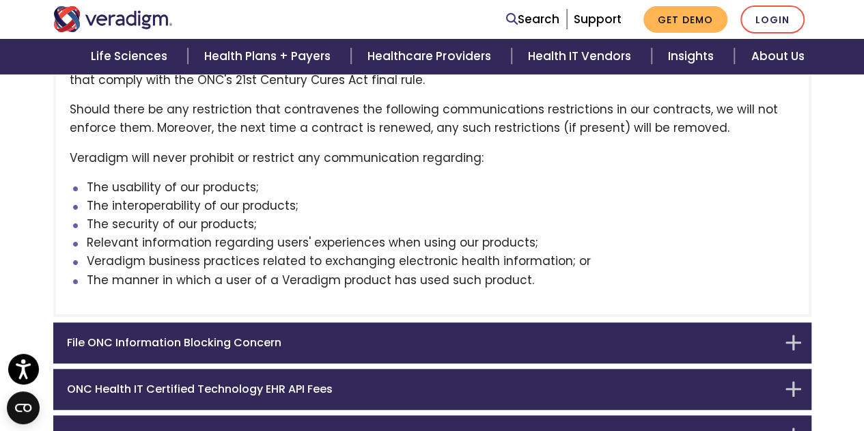
scroll to position [352, 0]
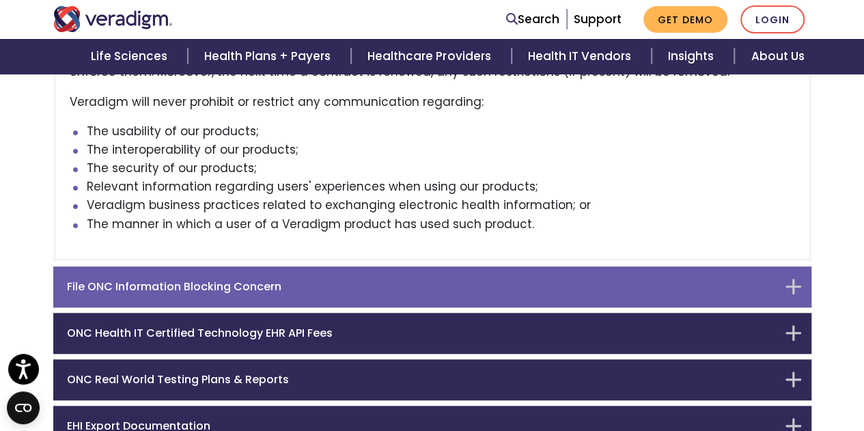
click at [199, 282] on h6 "File ONC Information Blocking Concern" at bounding box center [422, 286] width 710 height 13
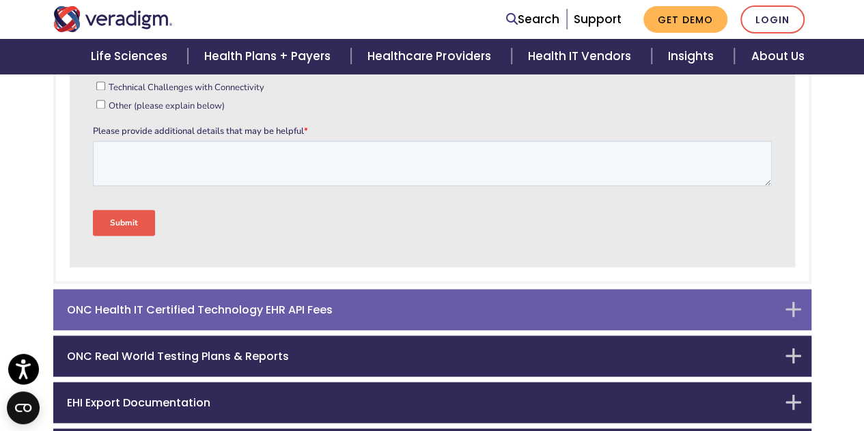
click at [176, 303] on h6 "ONC Health IT Certified Technology EHR API Fees" at bounding box center [422, 309] width 710 height 13
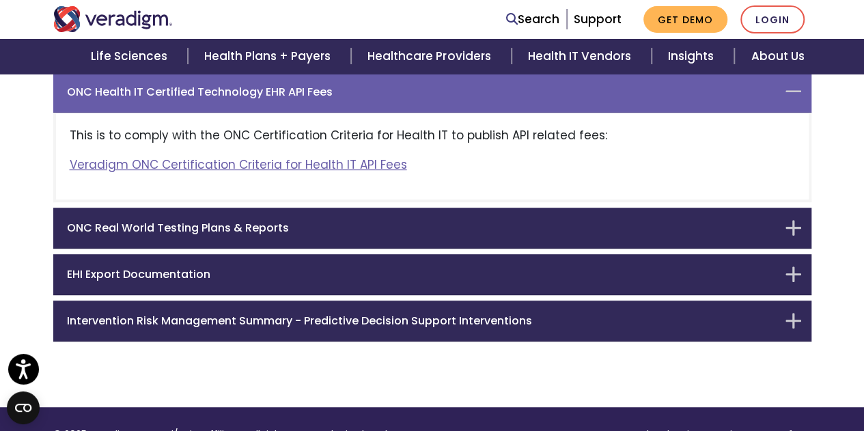
scroll to position [309, 0]
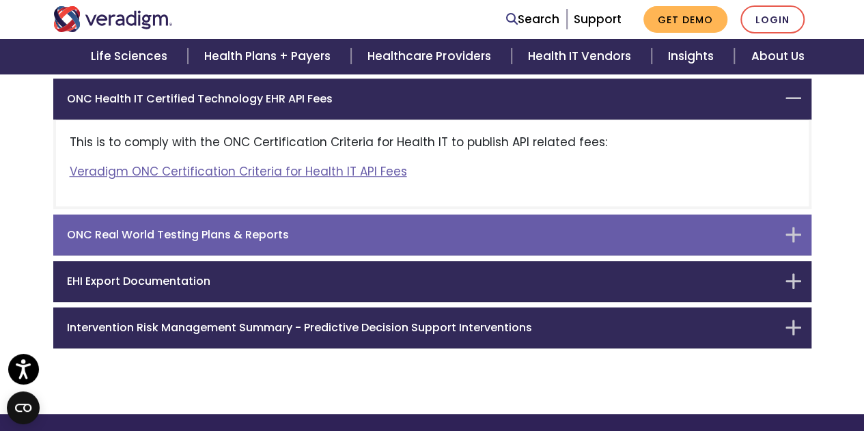
click at [193, 237] on h6 "ONC Real World Testing Plans & Reports" at bounding box center [422, 234] width 710 height 13
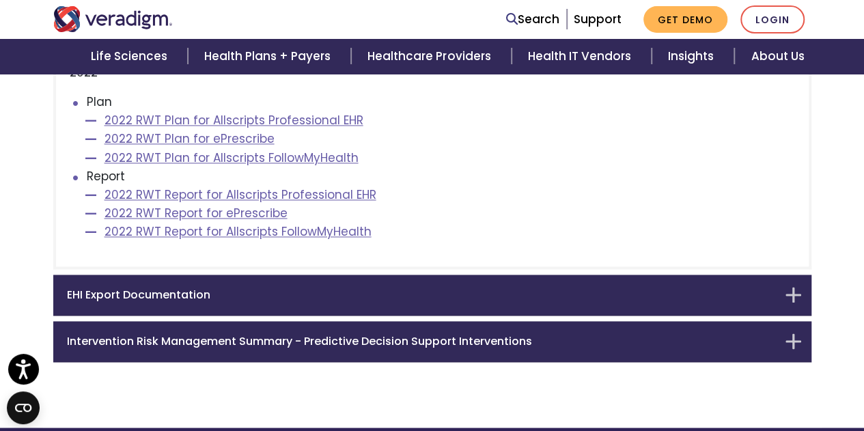
scroll to position [965, 0]
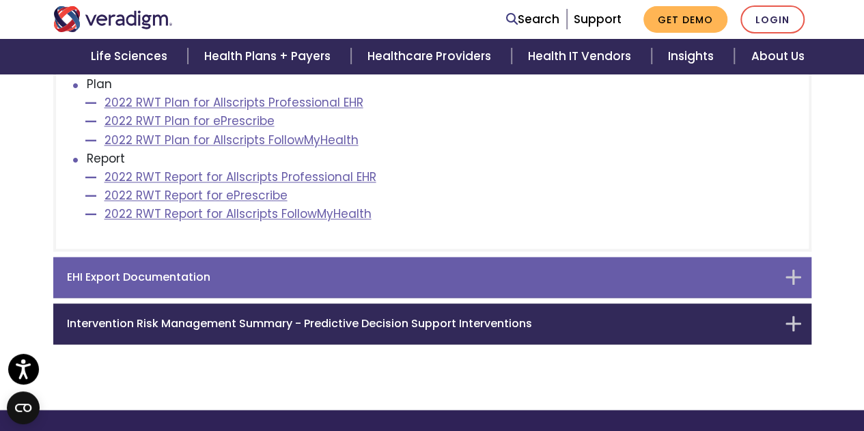
click at [187, 277] on h6 "EHI Export Documentation" at bounding box center [422, 277] width 710 height 13
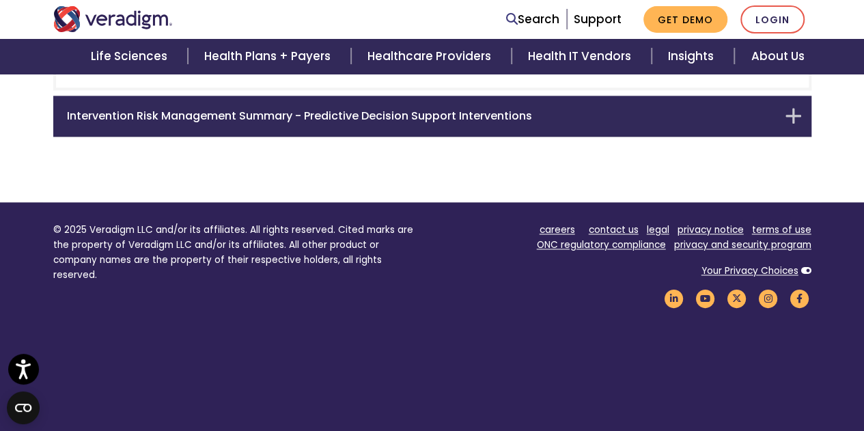
scroll to position [767, 0]
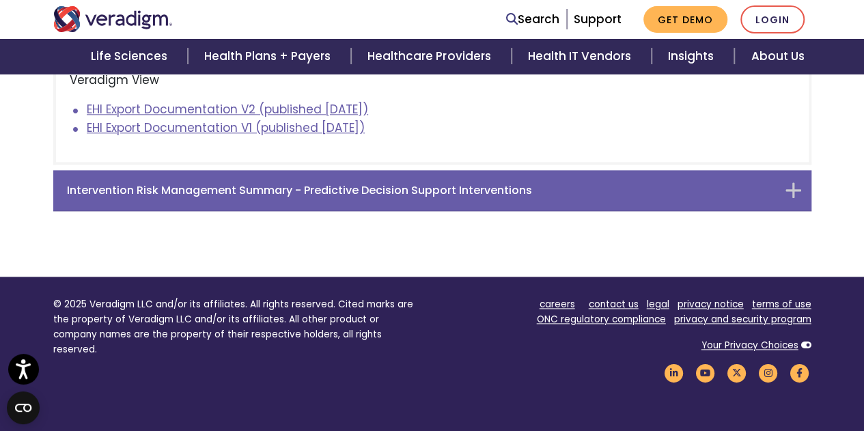
click at [212, 191] on h6 "Intervention Risk Management Summary - Predictive Decision Support Interventions" at bounding box center [422, 190] width 710 height 13
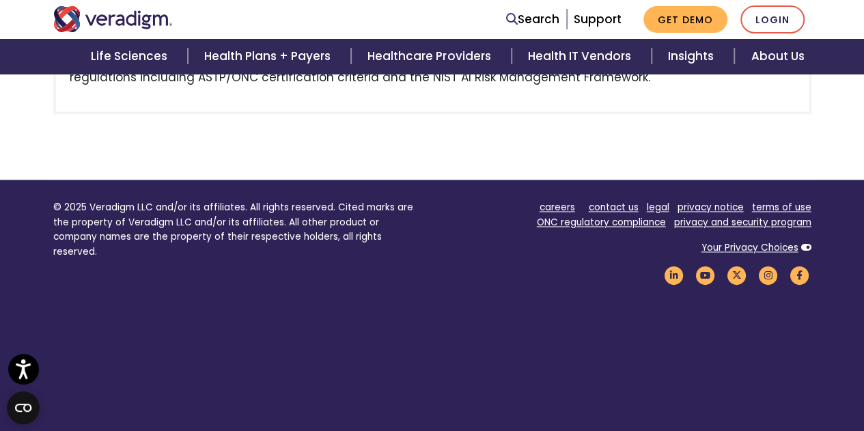
scroll to position [1029, 0]
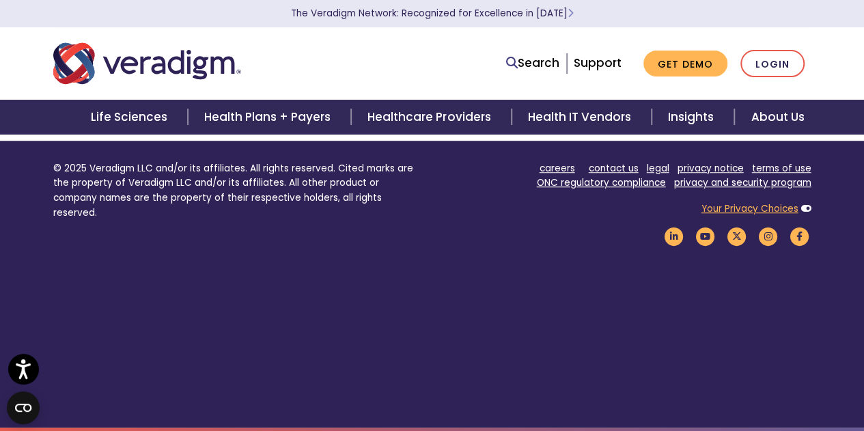
click at [751, 207] on link "Your Privacy Choices" at bounding box center [750, 208] width 97 height 13
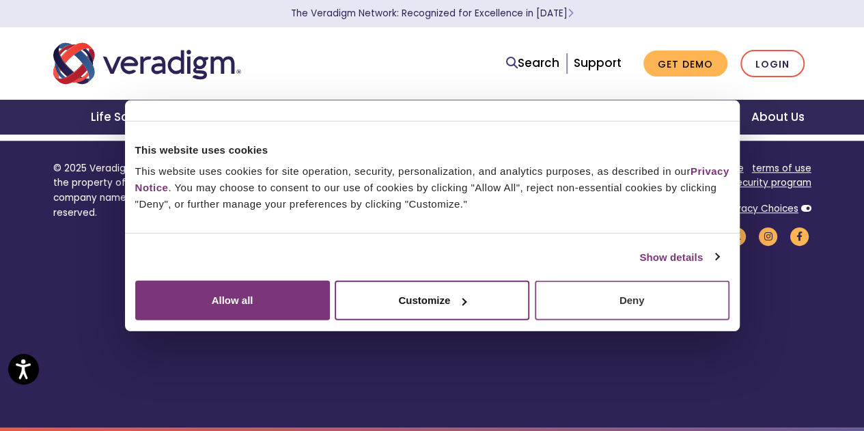
click at [730, 320] on button "Deny" at bounding box center [632, 301] width 195 height 40
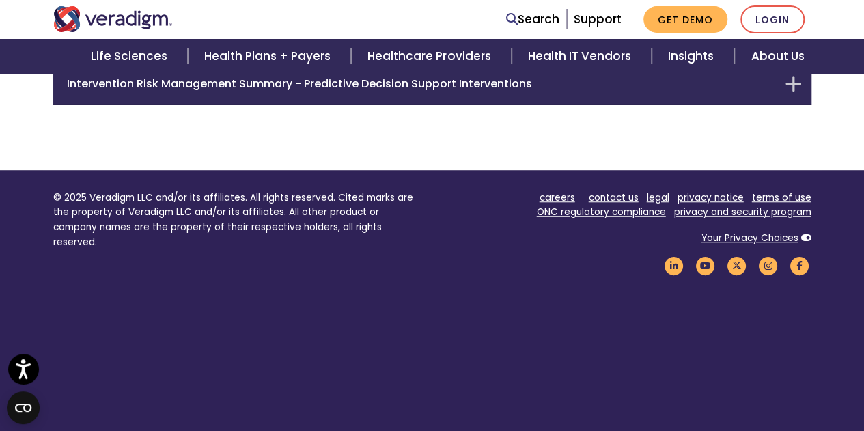
scroll to position [493, 0]
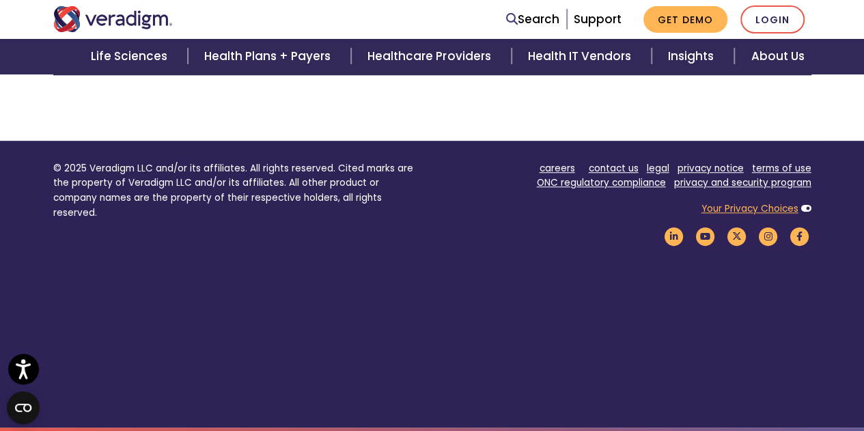
click at [762, 206] on link "Your Privacy Choices" at bounding box center [750, 208] width 97 height 13
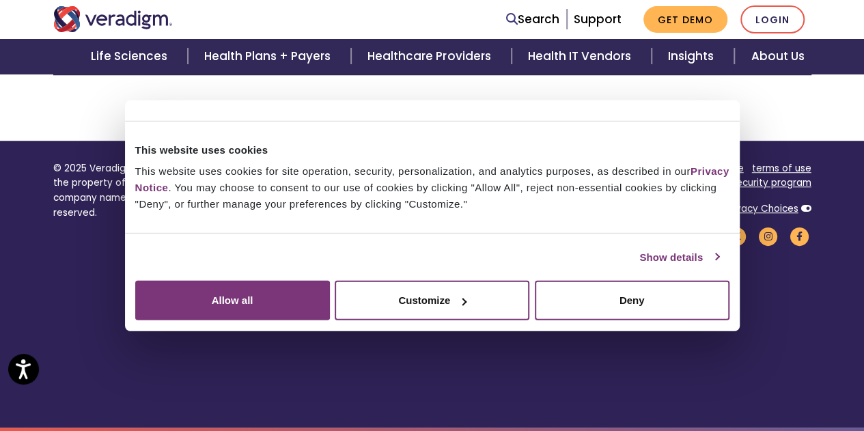
click at [639, 265] on link "Show details" at bounding box center [678, 257] width 79 height 16
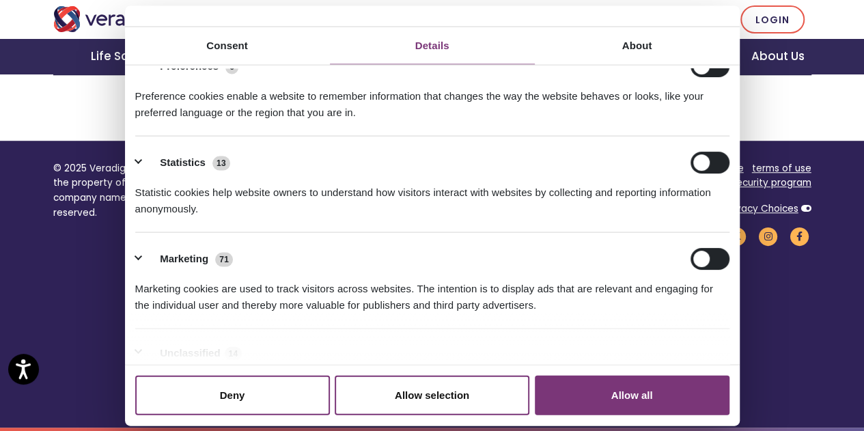
scroll to position [0, 0]
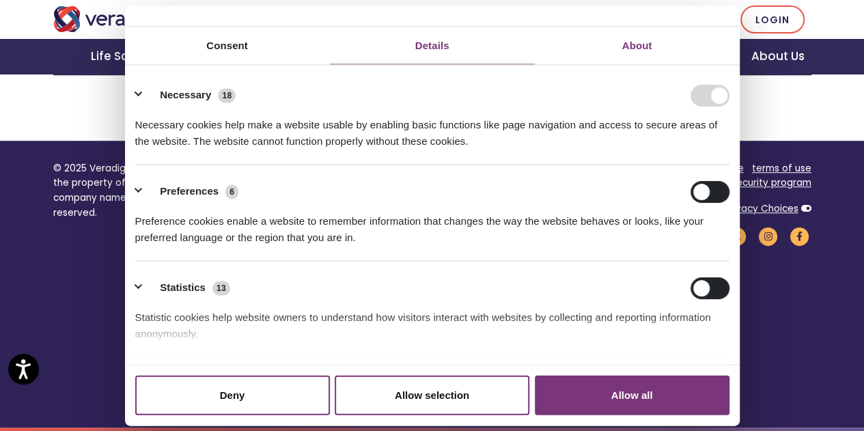
click at [651, 64] on link "About" at bounding box center [637, 46] width 205 height 38
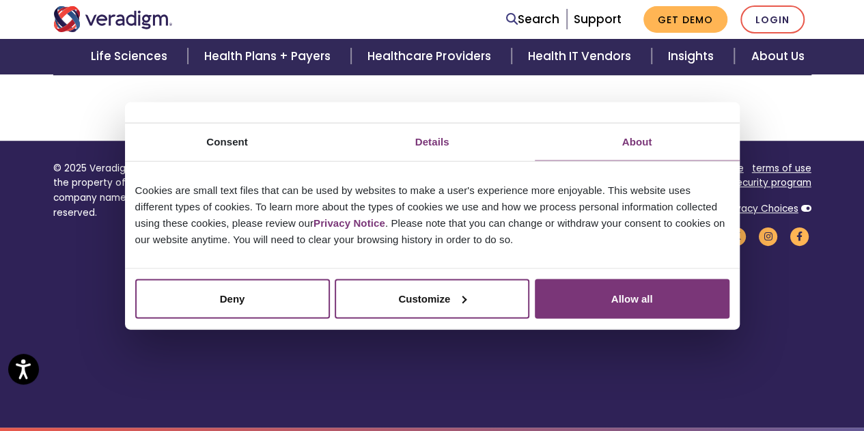
click at [433, 141] on link "Details" at bounding box center [432, 142] width 205 height 38
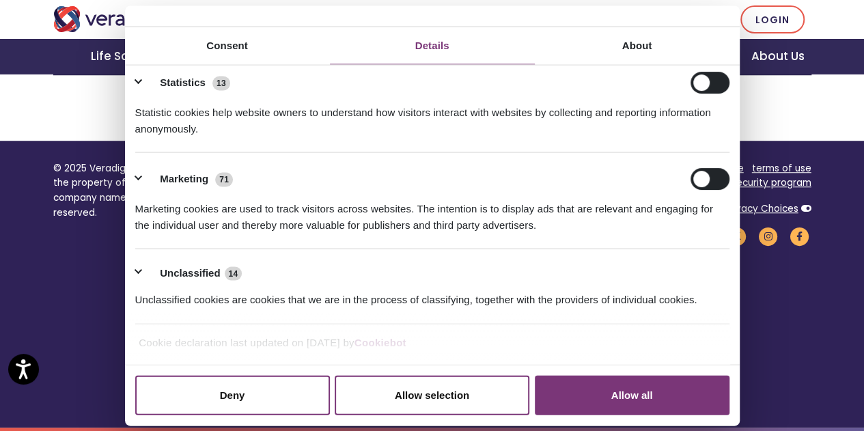
scroll to position [318, 0]
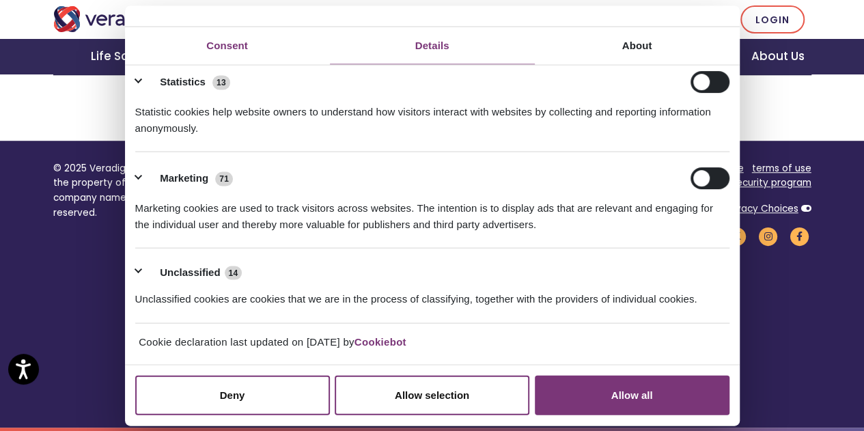
click at [235, 64] on link "Consent" at bounding box center [227, 46] width 205 height 38
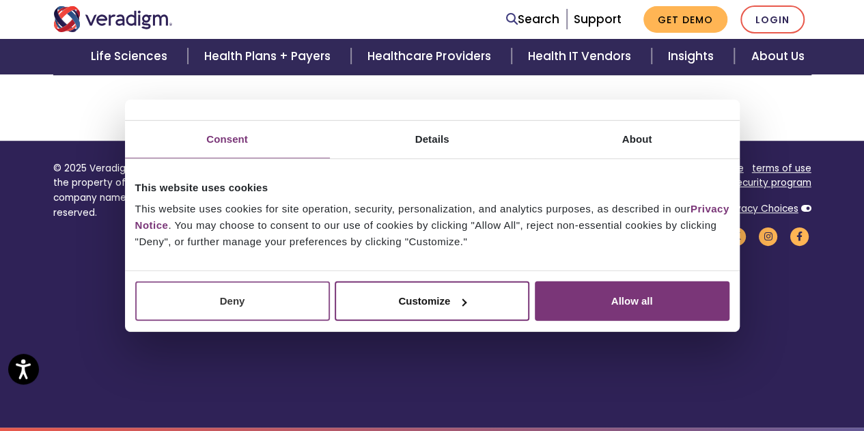
click at [234, 301] on button "Deny" at bounding box center [232, 301] width 195 height 40
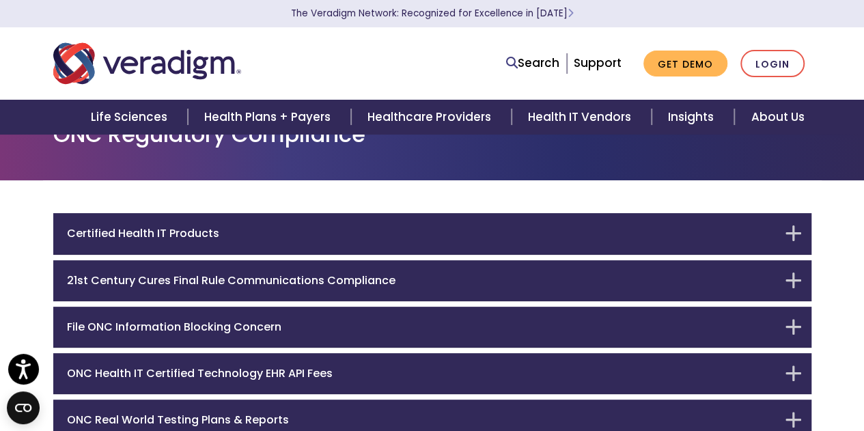
scroll to position [0, 0]
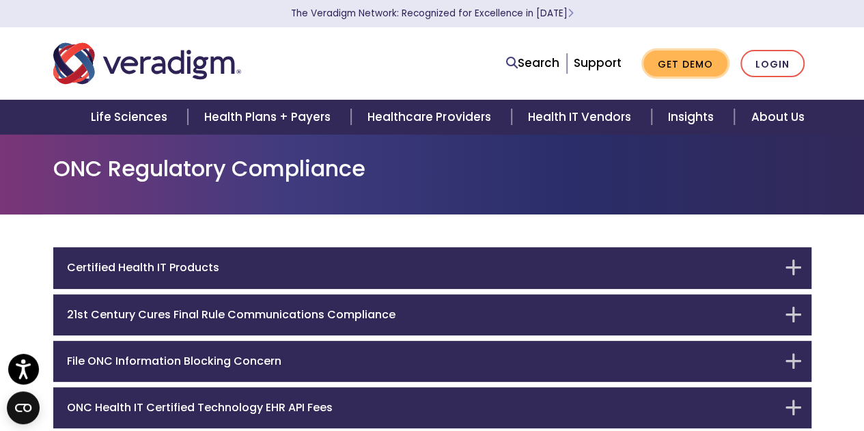
click at [700, 64] on link "Get Demo" at bounding box center [685, 64] width 84 height 27
